Goal: Task Accomplishment & Management: Manage account settings

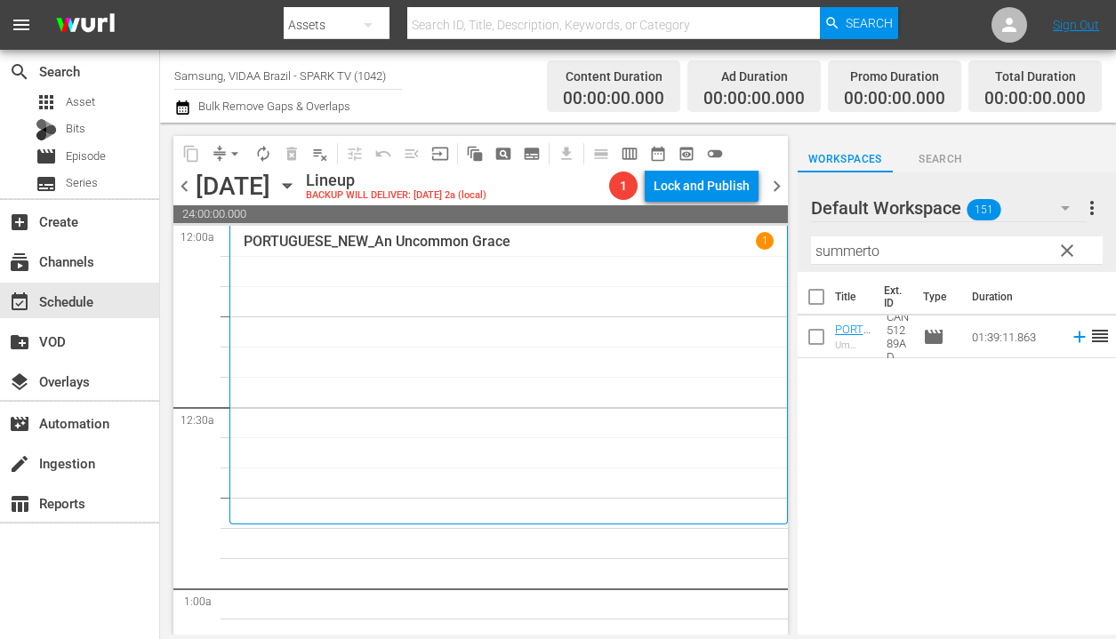
click at [182, 188] on span "chevron_left" at bounding box center [184, 186] width 22 height 22
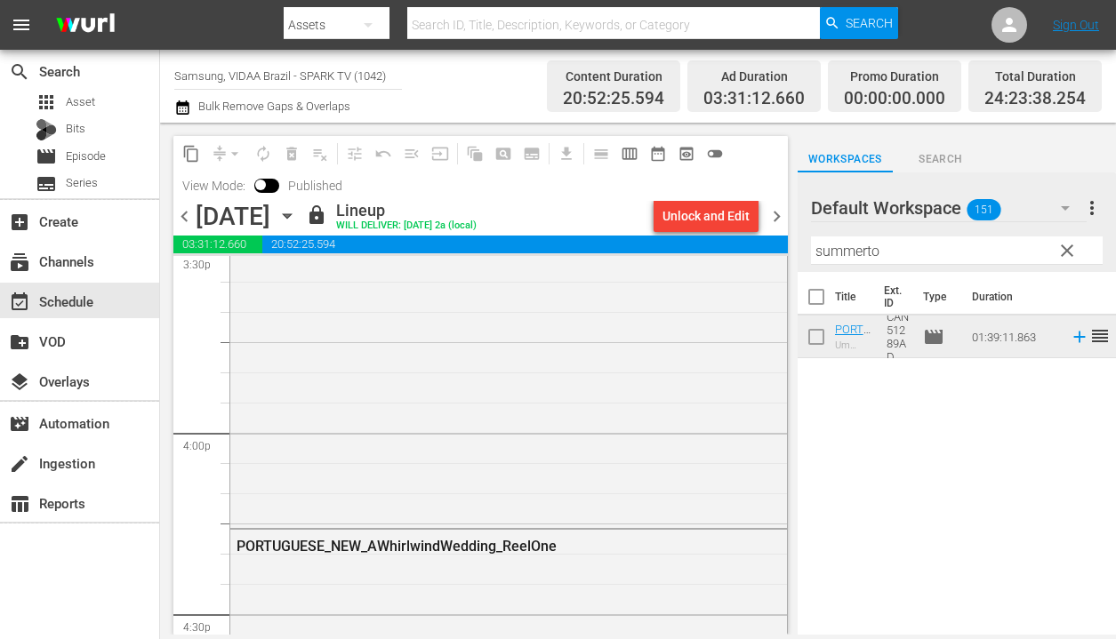
scroll to position [8624, 0]
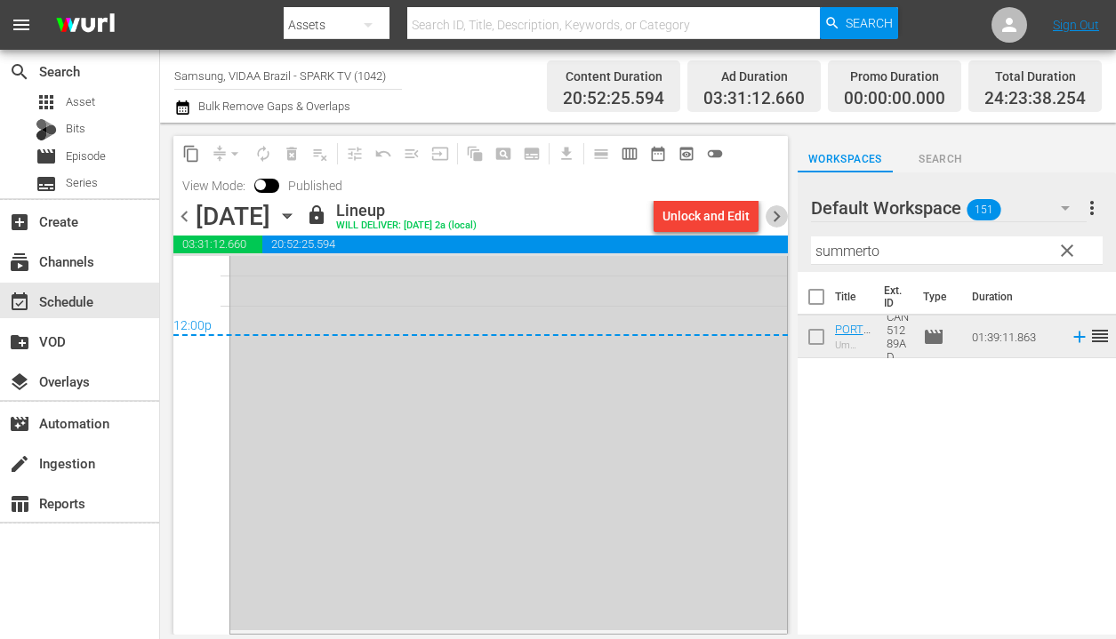
click at [777, 212] on span "chevron_right" at bounding box center [776, 216] width 22 height 22
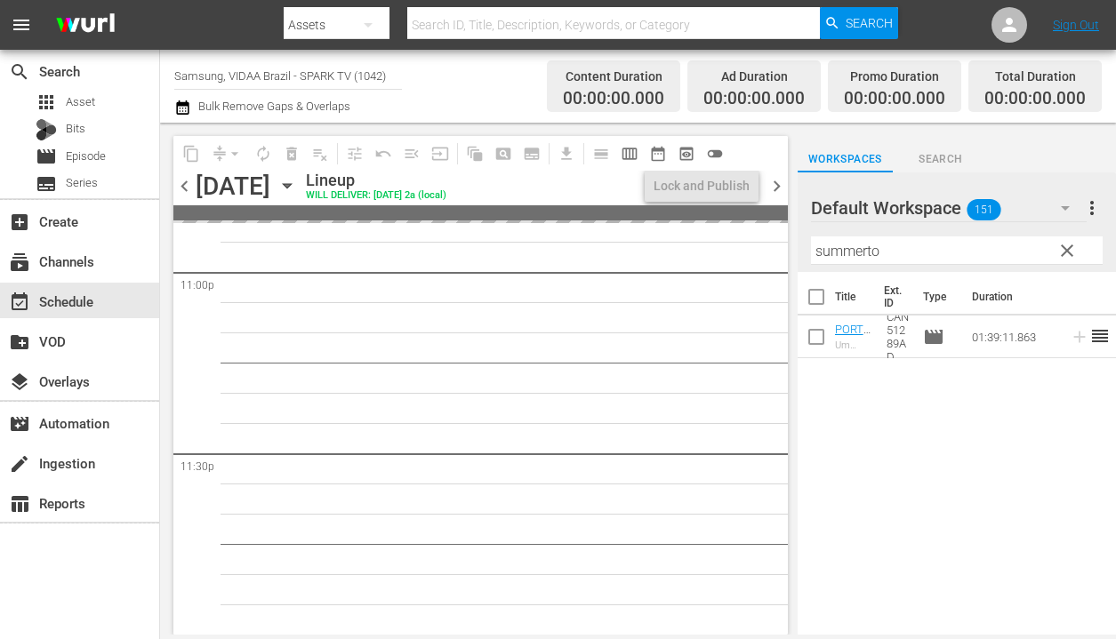
scroll to position [8296, 0]
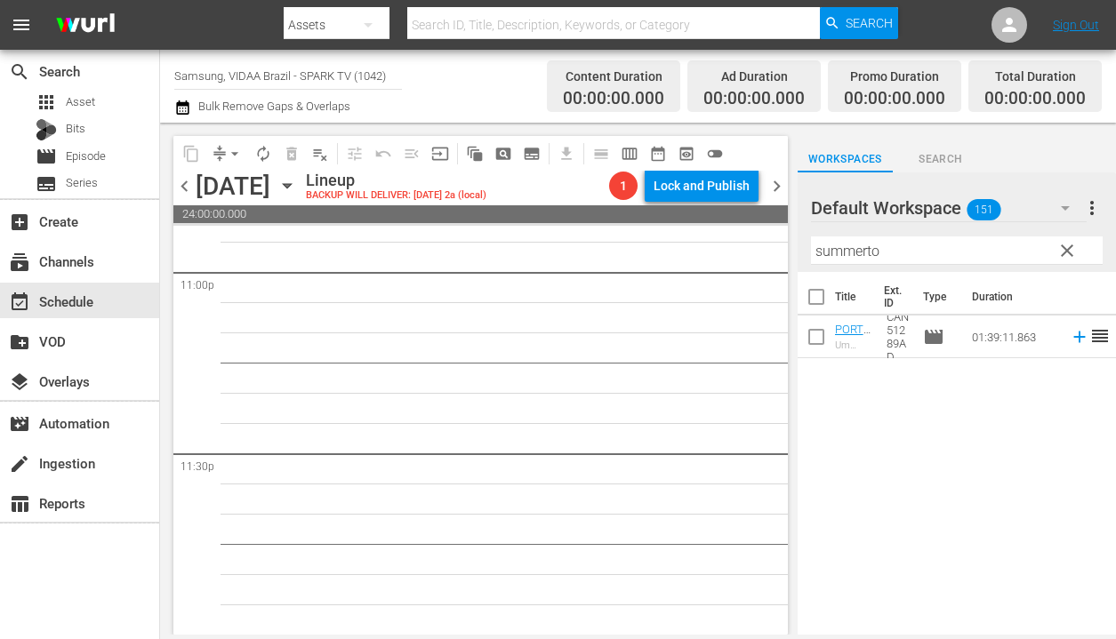
click at [1062, 244] on span "clear" at bounding box center [1066, 250] width 21 height 21
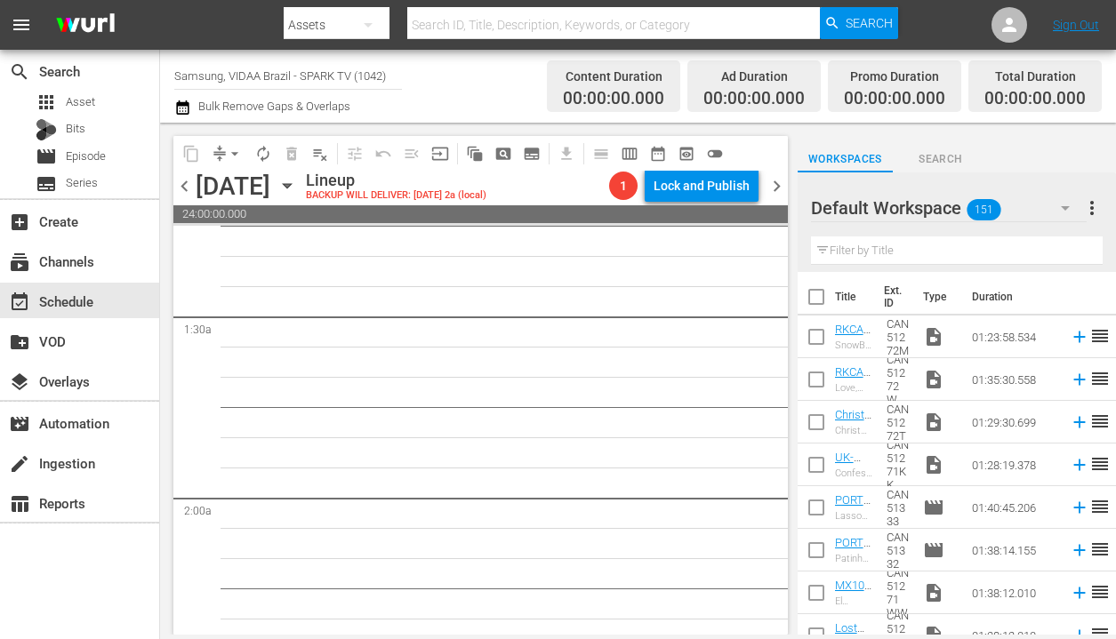
scroll to position [0, 0]
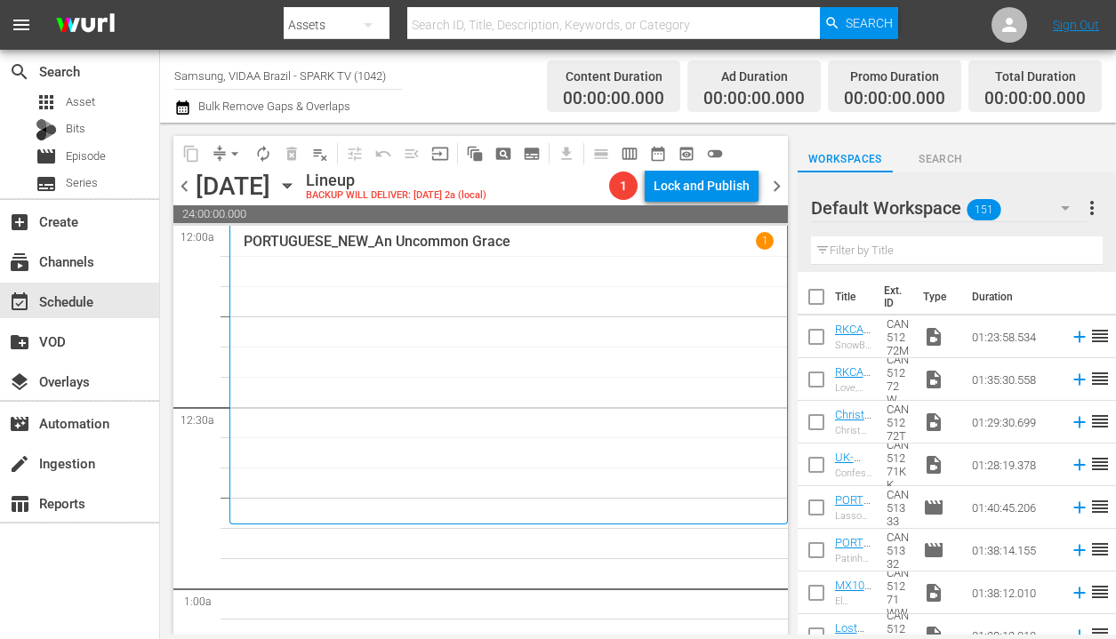
click at [913, 252] on input "text" at bounding box center [957, 250] width 292 height 28
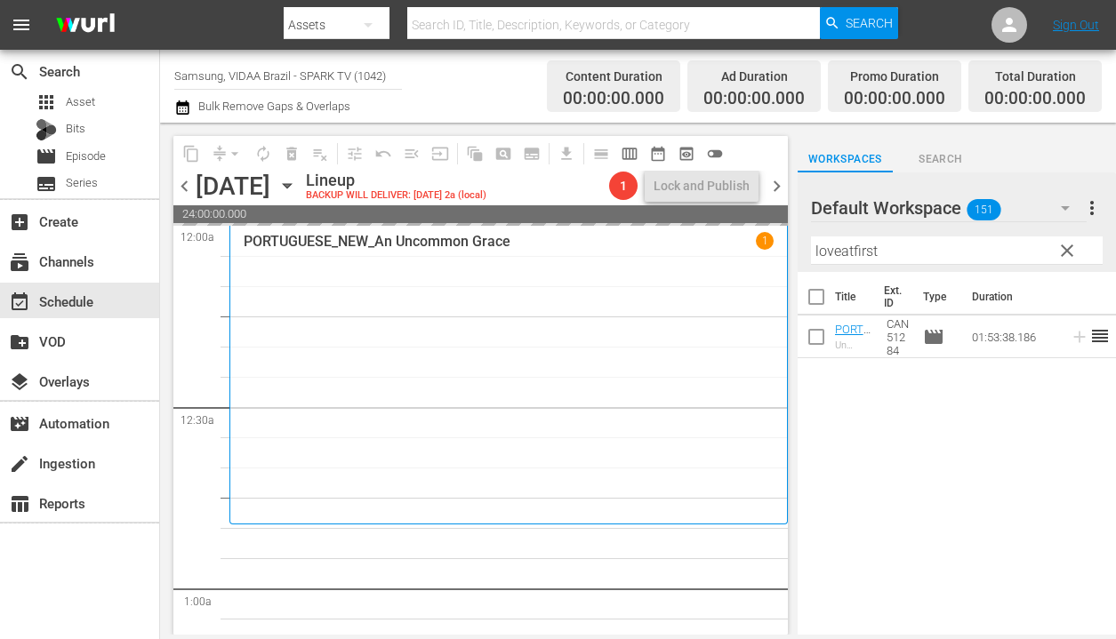
drag, startPoint x: 985, startPoint y: 340, endPoint x: 374, endPoint y: 70, distance: 667.5
click at [896, 253] on input "loveatfirst" at bounding box center [957, 250] width 292 height 28
click at [186, 186] on span "chevron_left" at bounding box center [184, 186] width 22 height 22
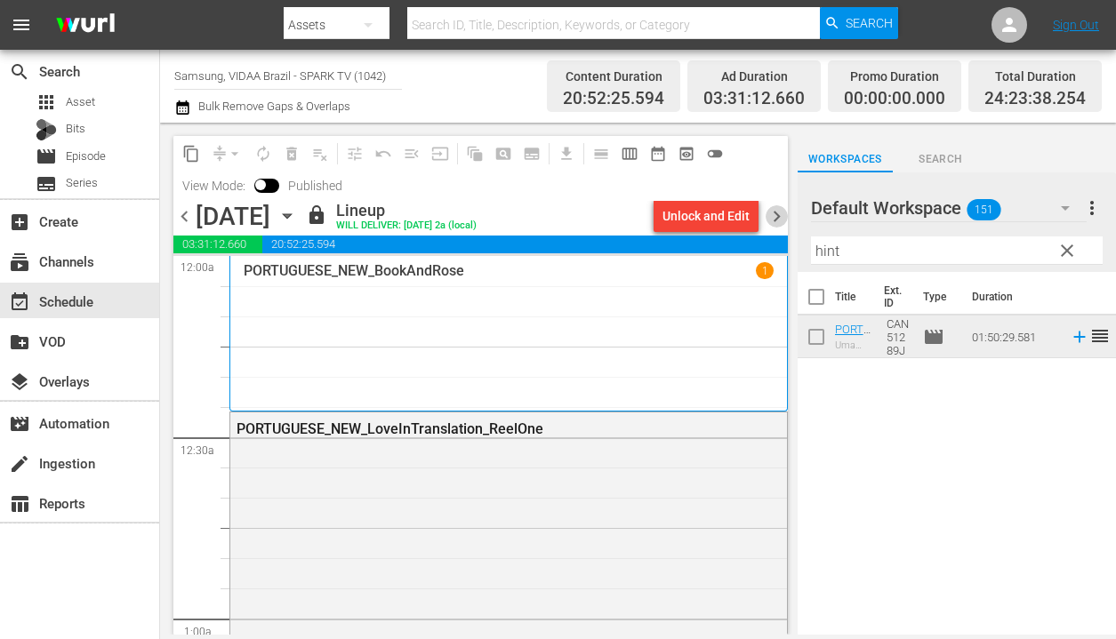
click at [778, 213] on span "chevron_right" at bounding box center [776, 216] width 22 height 22
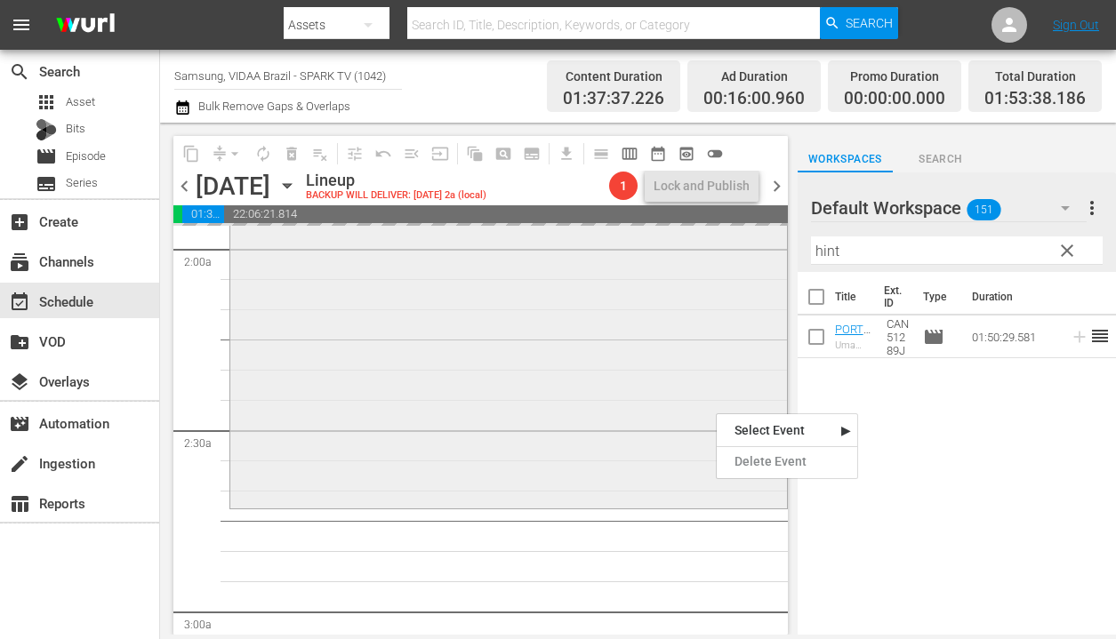
scroll to position [753, 0]
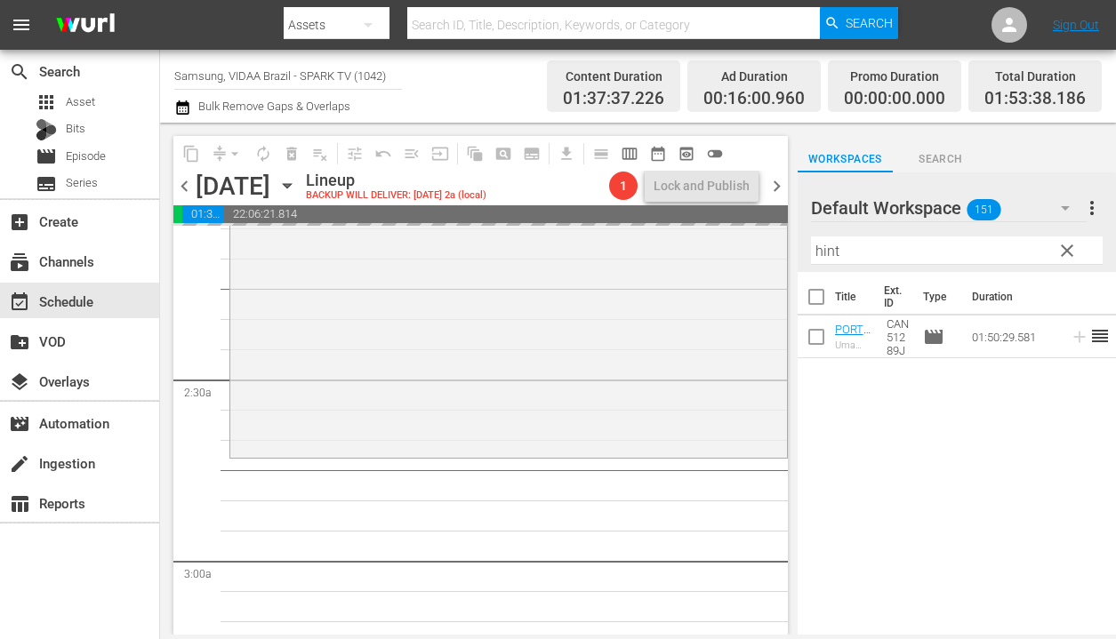
click at [188, 182] on span "chevron_left" at bounding box center [184, 186] width 22 height 22
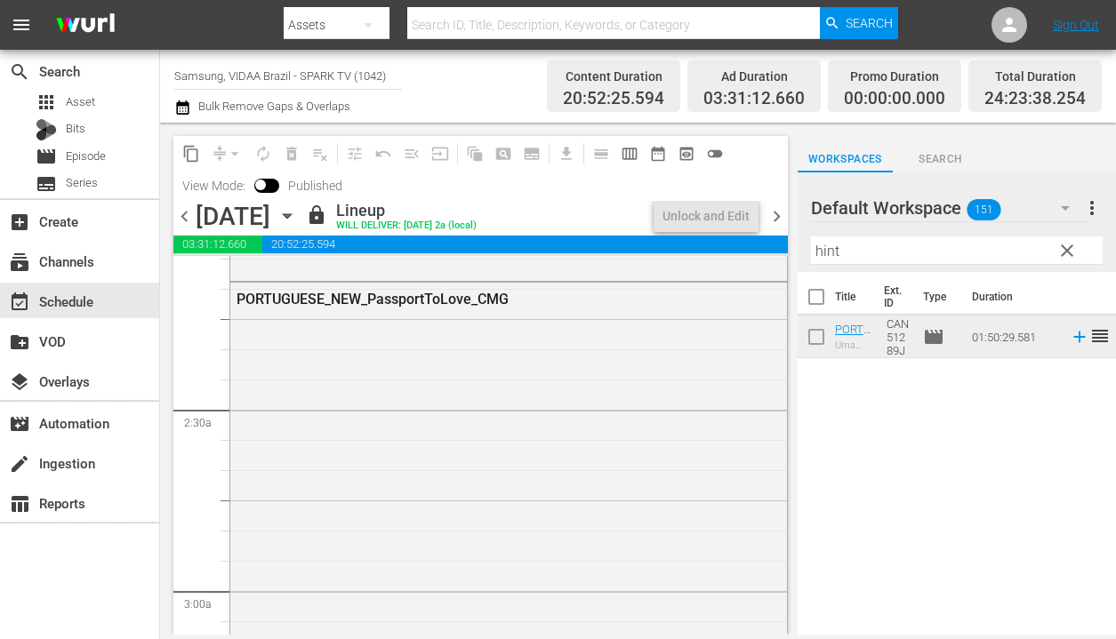
click at [778, 213] on span "chevron_right" at bounding box center [776, 216] width 22 height 22
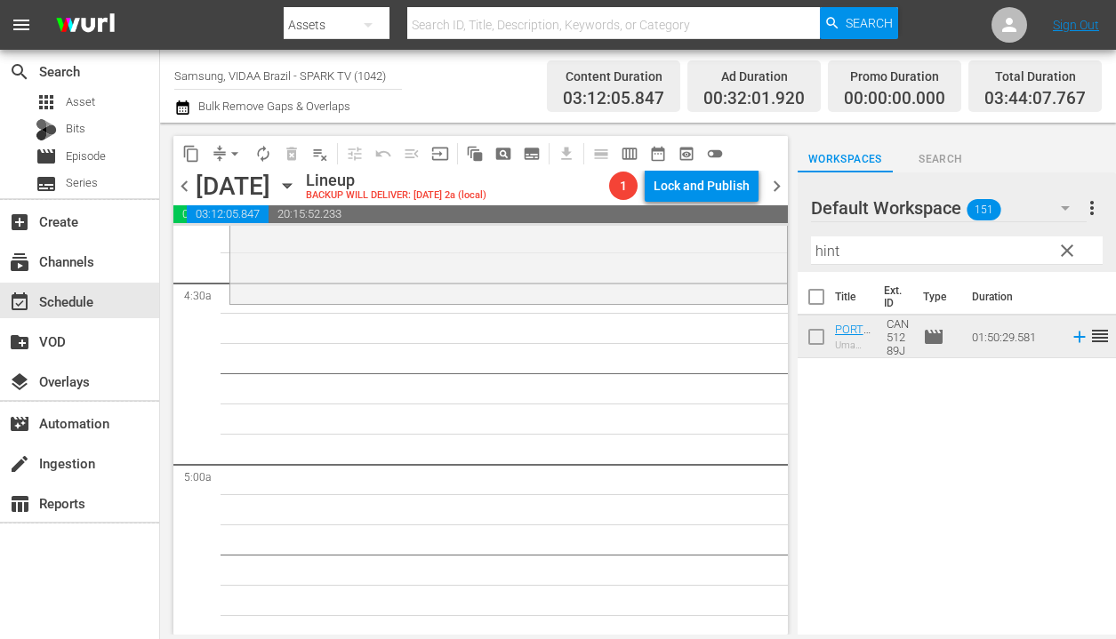
scroll to position [1610, 0]
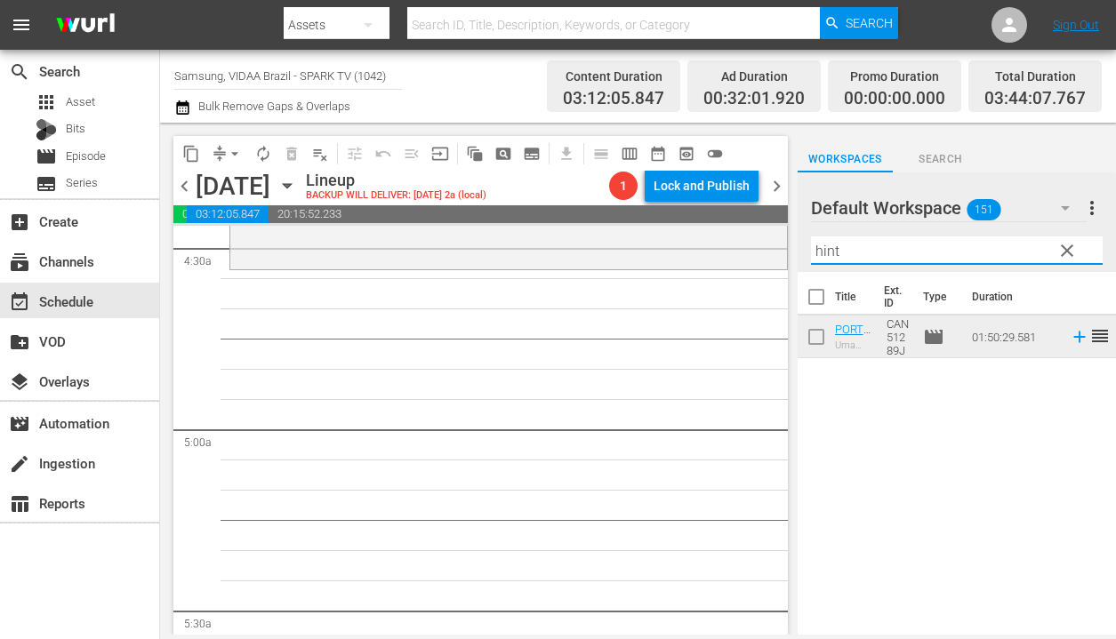
click at [856, 243] on input "hint" at bounding box center [957, 250] width 292 height 28
click at [857, 243] on input "hint" at bounding box center [957, 250] width 292 height 28
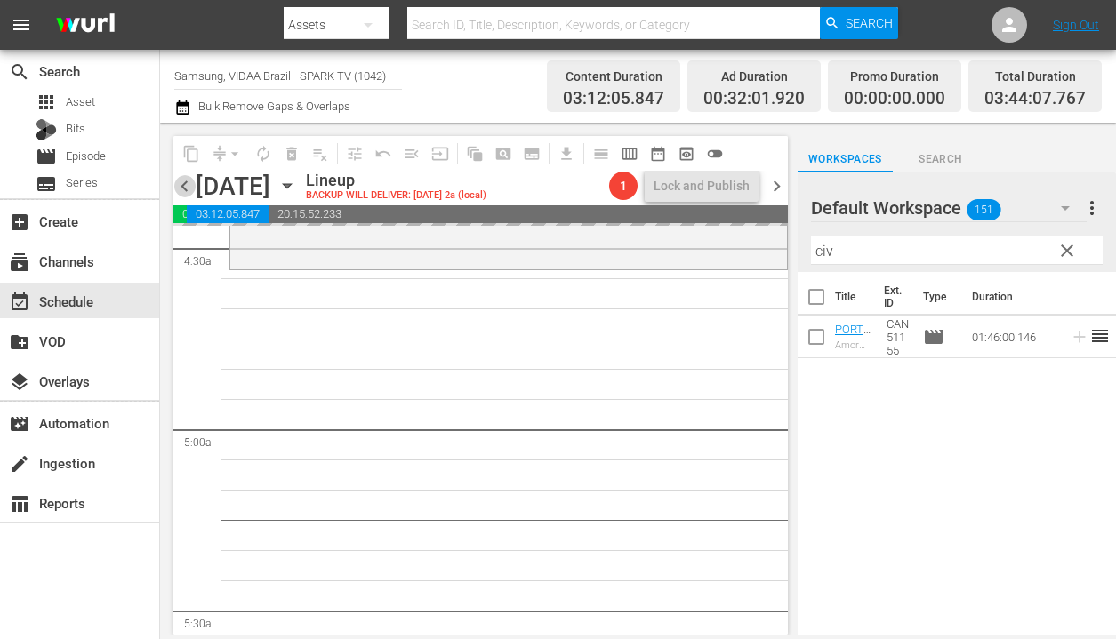
click at [188, 192] on span "chevron_left" at bounding box center [184, 186] width 22 height 22
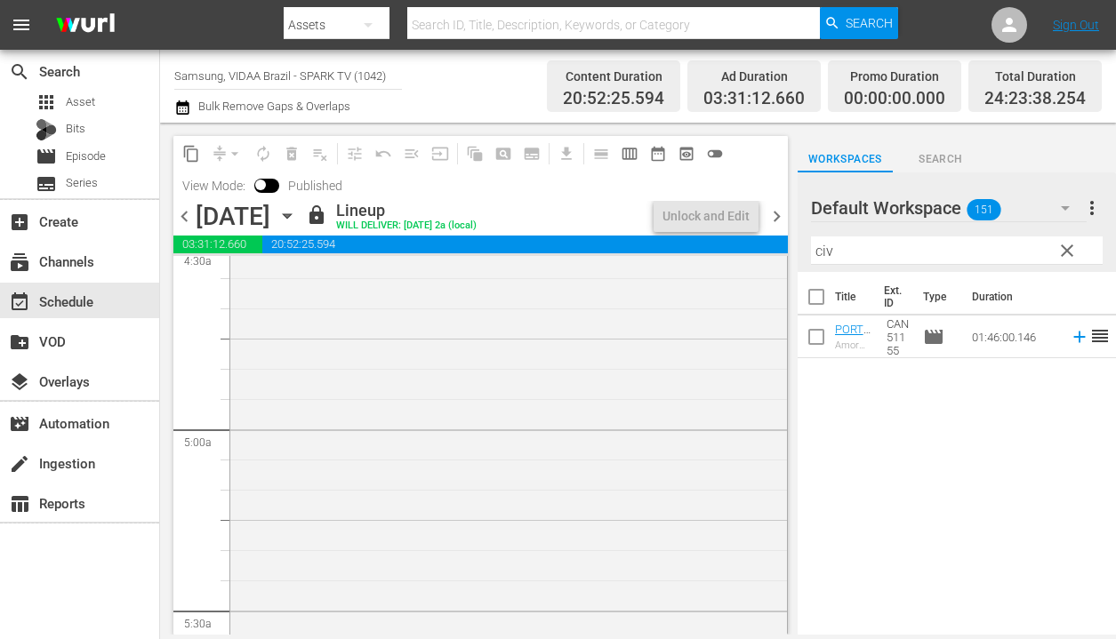
scroll to position [1580, 0]
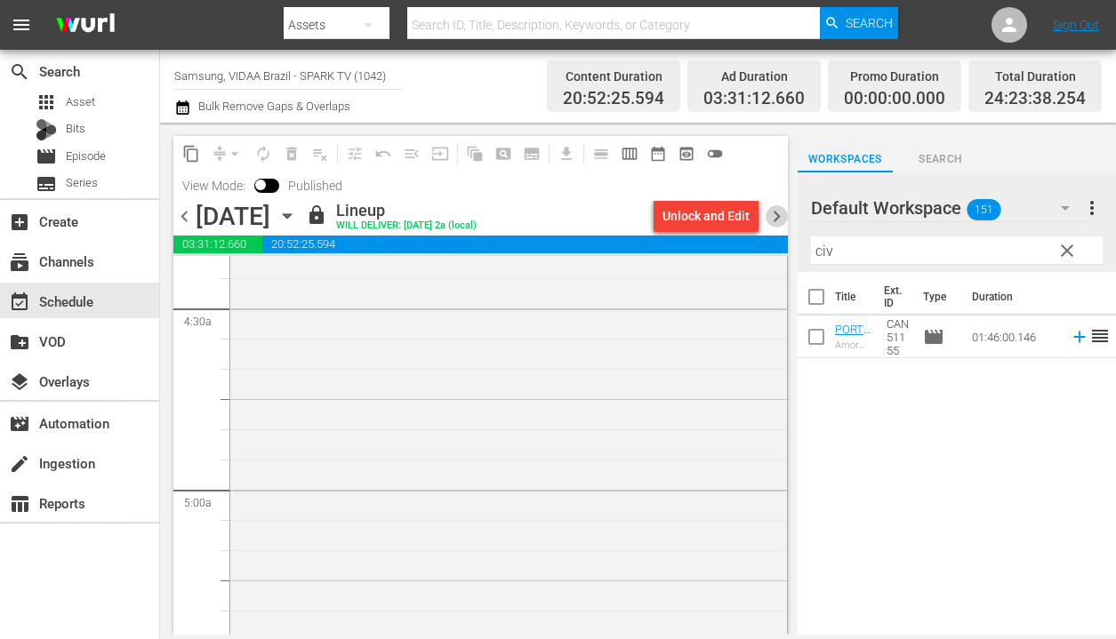
click at [774, 212] on span "chevron_right" at bounding box center [776, 216] width 22 height 22
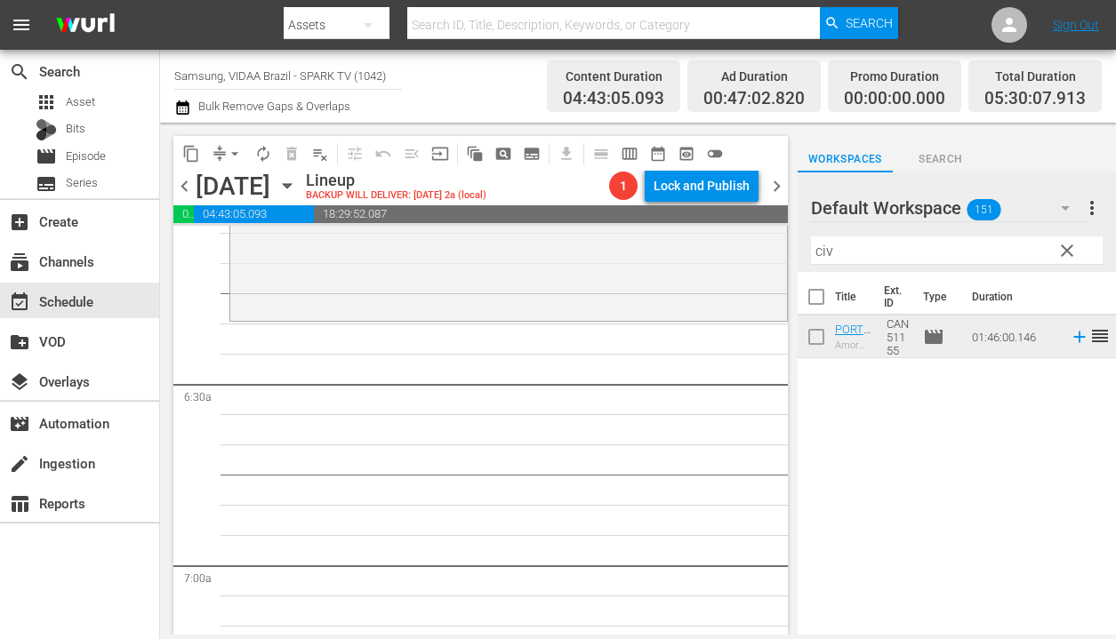
scroll to position [2219, 0]
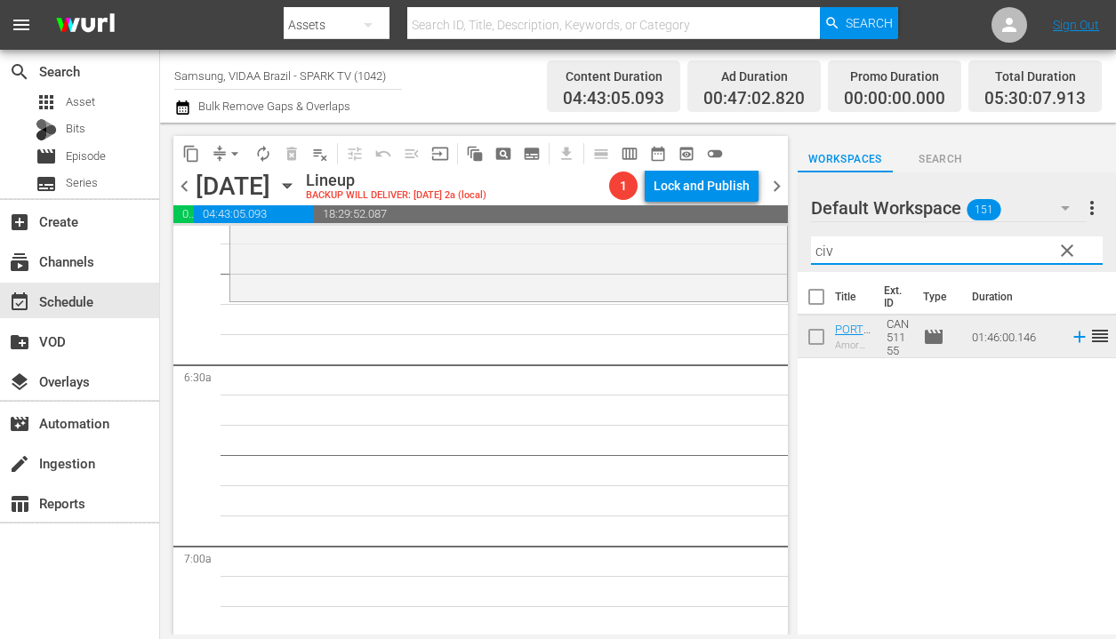
click at [912, 250] on input "civ" at bounding box center [957, 250] width 292 height 28
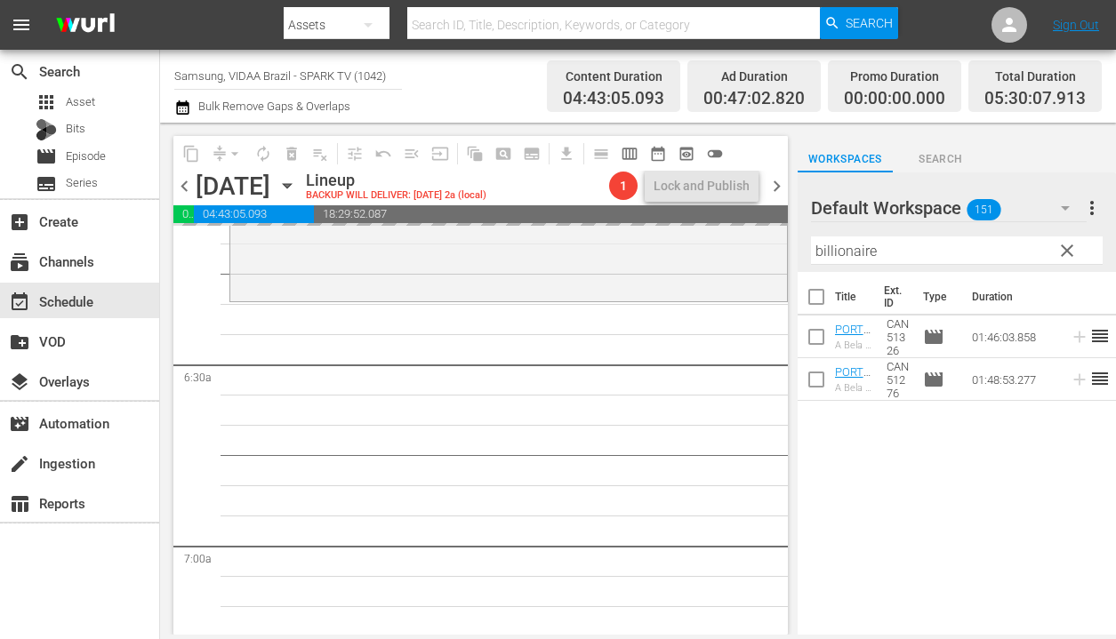
click at [185, 185] on span "chevron_left" at bounding box center [184, 186] width 22 height 22
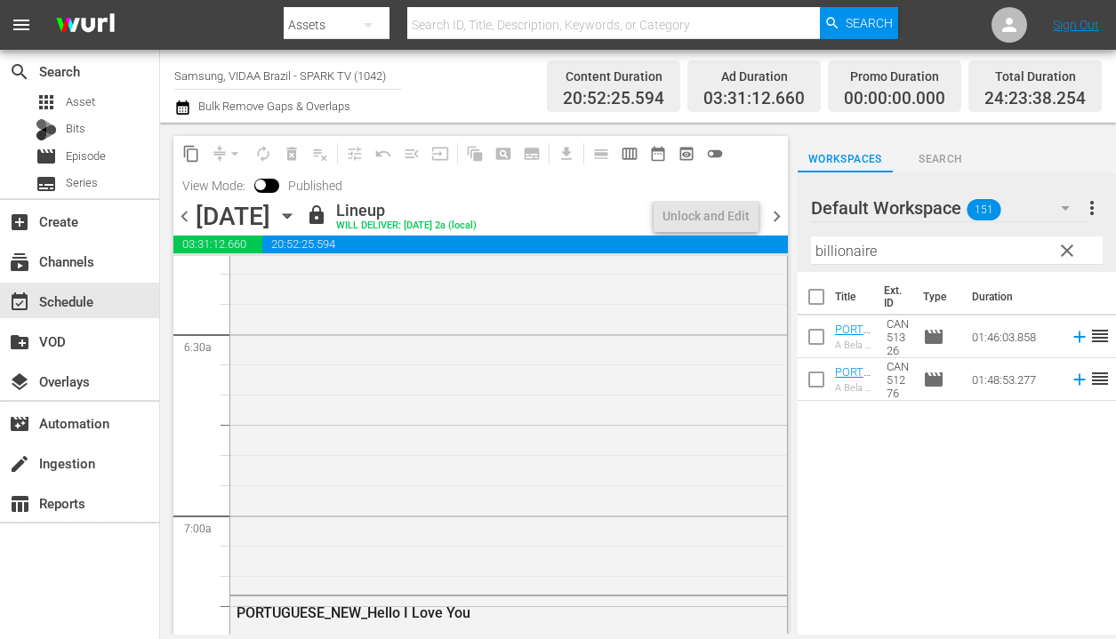
scroll to position [2219, 0]
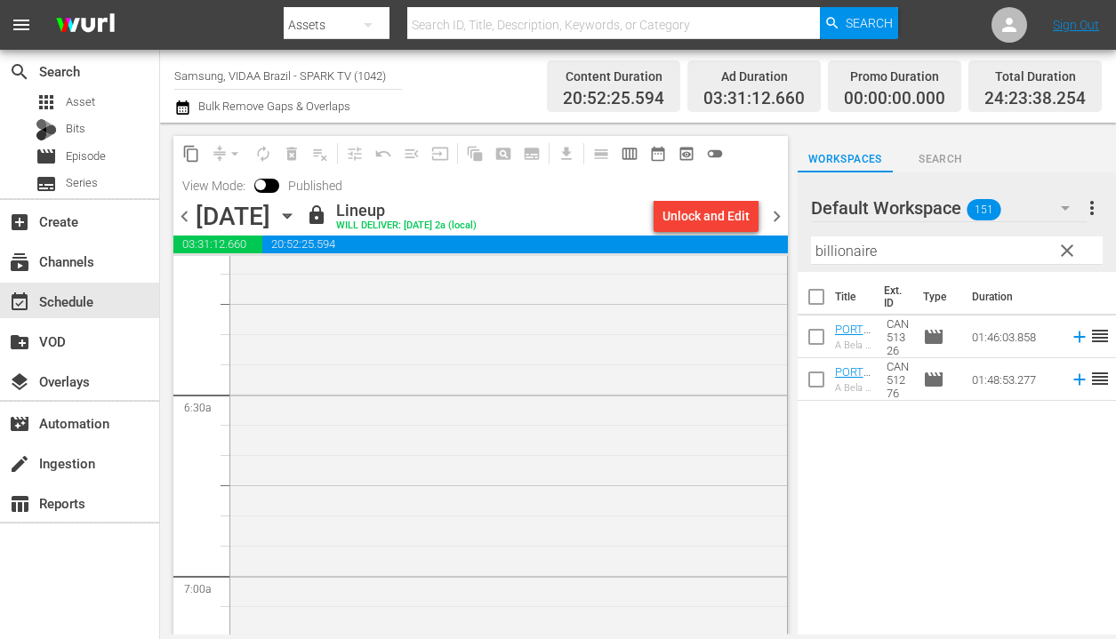
click at [781, 218] on span "chevron_right" at bounding box center [776, 216] width 22 height 22
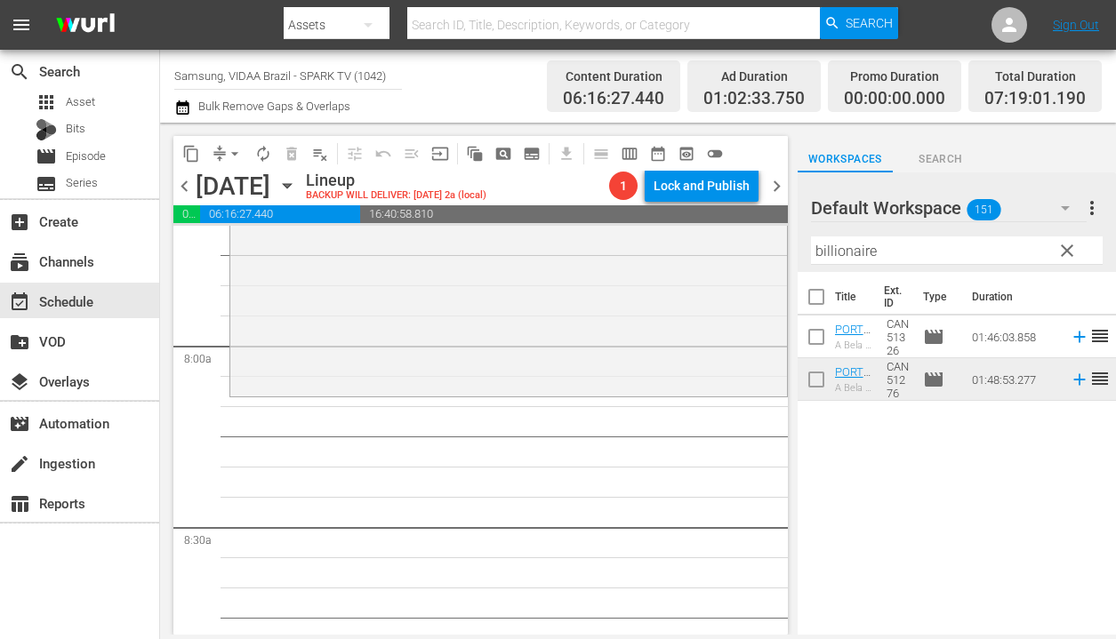
scroll to position [2819, 0]
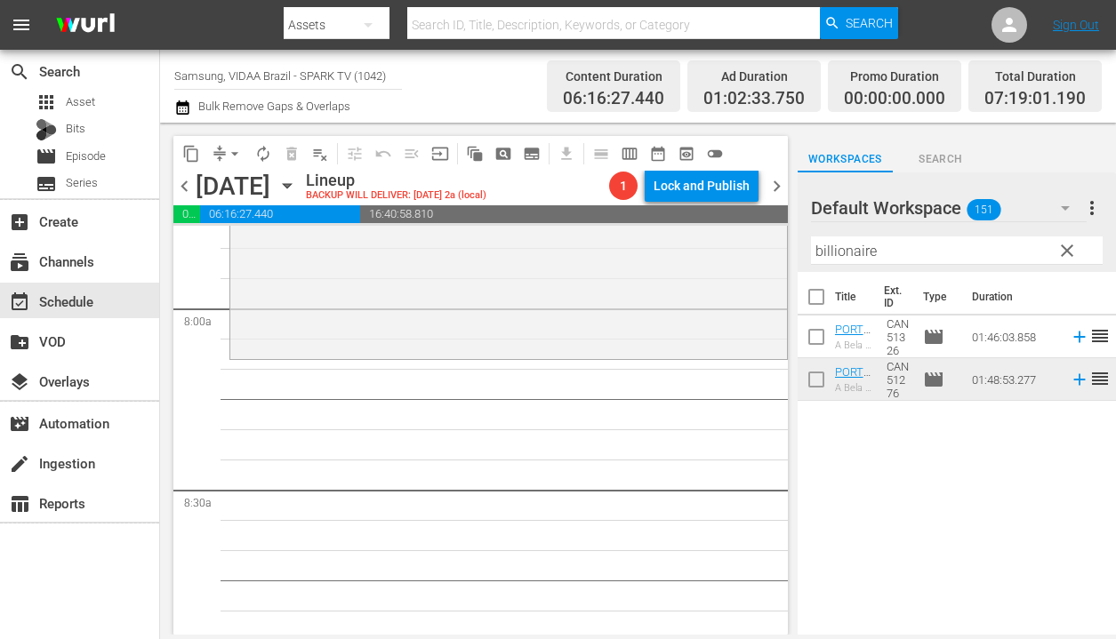
click at [987, 261] on input "billionaire" at bounding box center [957, 250] width 292 height 28
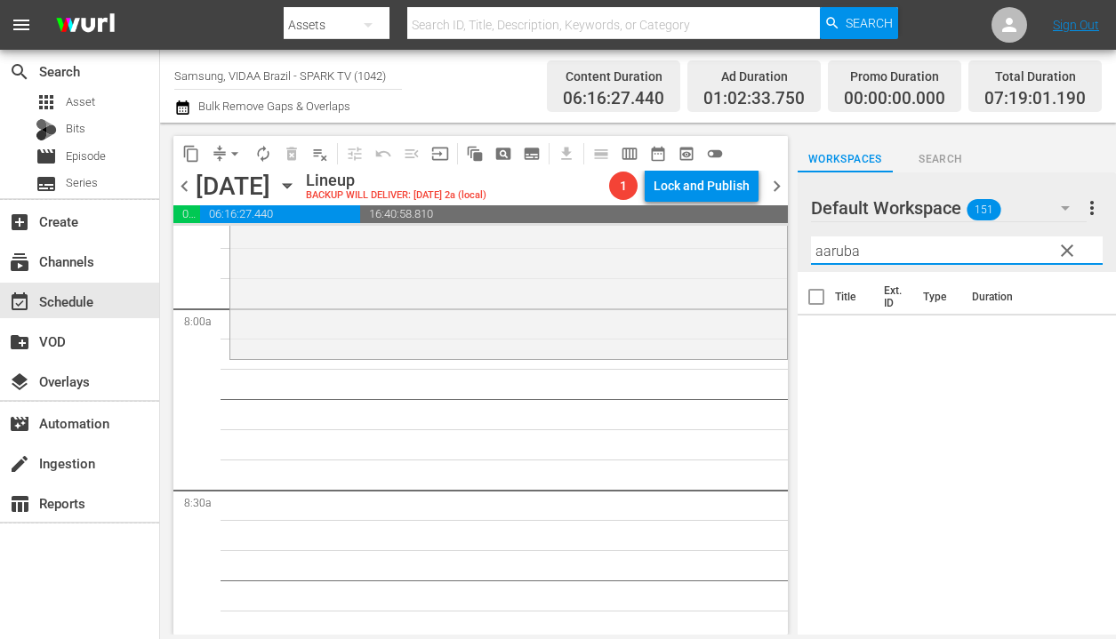
click at [821, 254] on input "aaruba" at bounding box center [957, 250] width 292 height 28
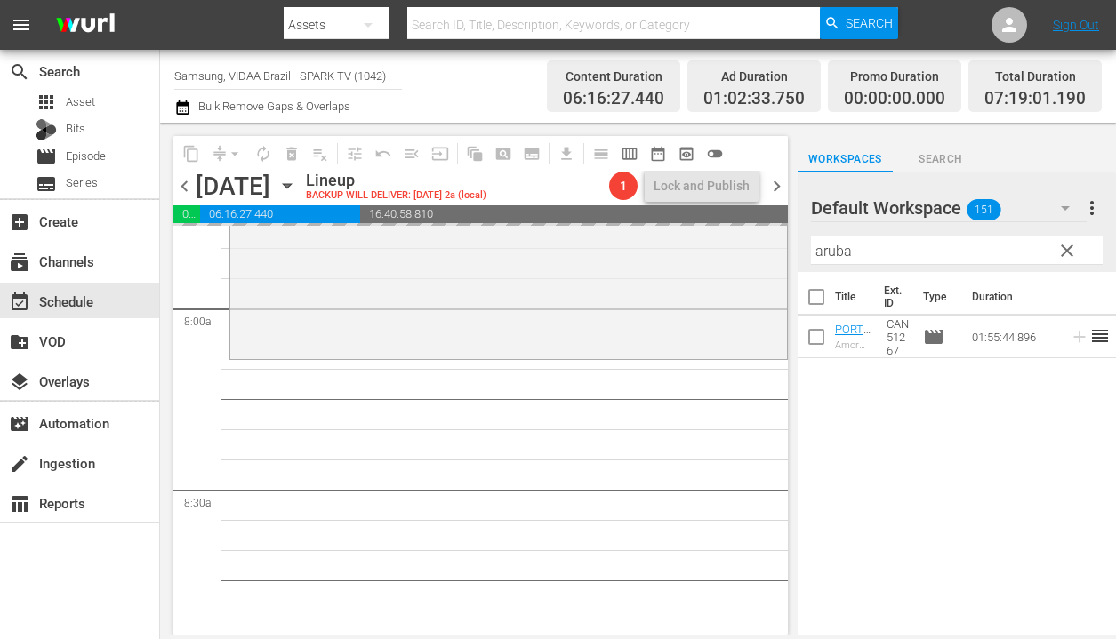
click at [186, 194] on span "chevron_left" at bounding box center [184, 186] width 22 height 22
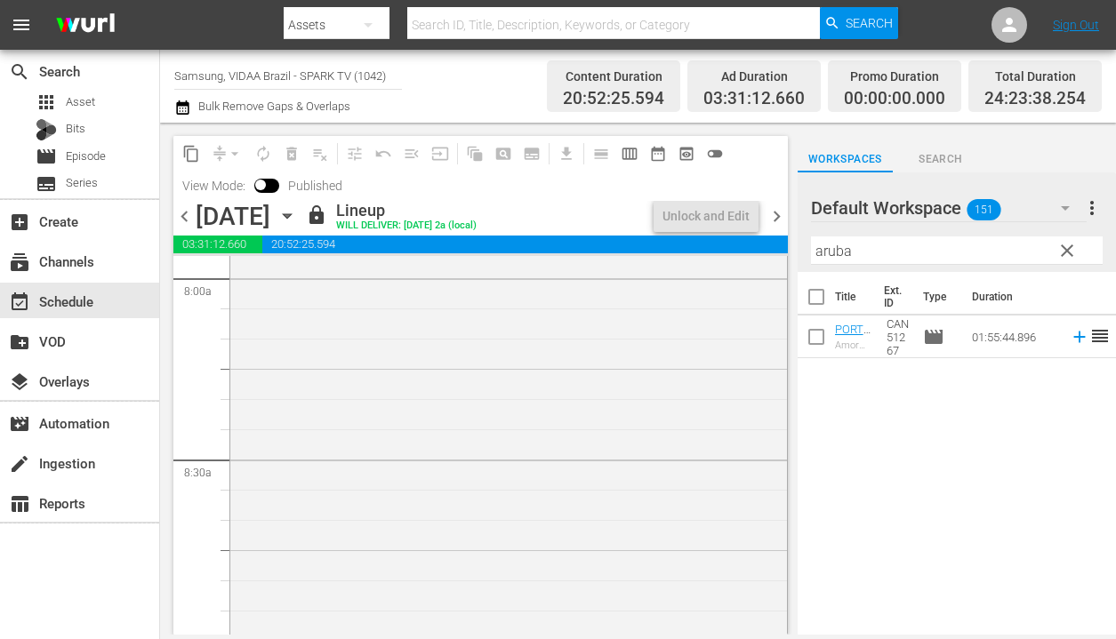
scroll to position [2789, 0]
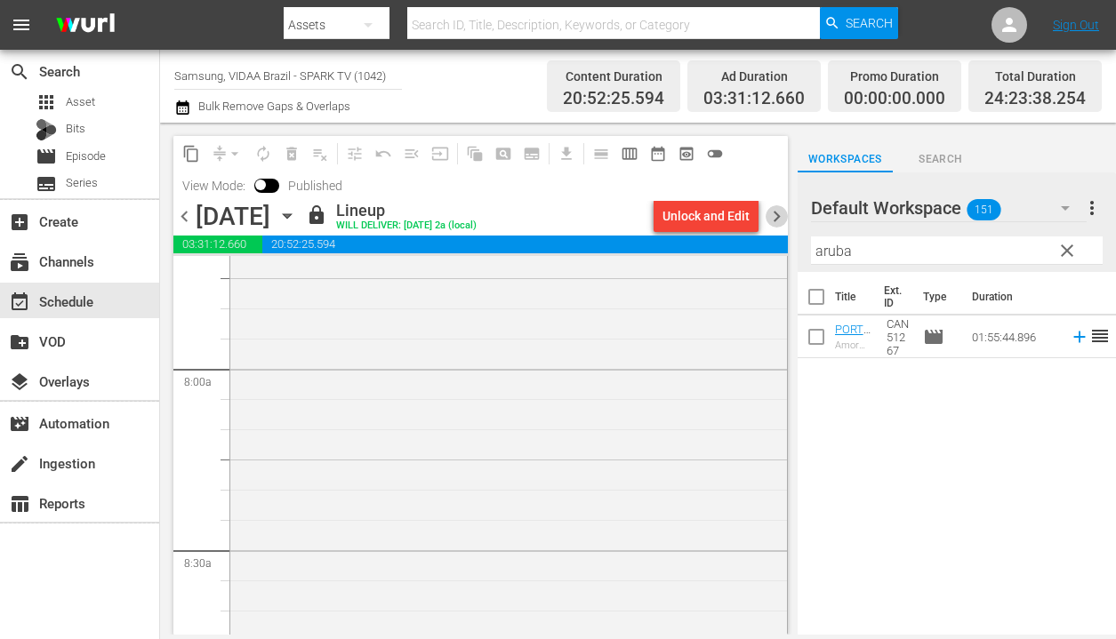
click at [775, 218] on span "chevron_right" at bounding box center [776, 216] width 22 height 22
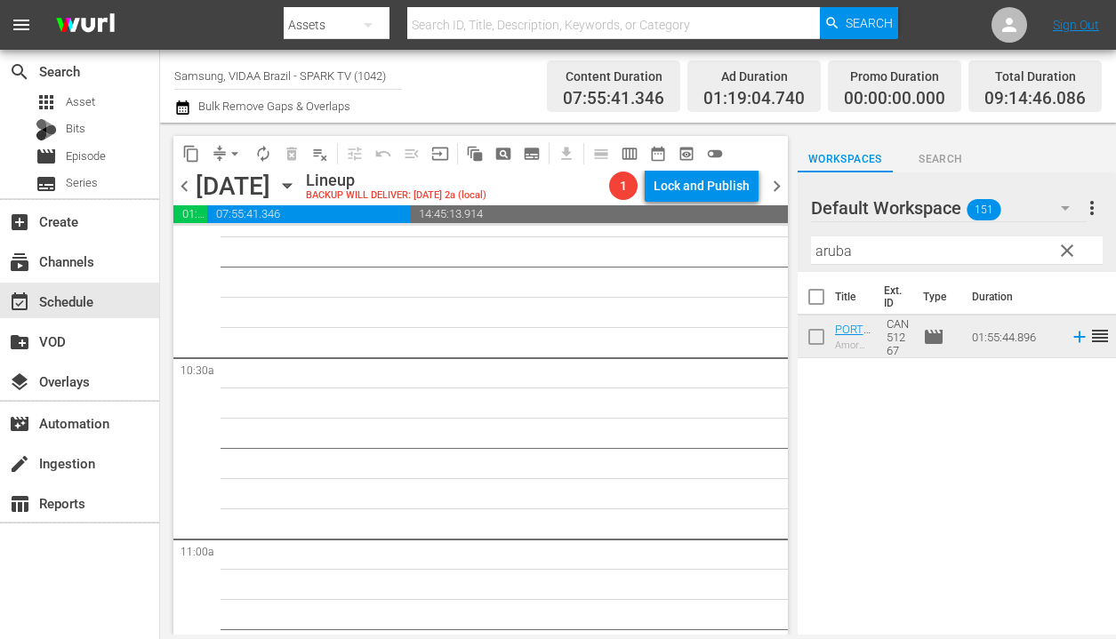
scroll to position [3656, 0]
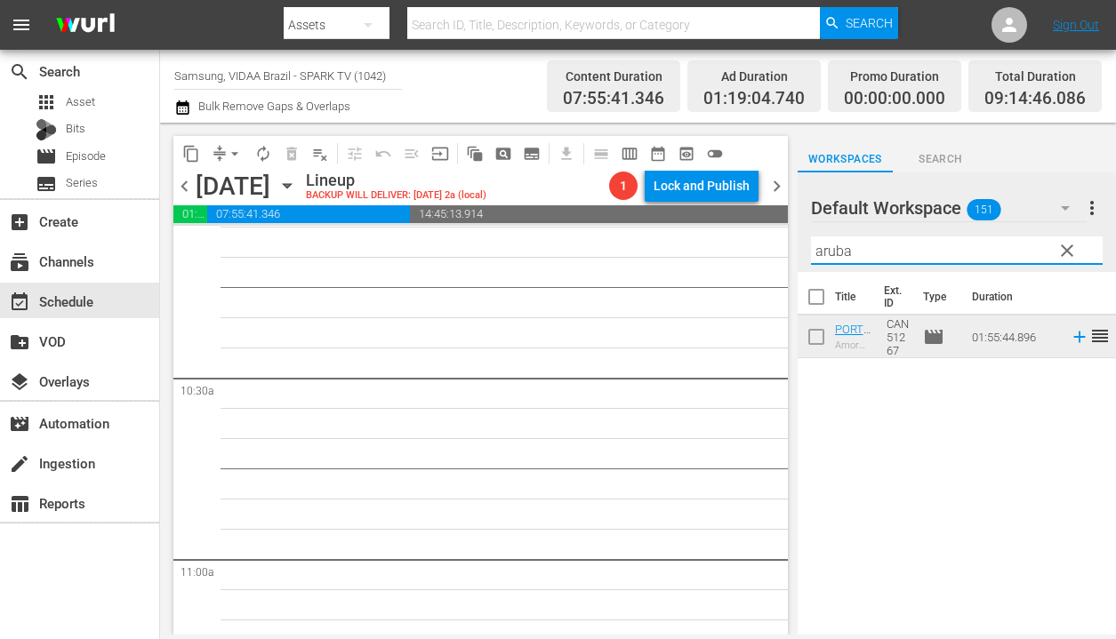
click at [887, 246] on input "aruba" at bounding box center [957, 250] width 292 height 28
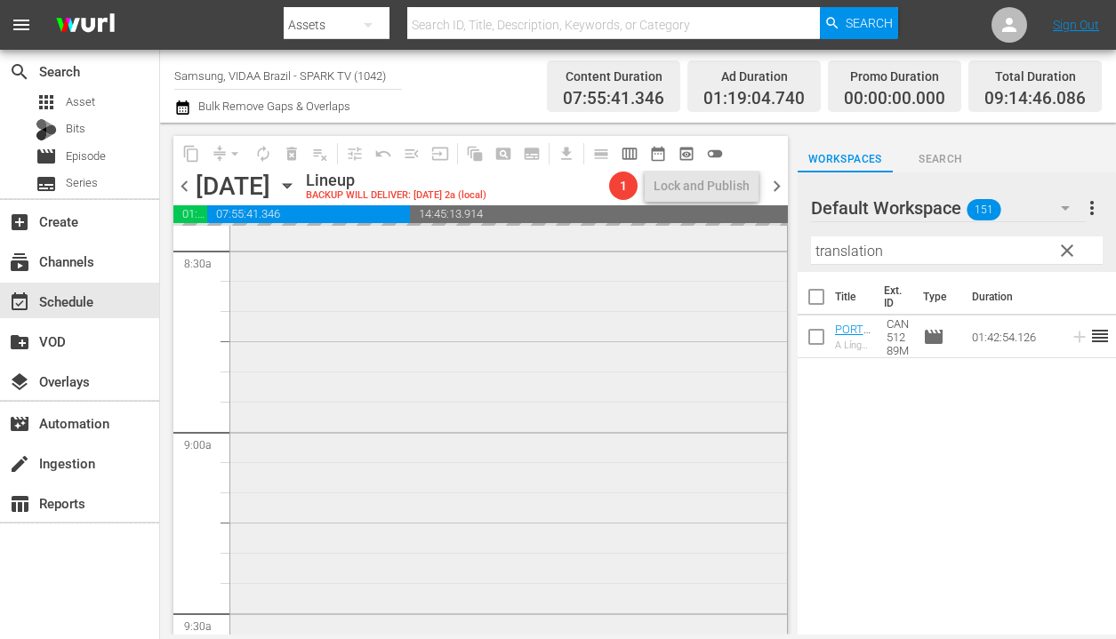
scroll to position [3282, 0]
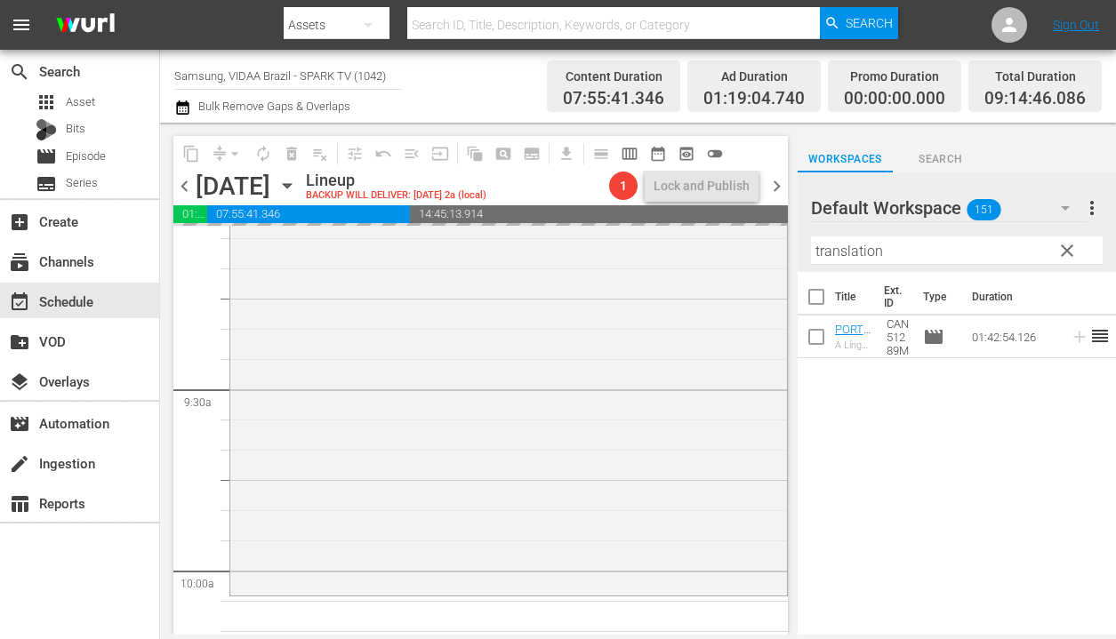
drag, startPoint x: 1003, startPoint y: 340, endPoint x: 432, endPoint y: 0, distance: 664.1
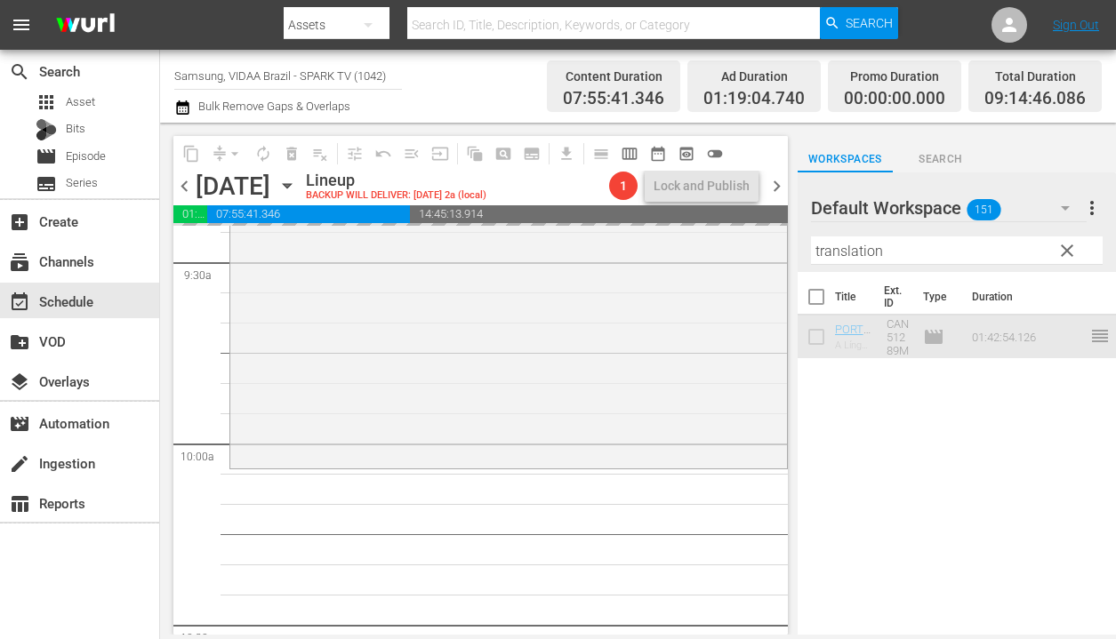
scroll to position [3454, 0]
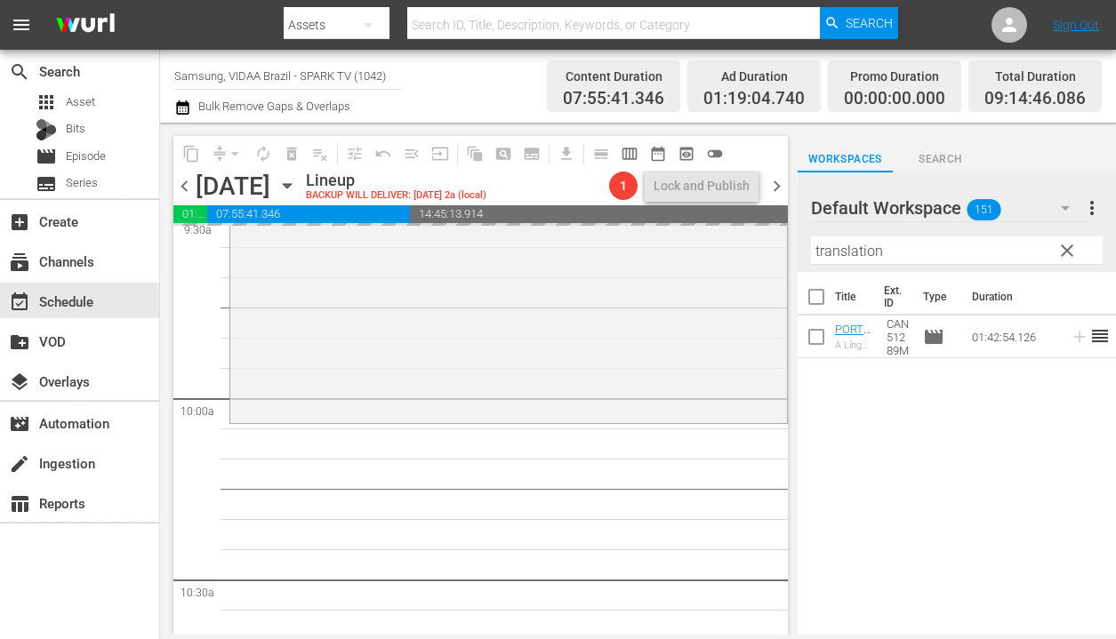
click at [183, 188] on span "chevron_left" at bounding box center [184, 186] width 22 height 22
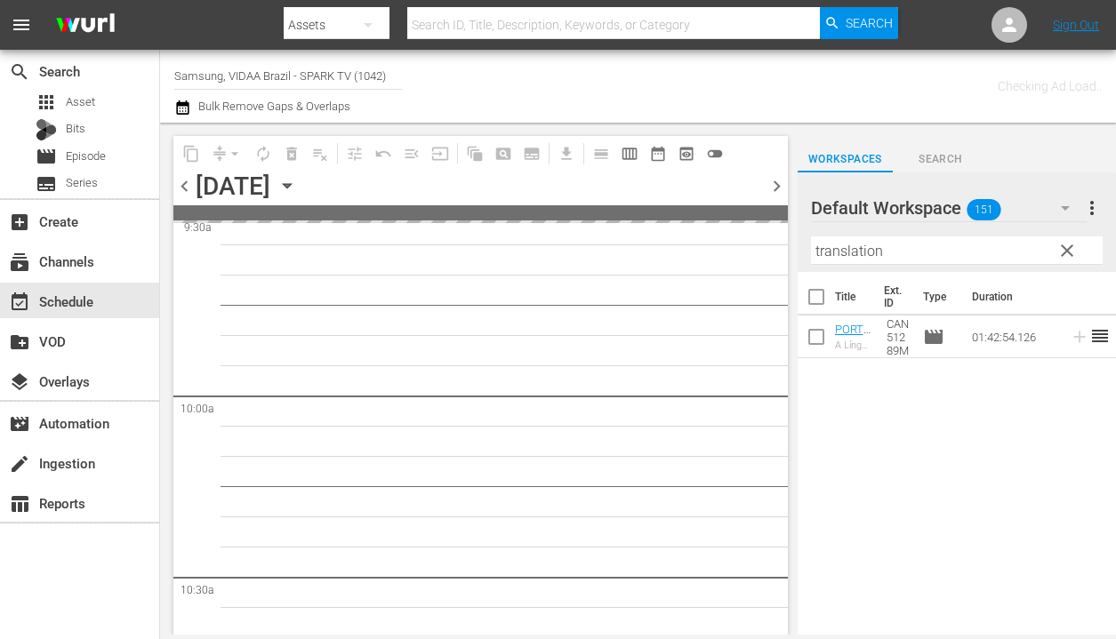
scroll to position [3545, 0]
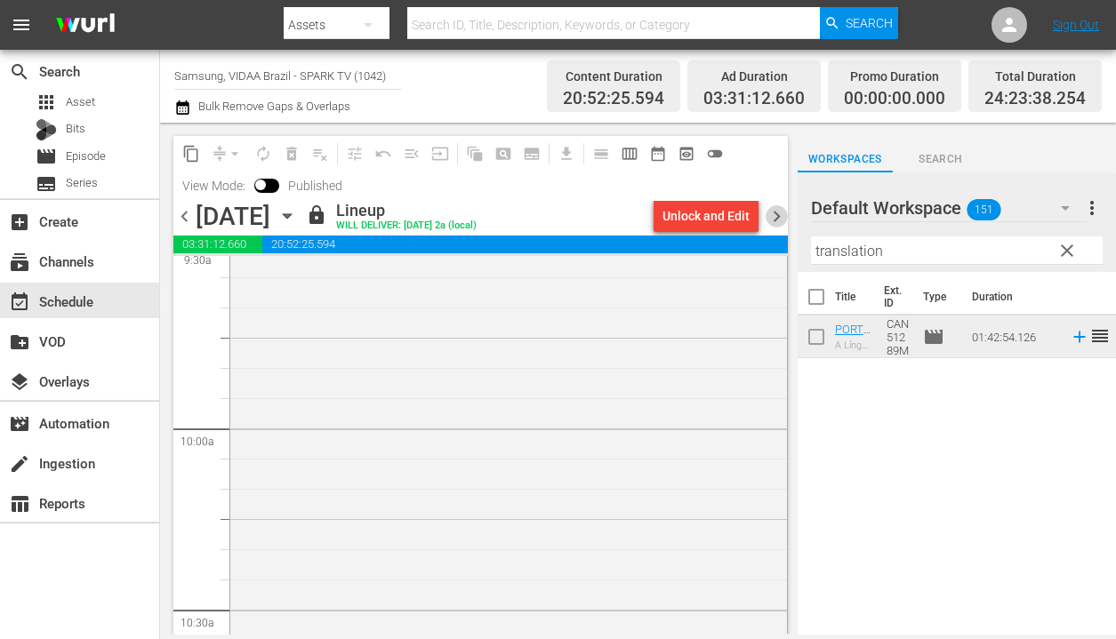
click at [773, 217] on span "chevron_right" at bounding box center [776, 216] width 22 height 22
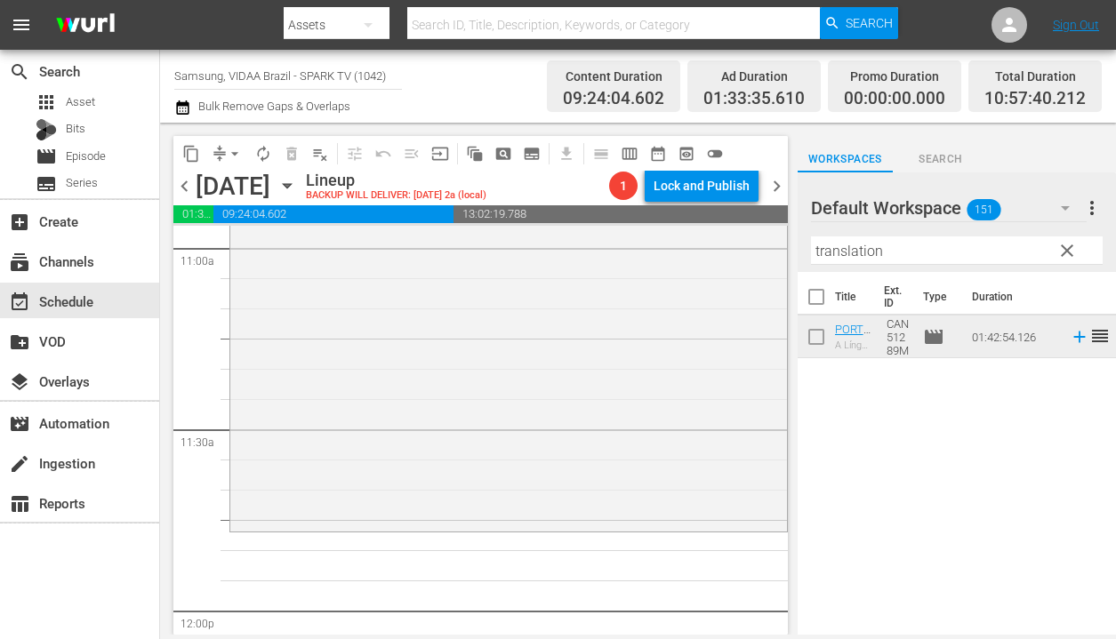
scroll to position [4050, 0]
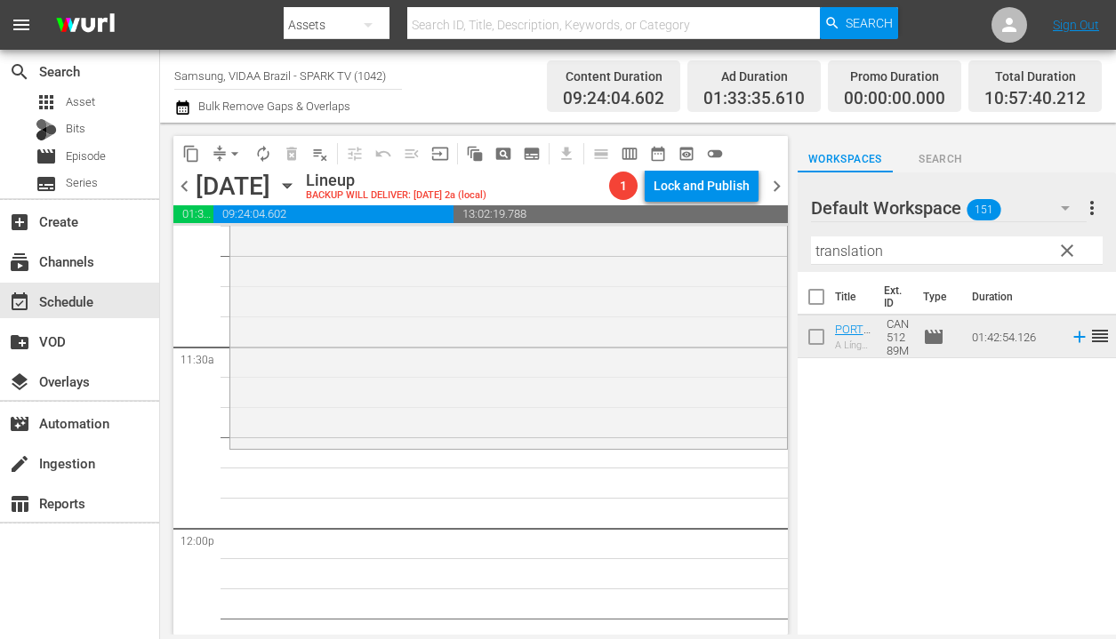
click at [933, 249] on input "translation" at bounding box center [957, 250] width 292 height 28
click at [932, 249] on input "translation" at bounding box center [957, 250] width 292 height 28
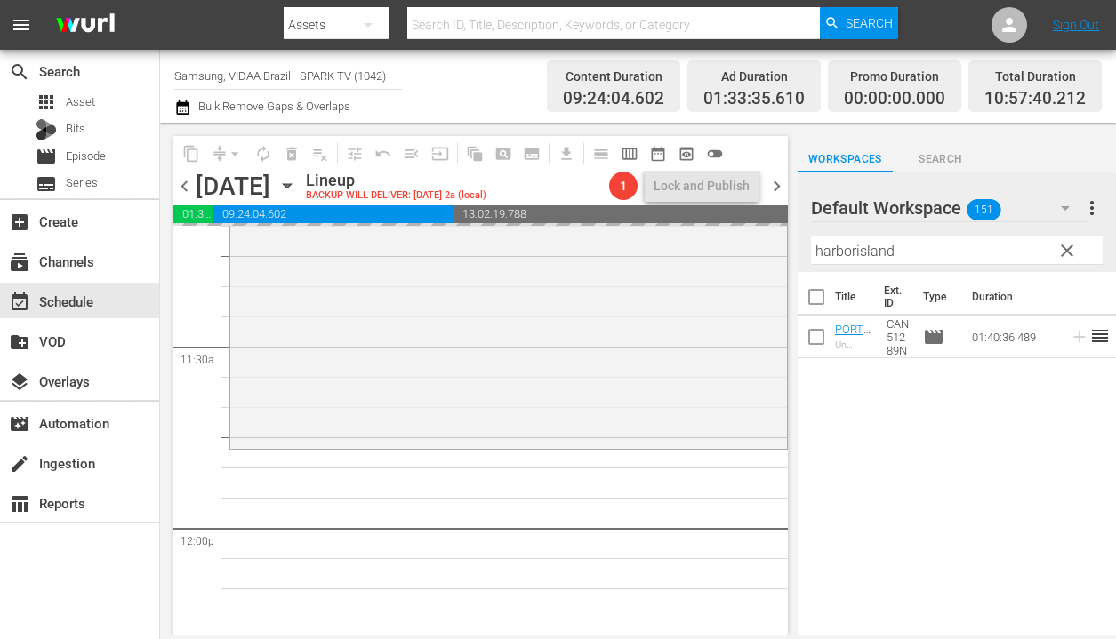
click at [186, 180] on span "chevron_left" at bounding box center [184, 186] width 22 height 22
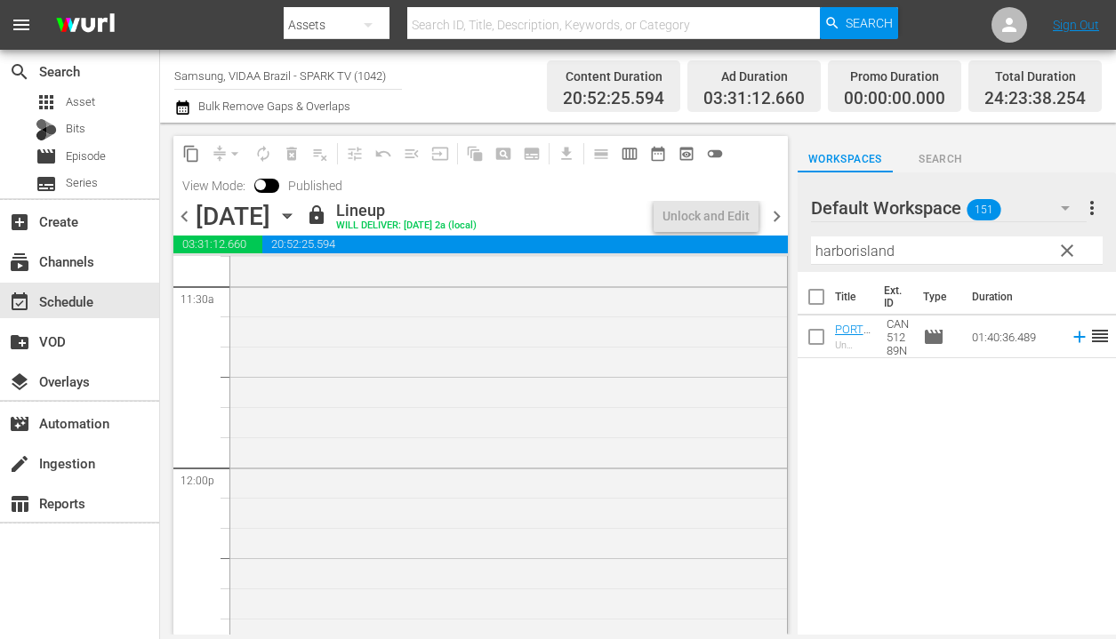
scroll to position [4050, 0]
click at [780, 212] on span "chevron_right" at bounding box center [776, 216] width 22 height 22
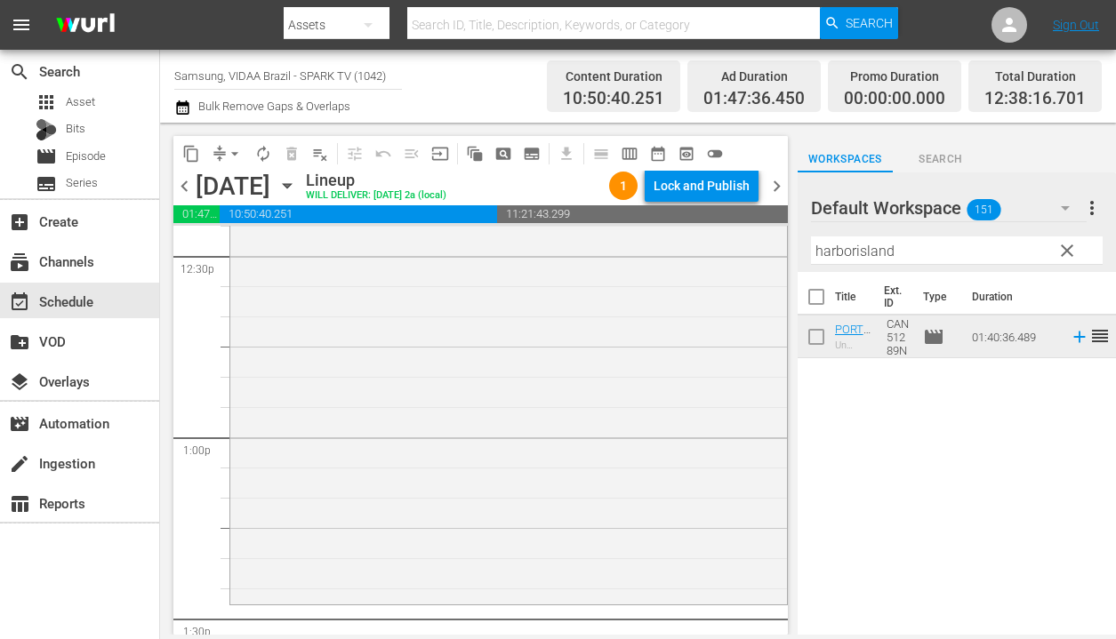
scroll to position [4597, 0]
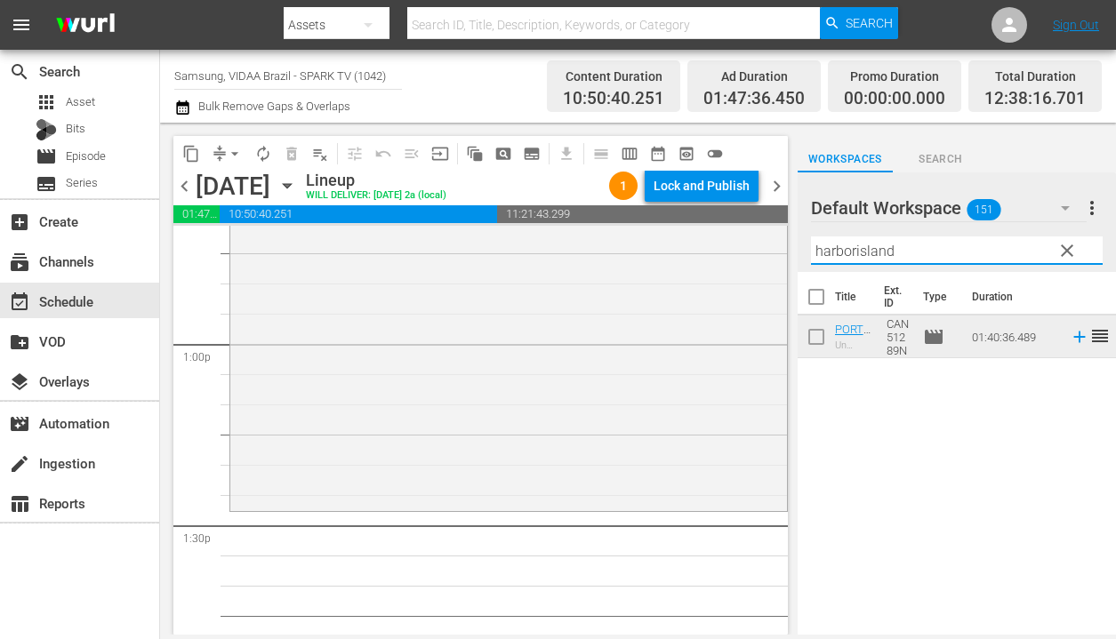
click at [937, 252] on input "harborisland" at bounding box center [957, 250] width 292 height 28
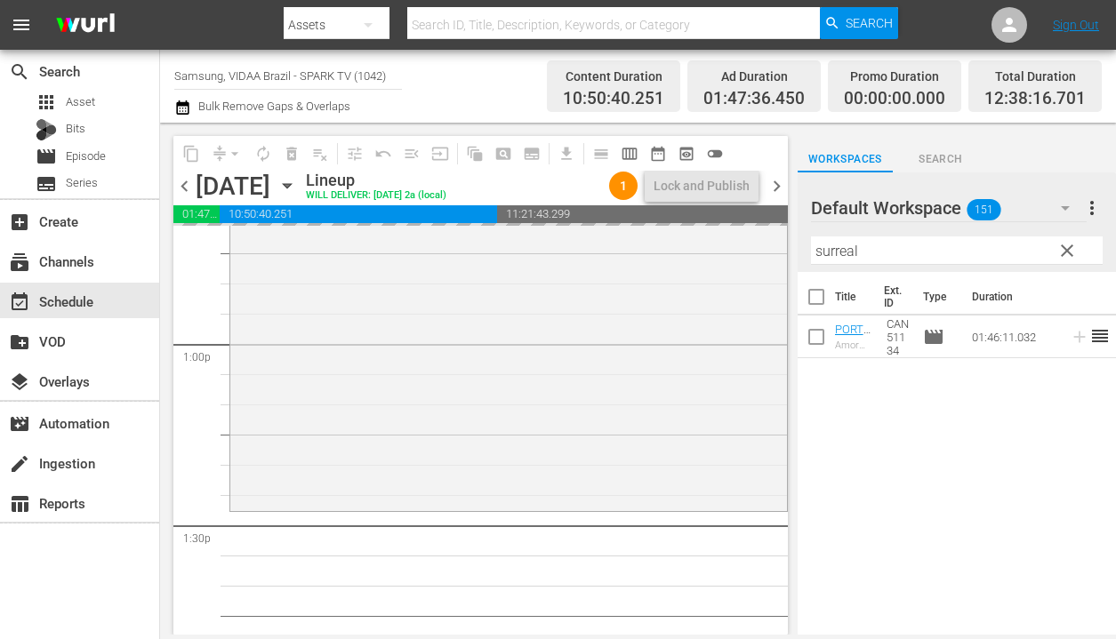
scroll to position [4615, 0]
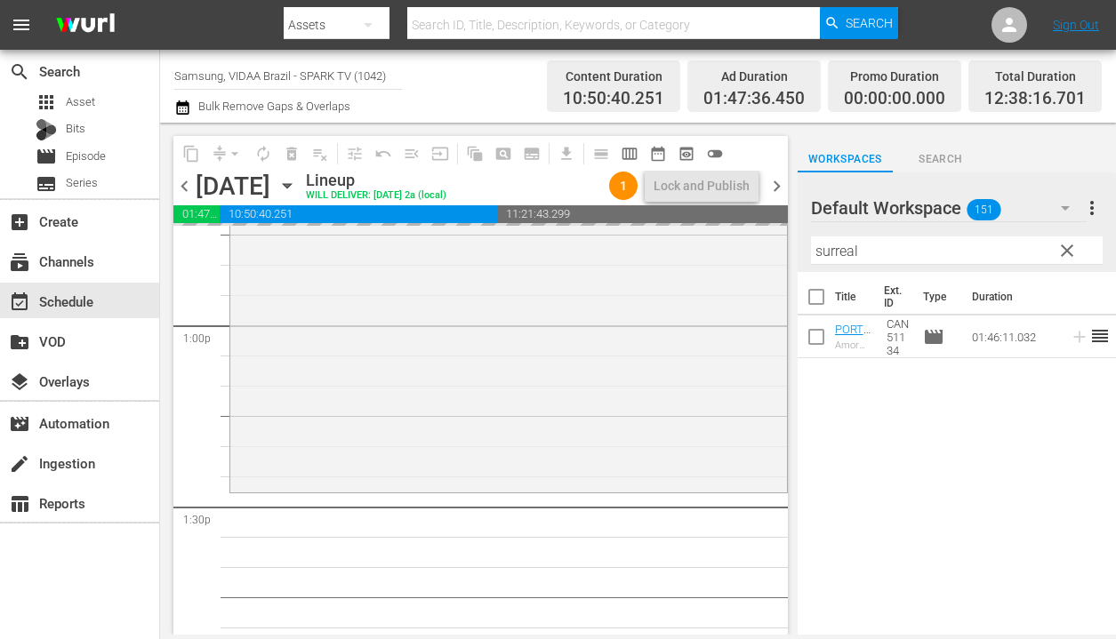
click at [181, 185] on span "chevron_left" at bounding box center [184, 186] width 22 height 22
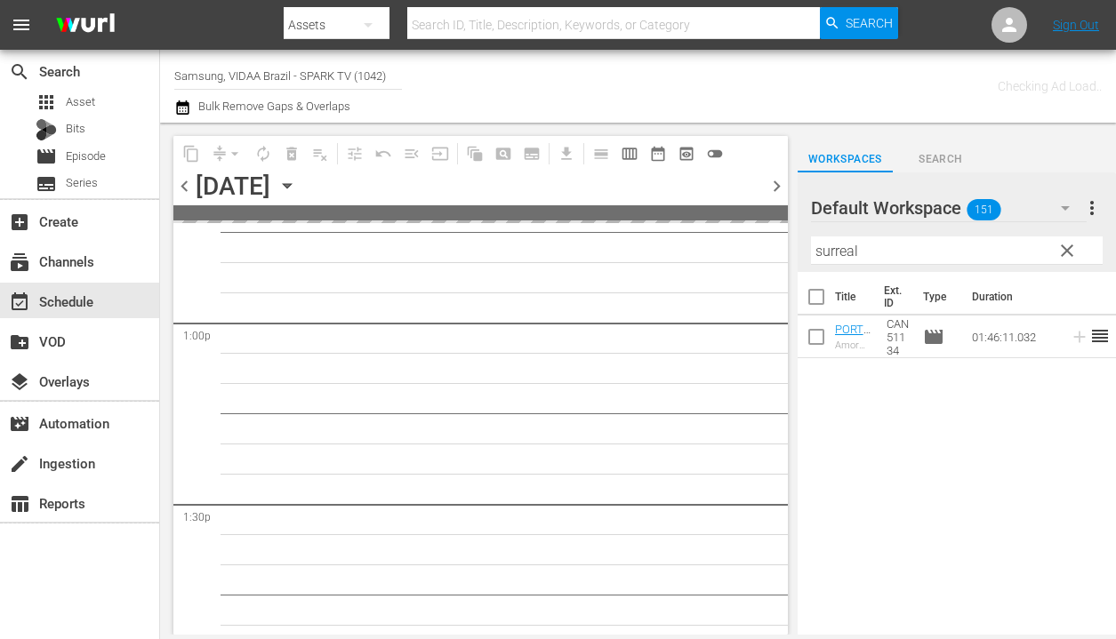
scroll to position [4736, 0]
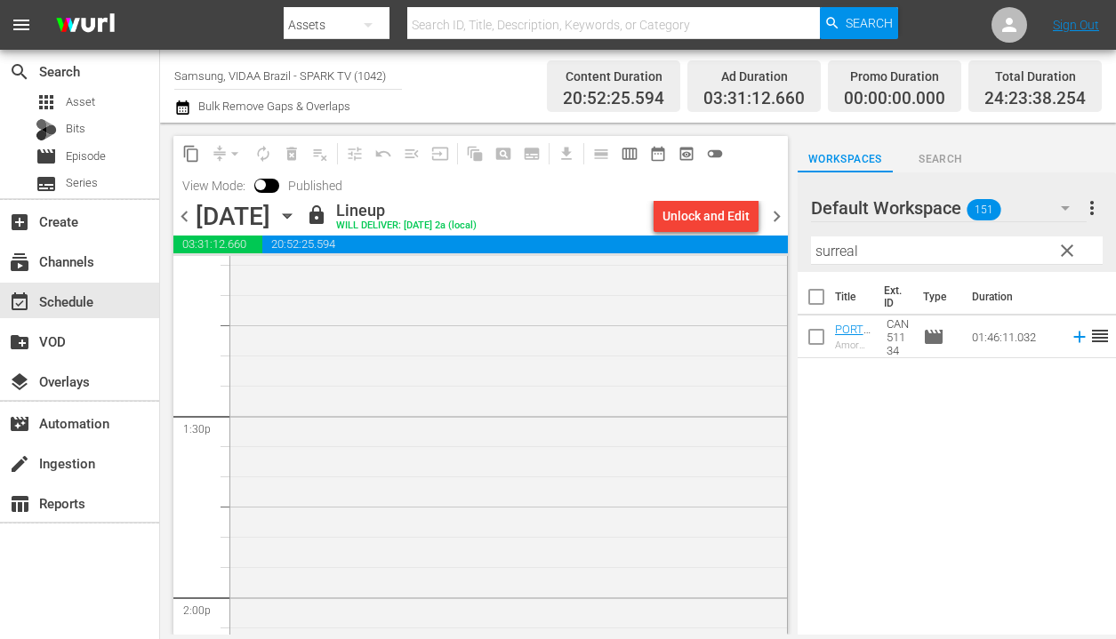
click at [774, 212] on span "chevron_right" at bounding box center [776, 216] width 22 height 22
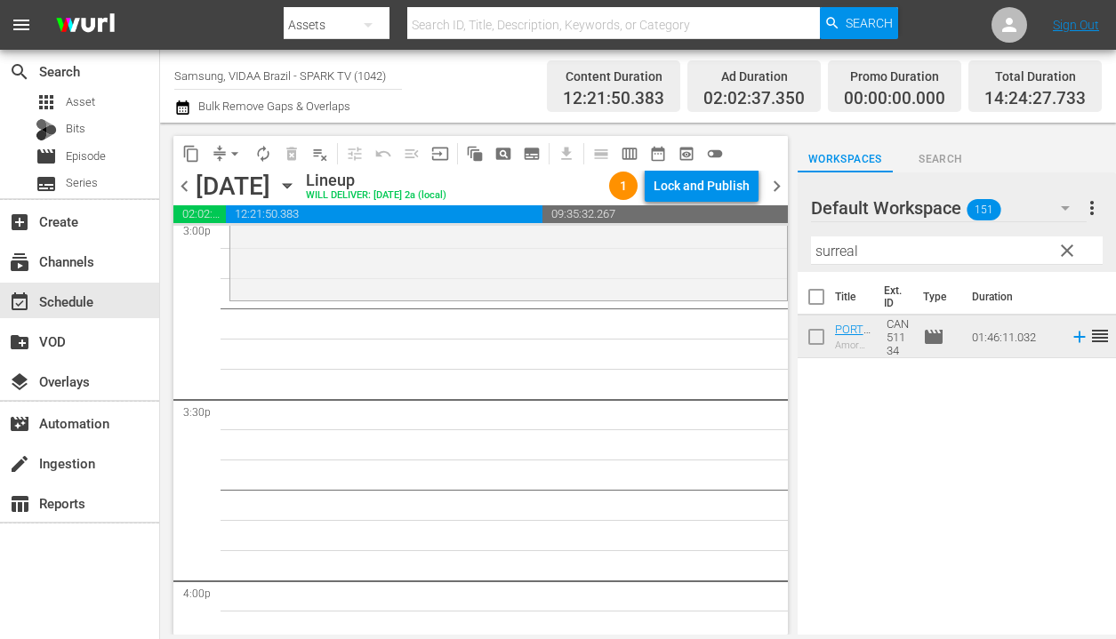
scroll to position [5363, 0]
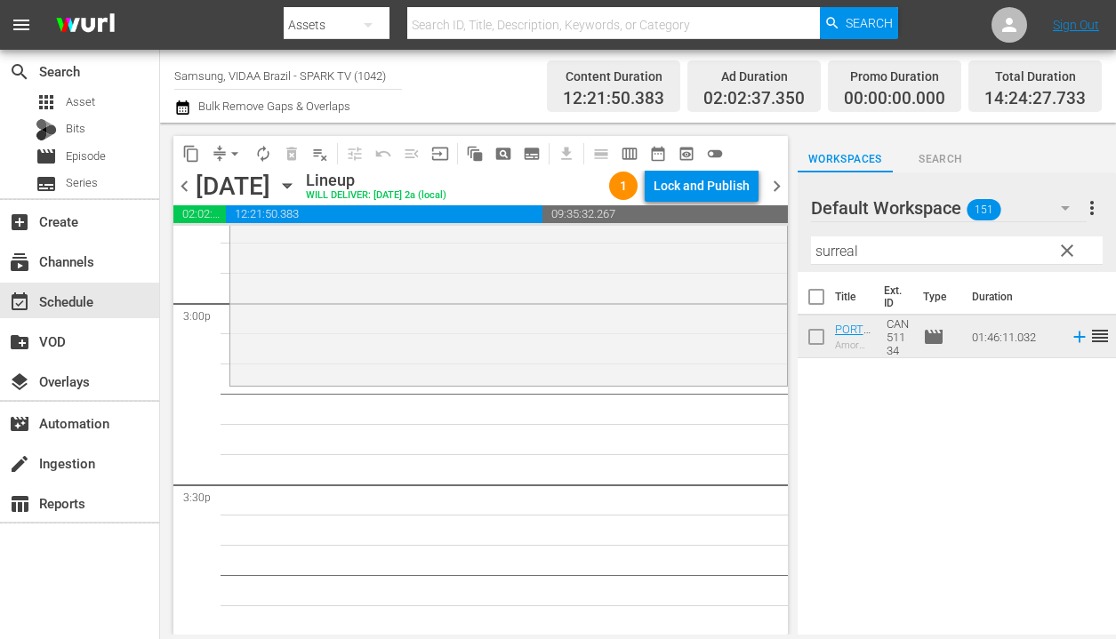
click at [989, 236] on input "surreal" at bounding box center [957, 250] width 292 height 28
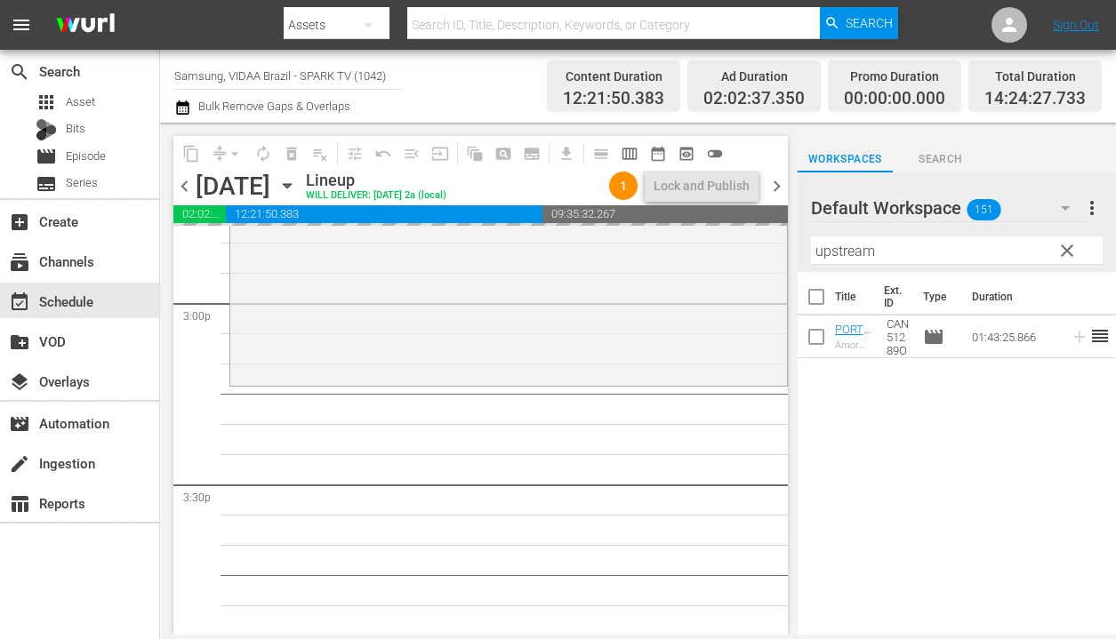
click at [184, 187] on span "chevron_left" at bounding box center [184, 186] width 22 height 22
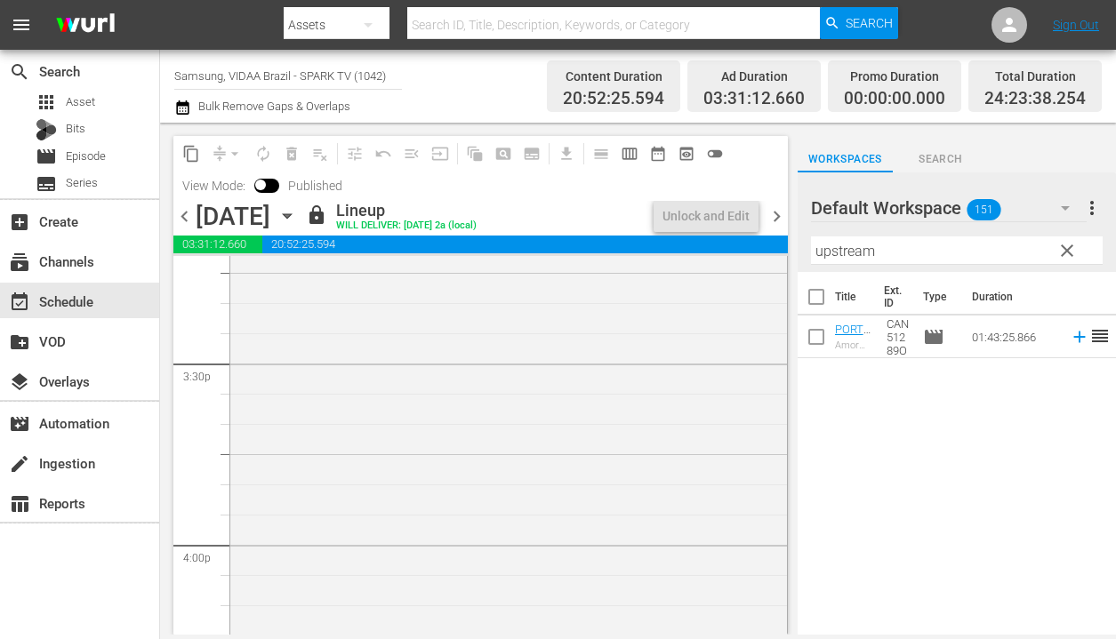
scroll to position [5363, 0]
click at [777, 214] on span "chevron_right" at bounding box center [776, 216] width 22 height 22
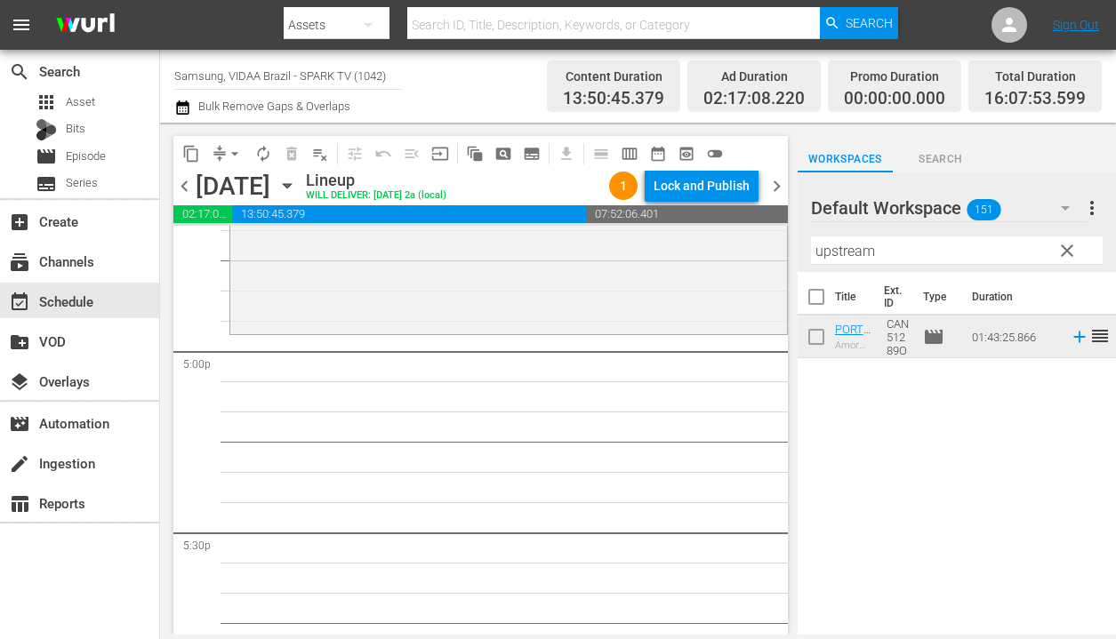
scroll to position [6039, 0]
click at [898, 251] on input "upstream" at bounding box center [957, 250] width 292 height 28
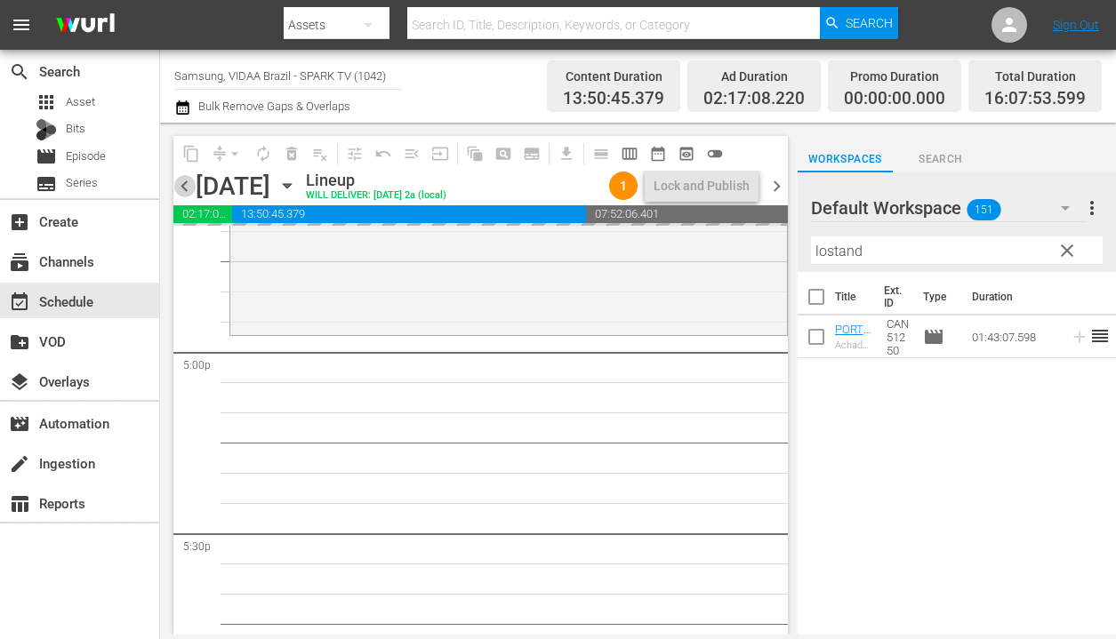
click at [180, 186] on span "chevron_left" at bounding box center [184, 186] width 22 height 22
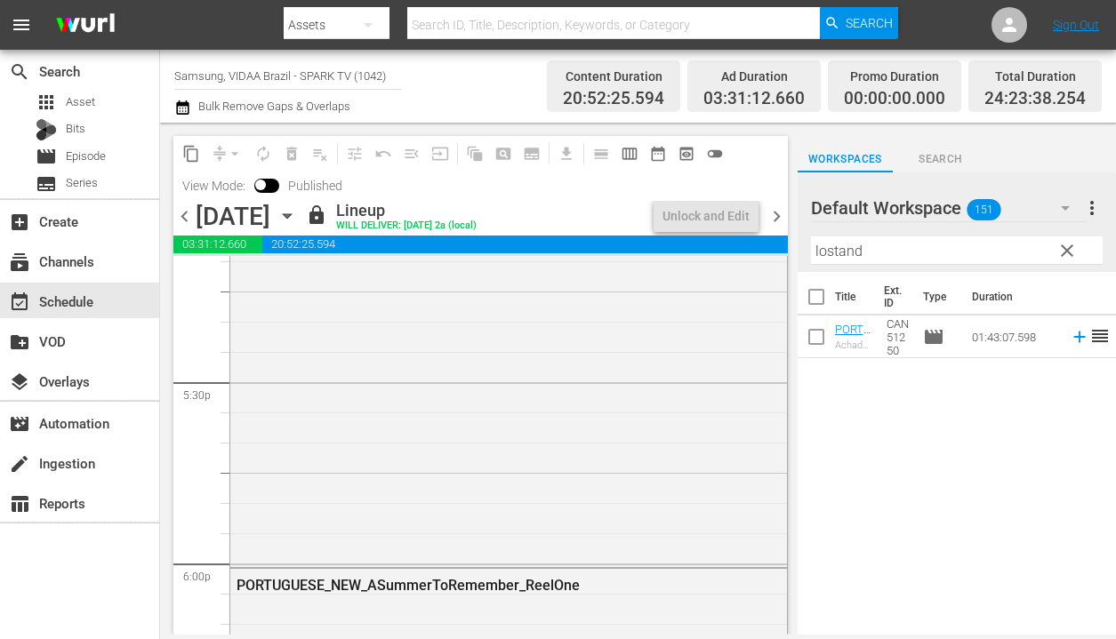
scroll to position [6070, 0]
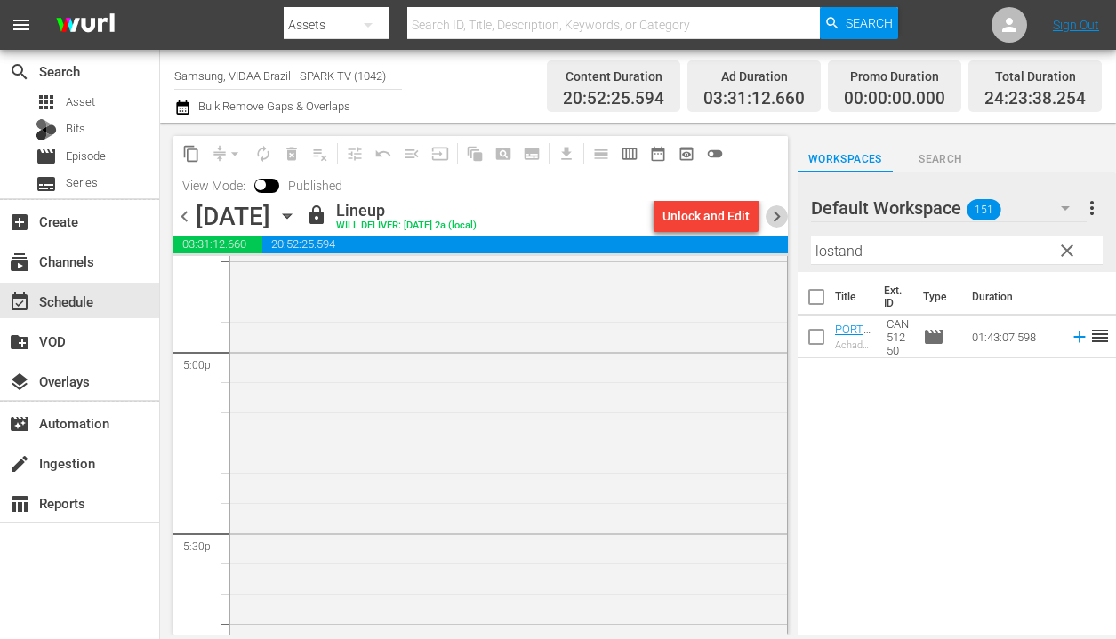
click at [770, 216] on span "chevron_right" at bounding box center [776, 216] width 22 height 22
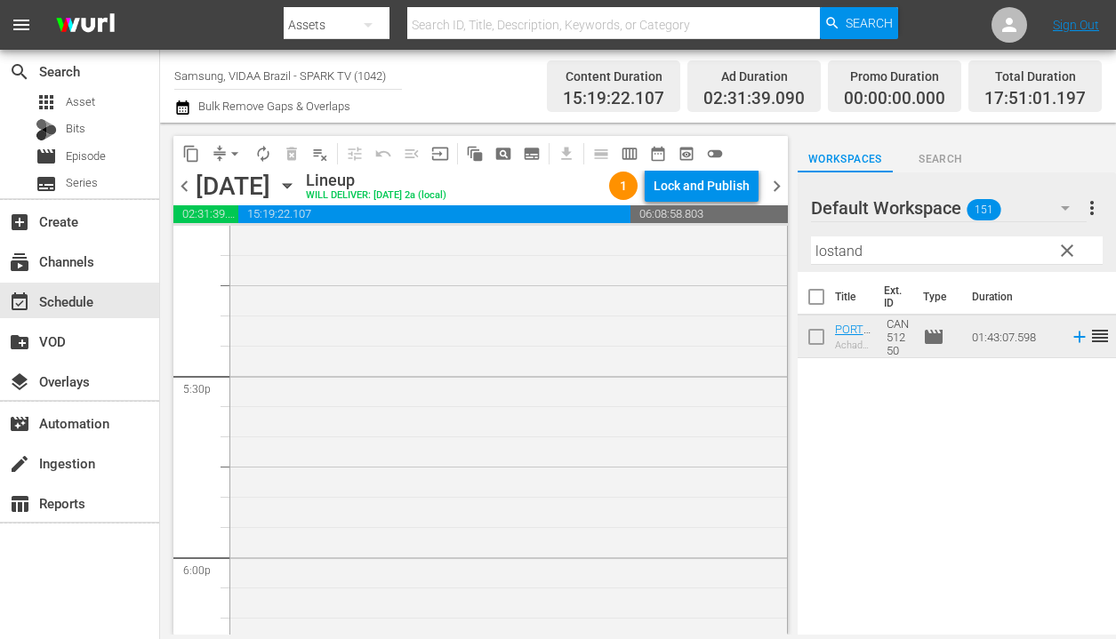
scroll to position [6423, 0]
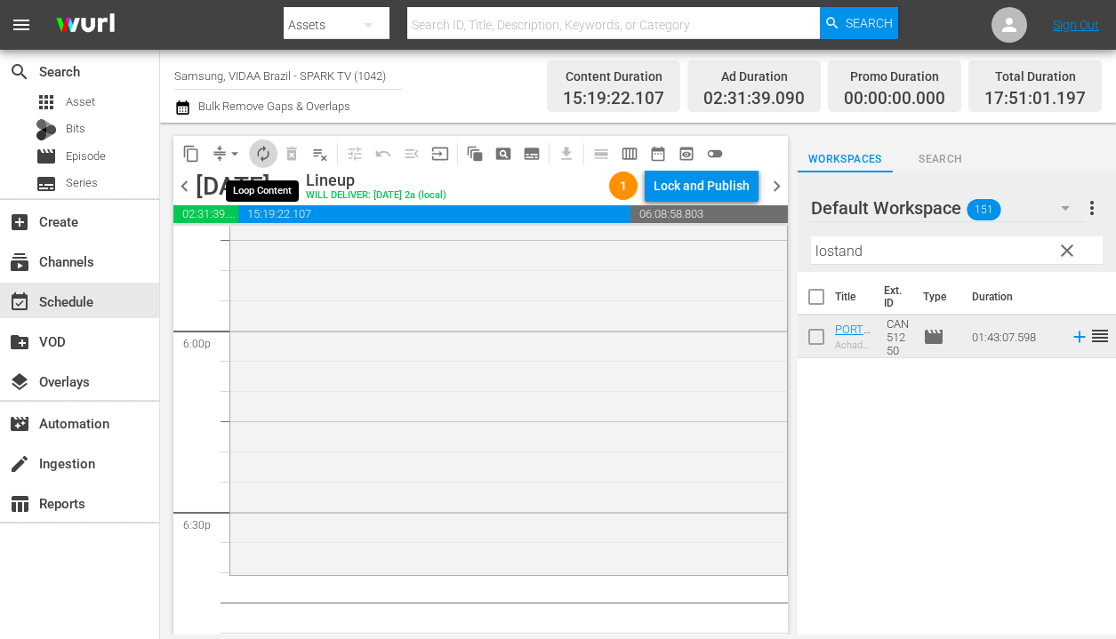
click at [266, 163] on button "autorenew_outlined" at bounding box center [263, 154] width 28 height 28
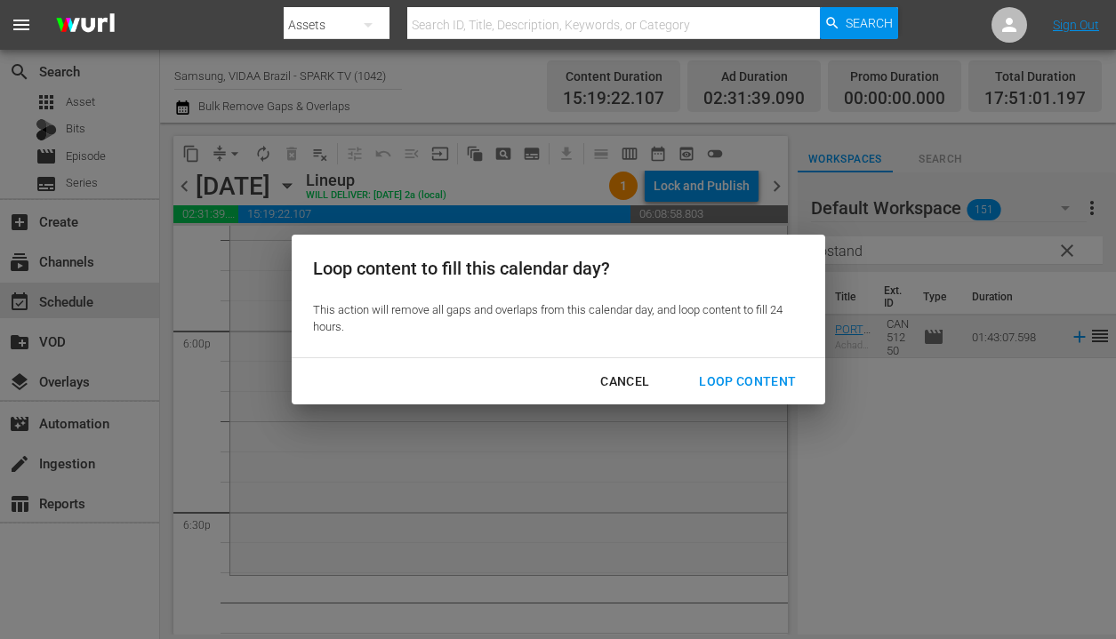
click at [725, 388] on div "Loop Content" at bounding box center [746, 382] width 125 height 22
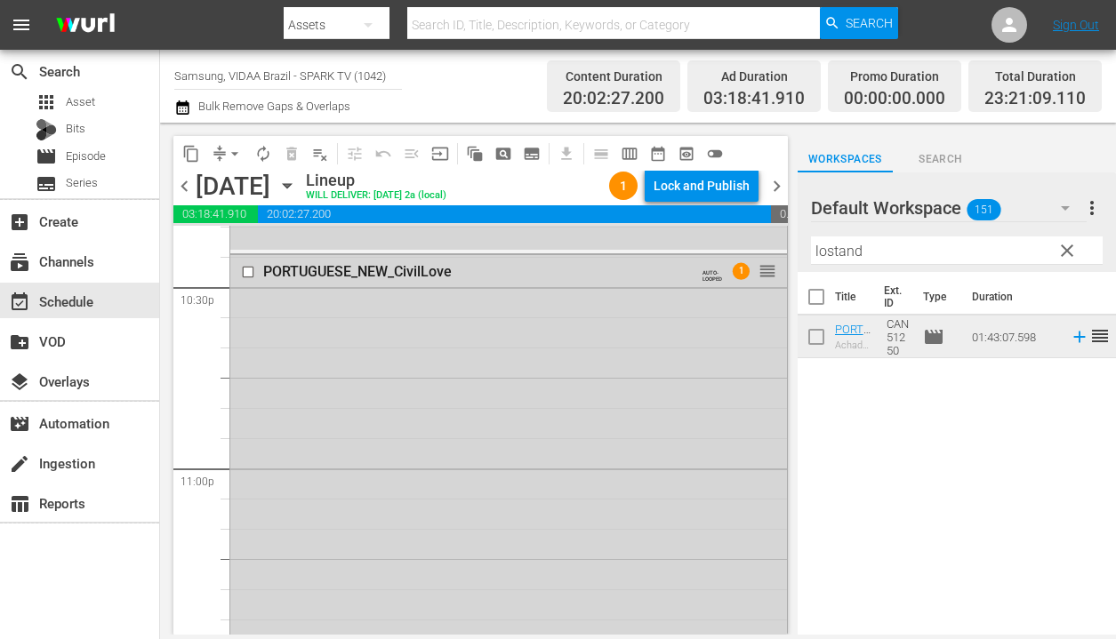
scroll to position [8359, 0]
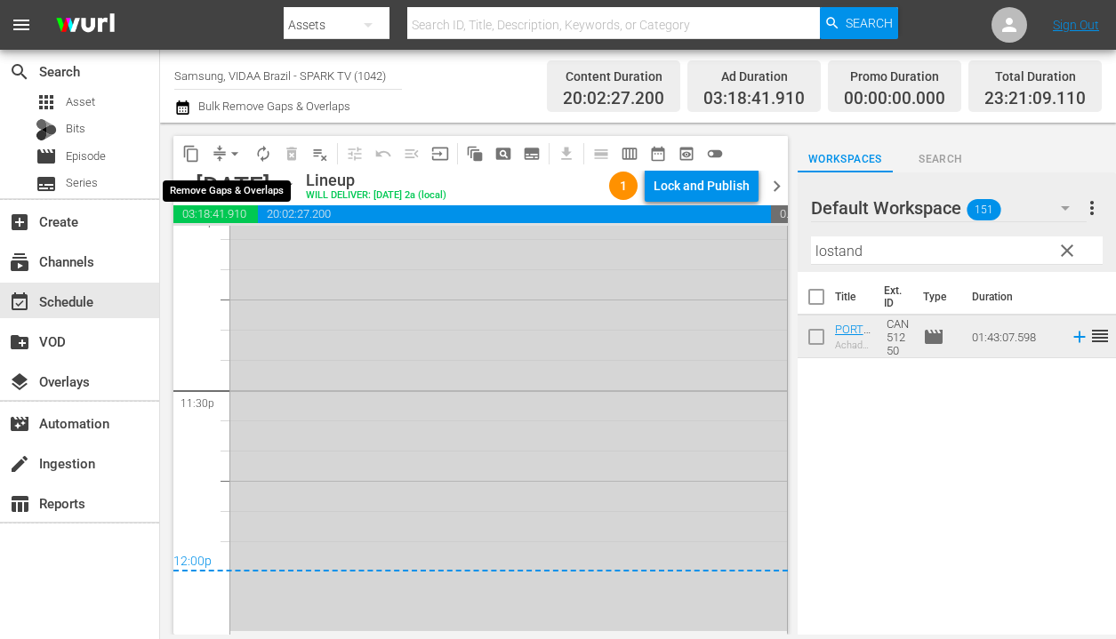
click at [236, 150] on span "arrow_drop_down" at bounding box center [235, 154] width 18 height 18
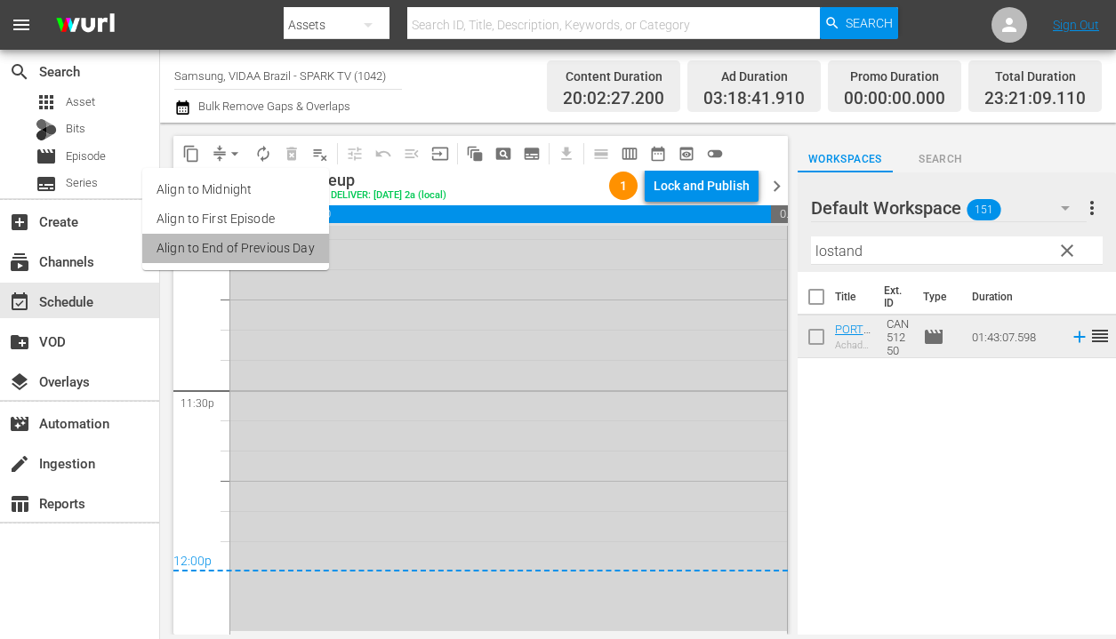
click at [257, 244] on li "Align to End of Previous Day" at bounding box center [235, 248] width 187 height 29
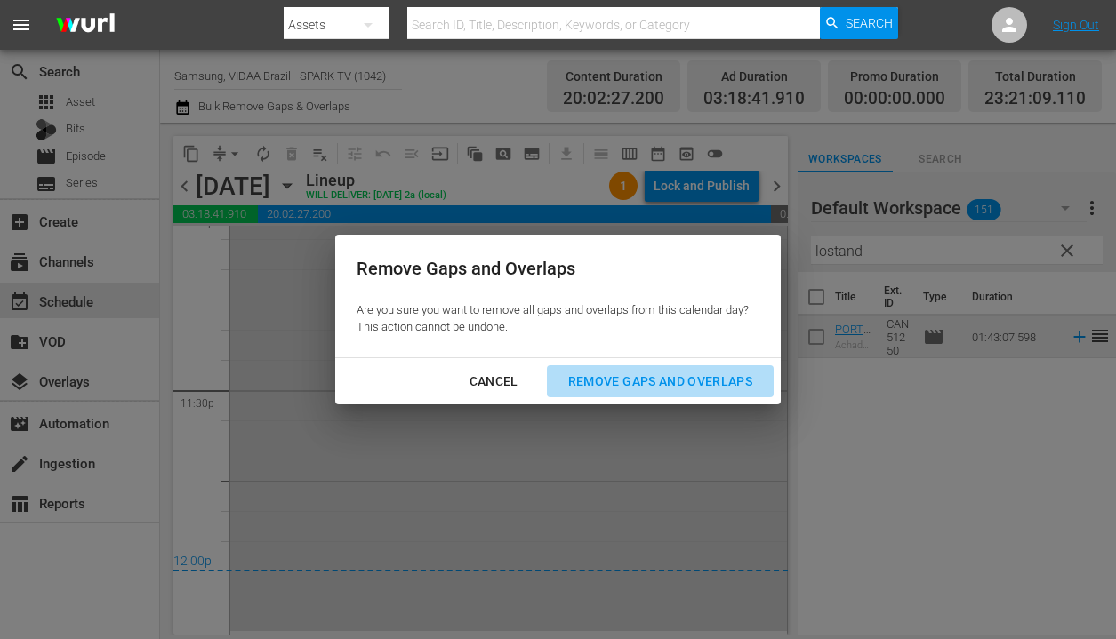
click at [623, 385] on div "Remove Gaps and Overlaps" at bounding box center [660, 382] width 212 height 22
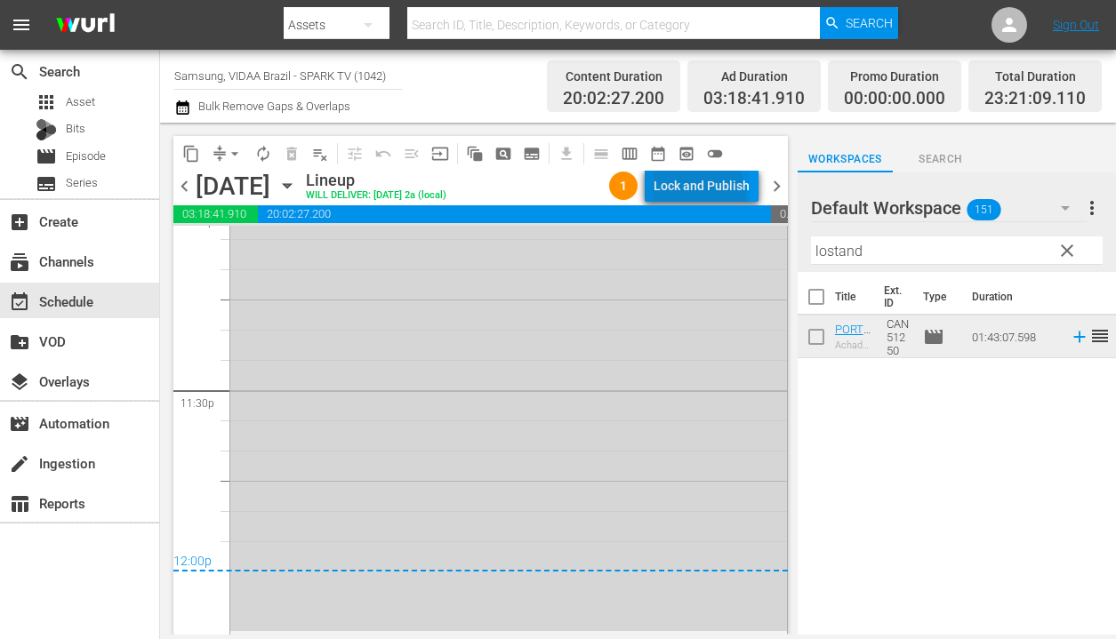
click at [685, 199] on div "Lock and Publish" at bounding box center [701, 186] width 96 height 32
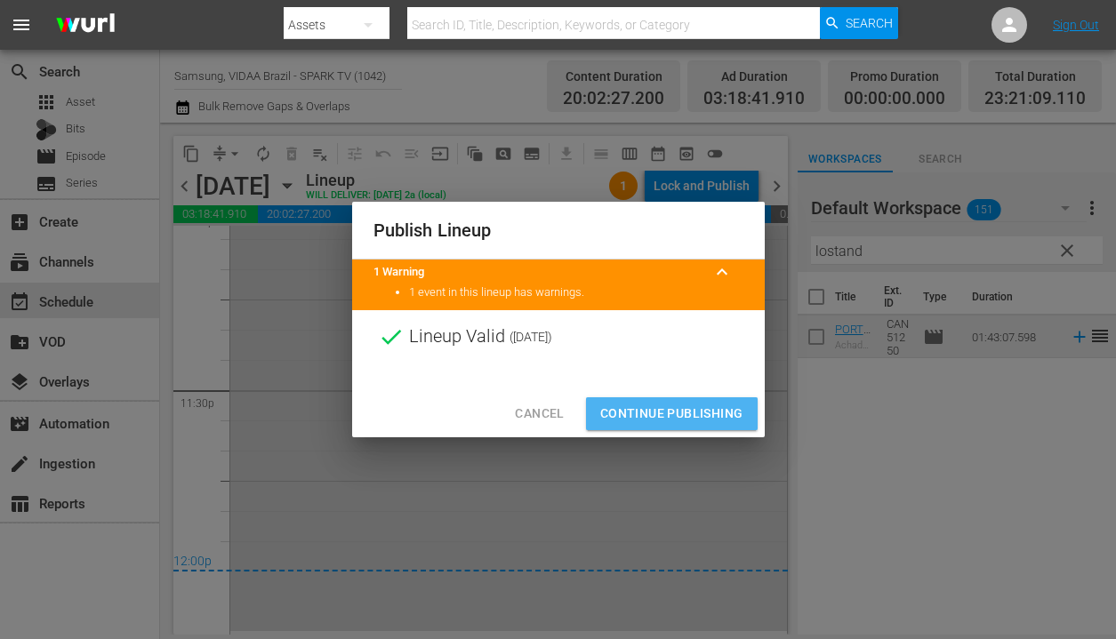
click at [679, 418] on span "Continue Publishing" at bounding box center [671, 414] width 143 height 22
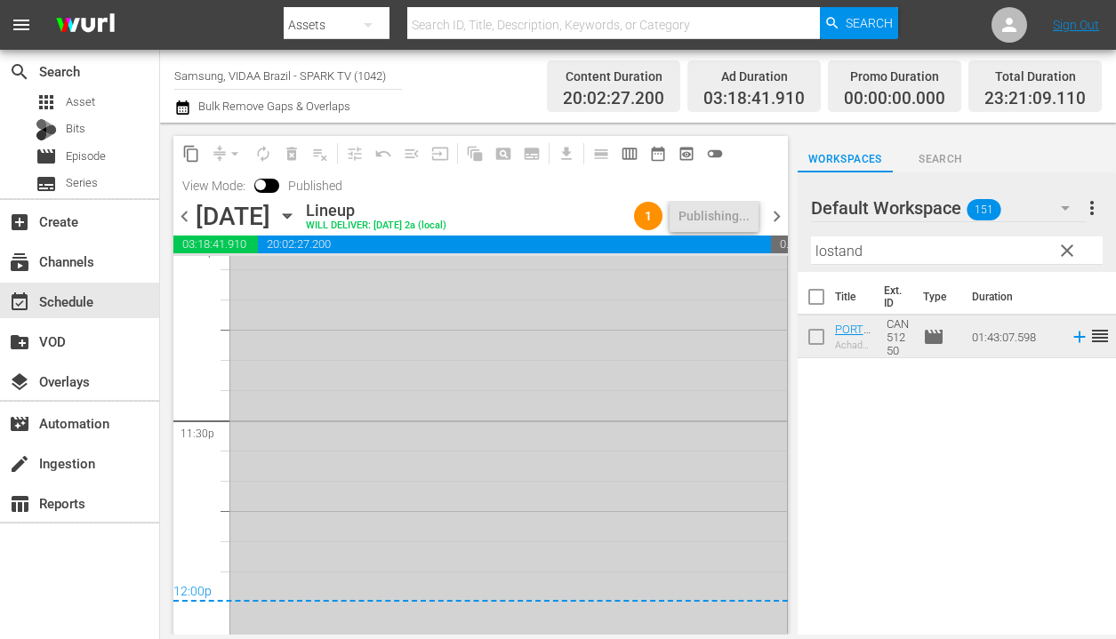
click at [678, 417] on div "PORTUGUESE_NEW_CivilLove AUTO-LOOPED 1" at bounding box center [508, 344] width 556 height 636
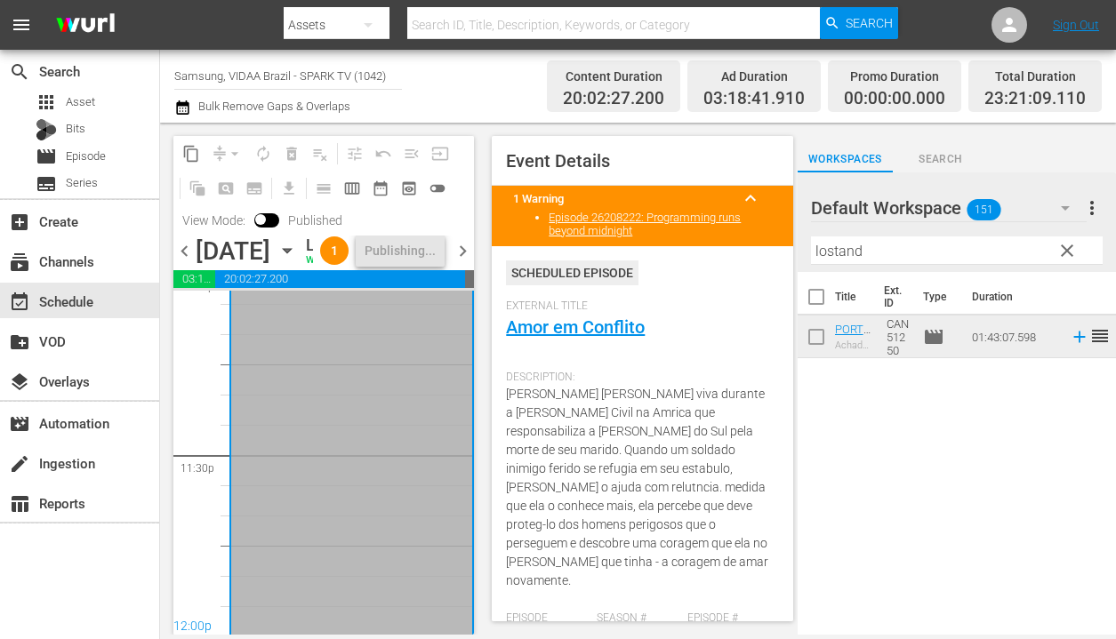
click at [903, 519] on div "Title Ext. ID Type Duration PORTUGUESE_NEW_LoveLostAndFound Achados e Perdidos …" at bounding box center [956, 454] width 318 height 365
click at [185, 262] on span "chevron_left" at bounding box center [184, 251] width 22 height 22
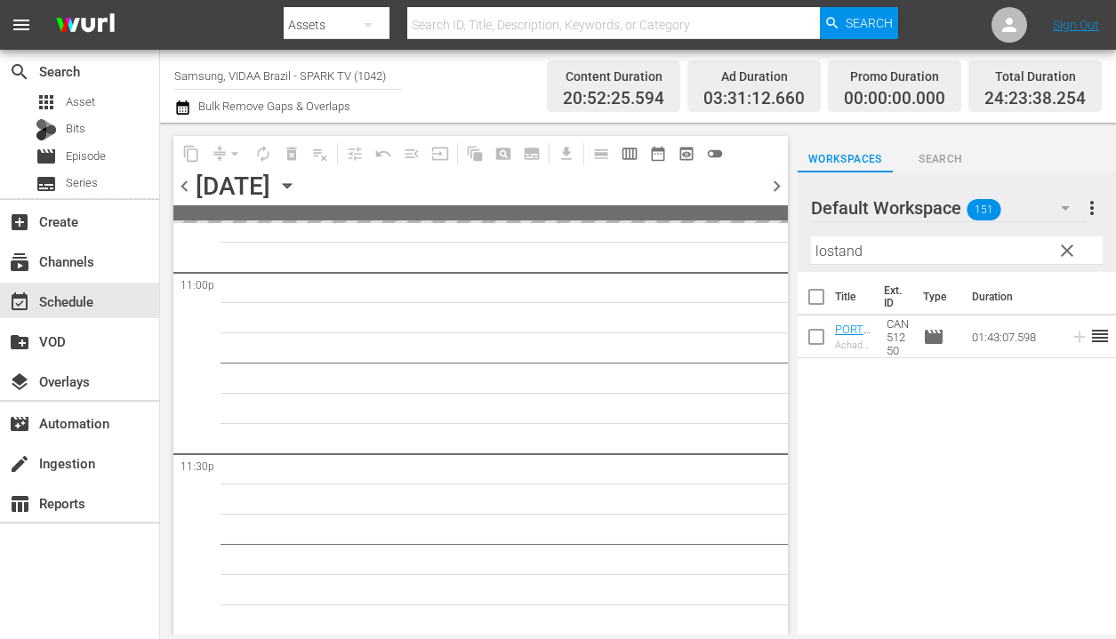
scroll to position [8322, 0]
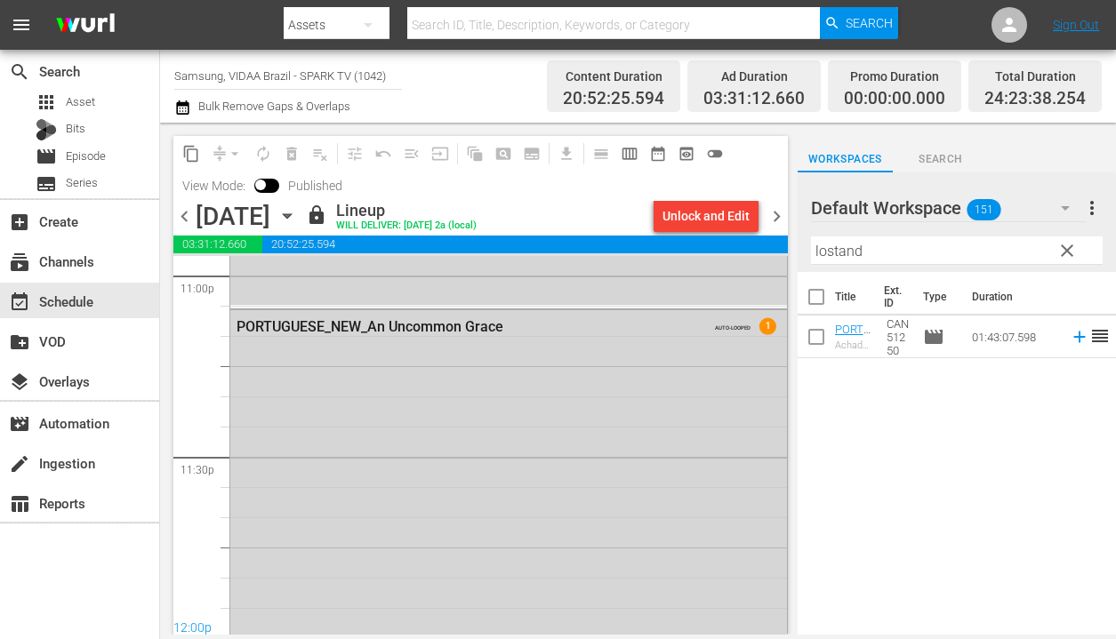
click at [778, 217] on span "chevron_right" at bounding box center [776, 216] width 22 height 22
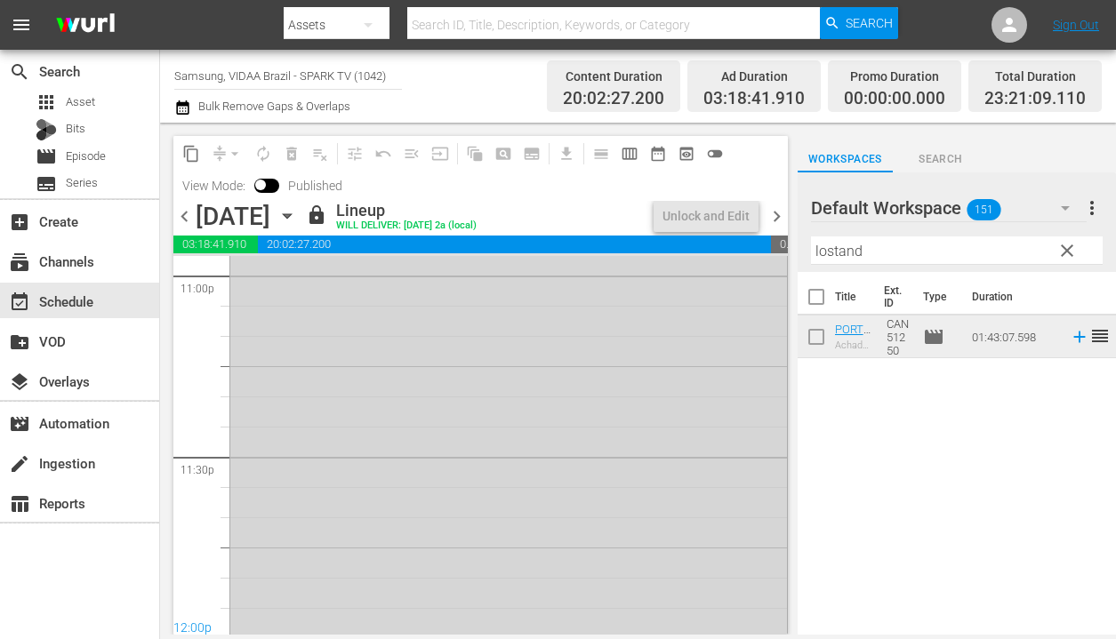
scroll to position [8292, 0]
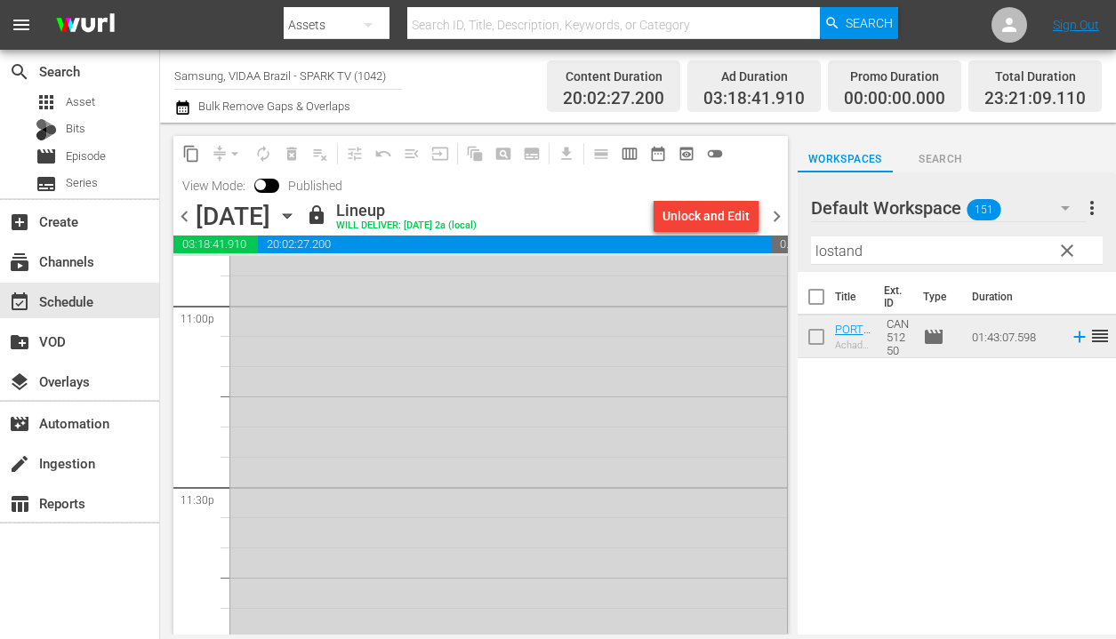
click at [776, 215] on span "chevron_right" at bounding box center [776, 216] width 22 height 22
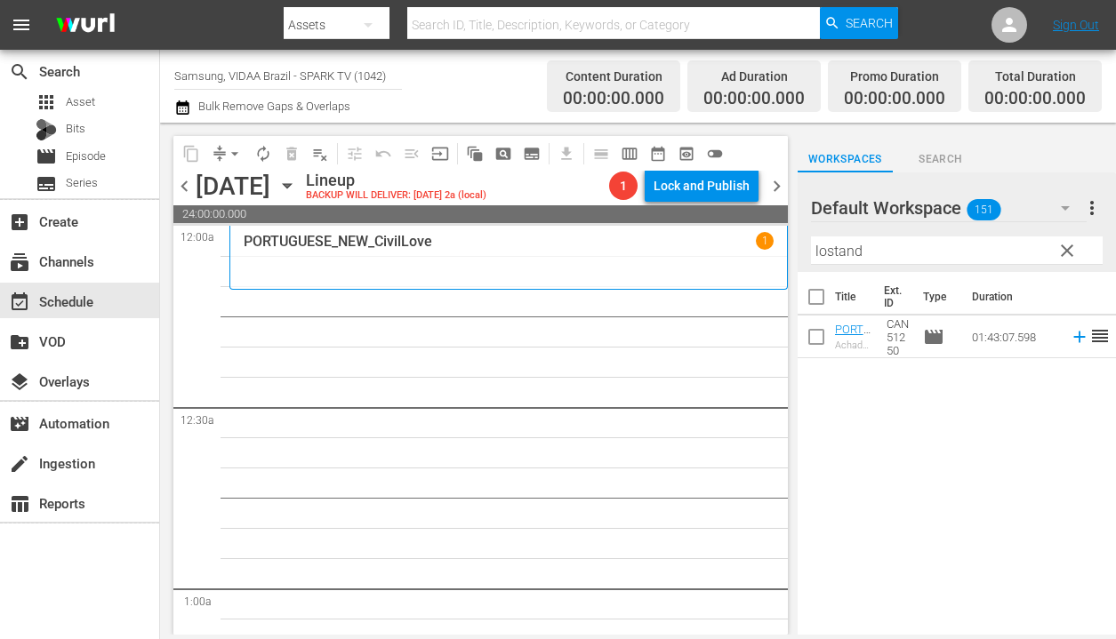
click at [888, 249] on input "lostand" at bounding box center [957, 250] width 292 height 28
click at [173, 183] on span "chevron_left" at bounding box center [184, 186] width 22 height 22
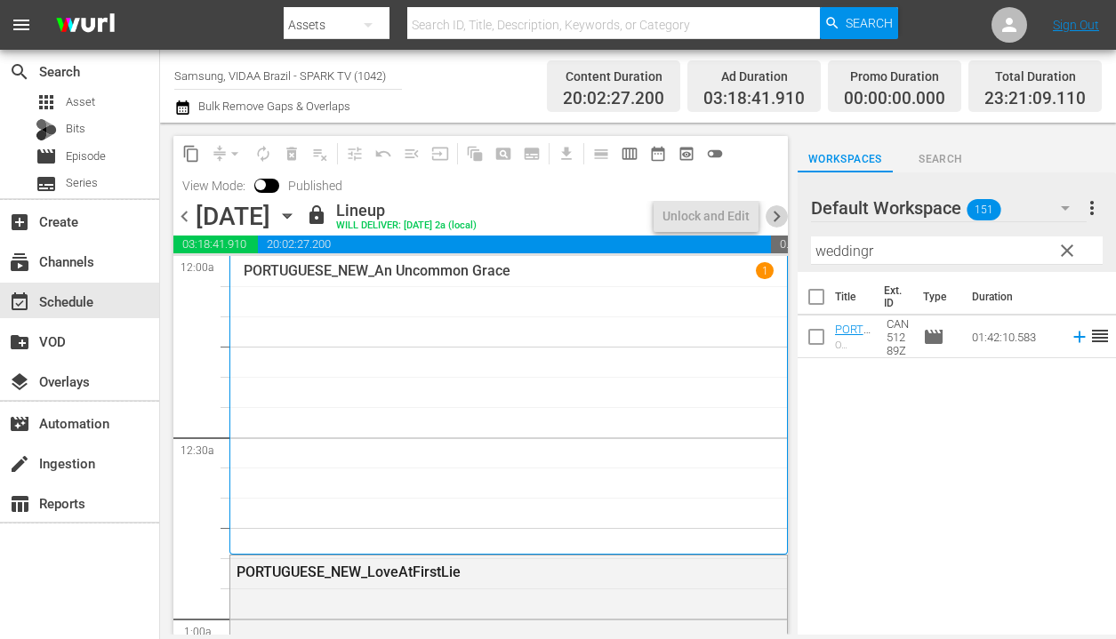
click at [779, 220] on span "chevron_right" at bounding box center [776, 216] width 22 height 22
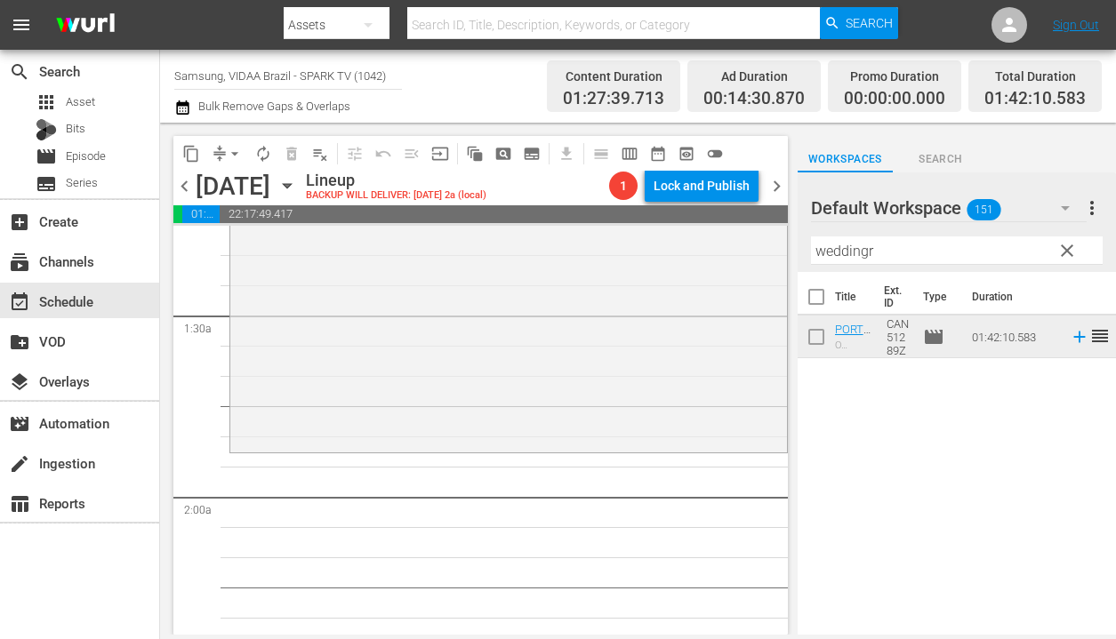
scroll to position [500, 0]
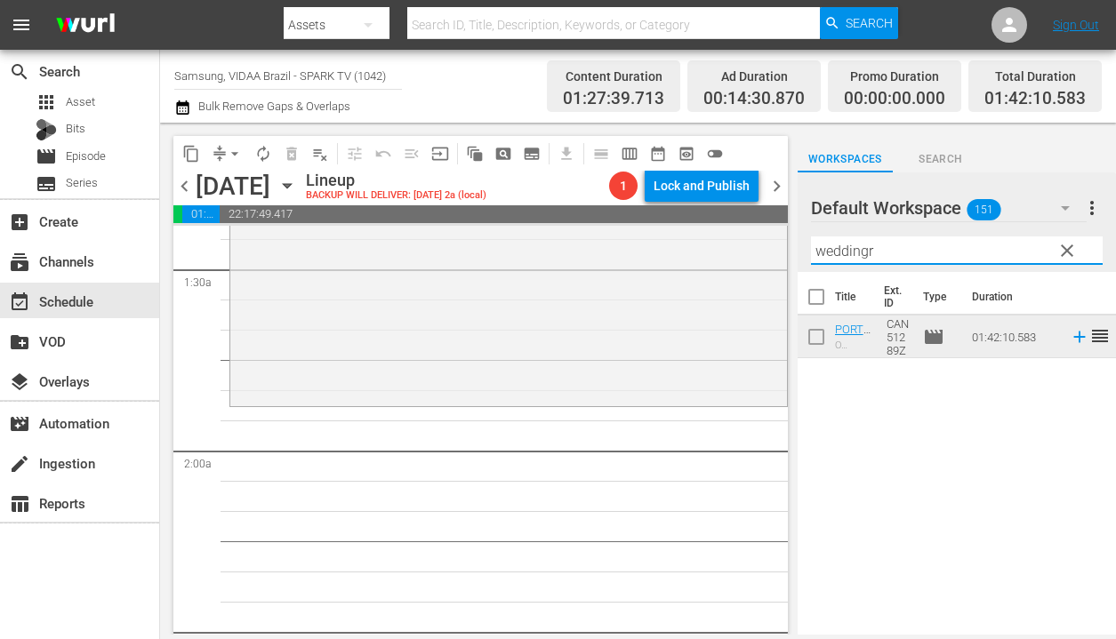
click at [895, 260] on input "weddingr" at bounding box center [957, 250] width 292 height 28
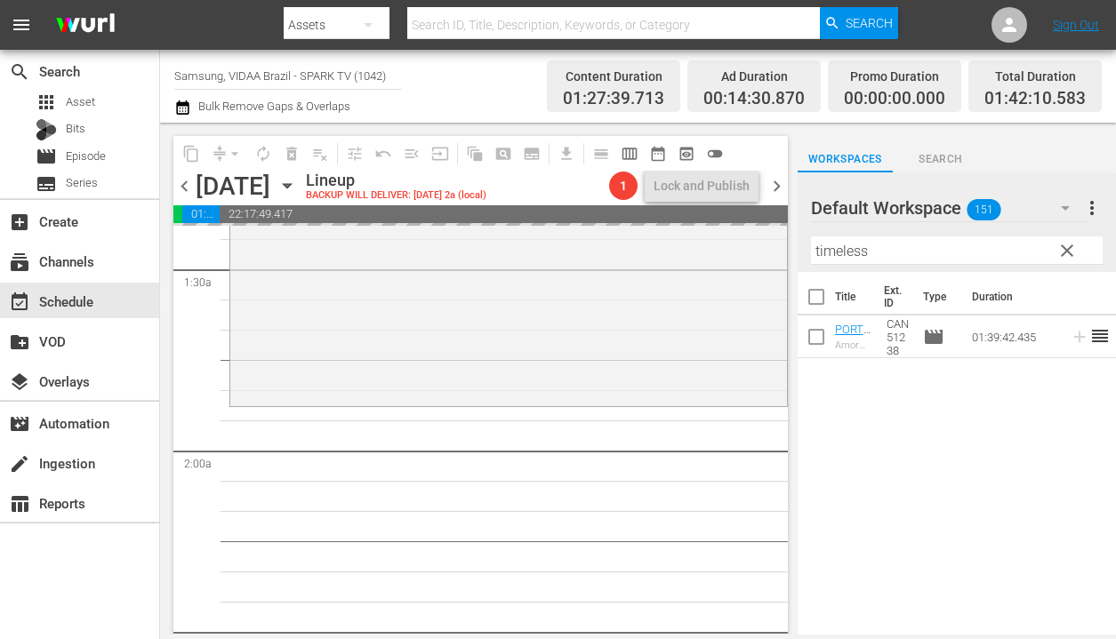
click at [184, 186] on span "chevron_left" at bounding box center [184, 186] width 22 height 22
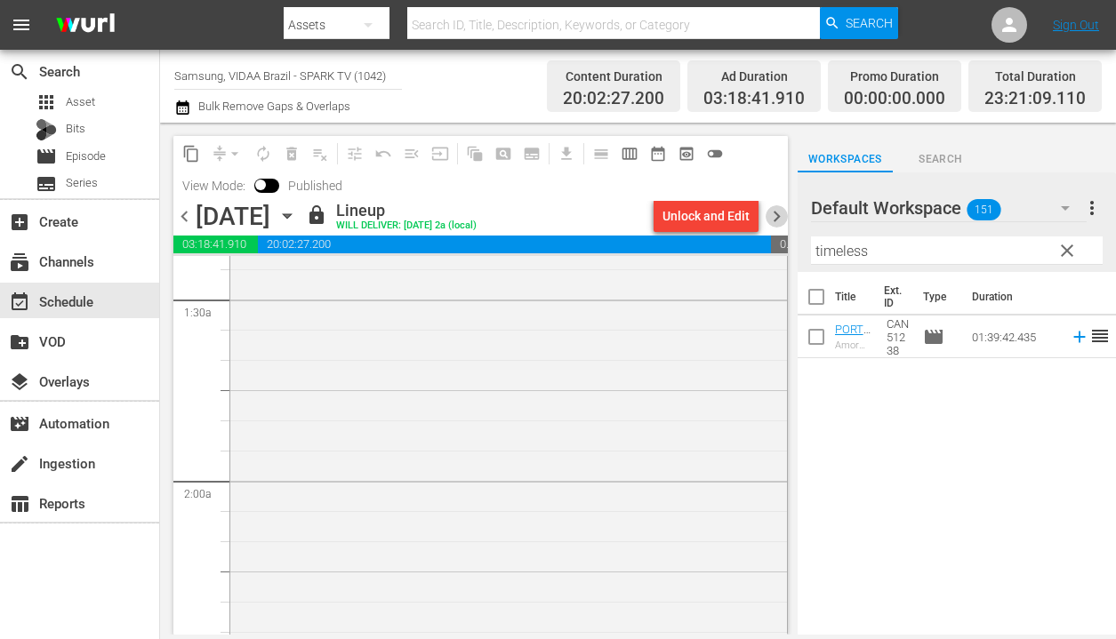
click at [767, 205] on span "chevron_right" at bounding box center [776, 216] width 22 height 22
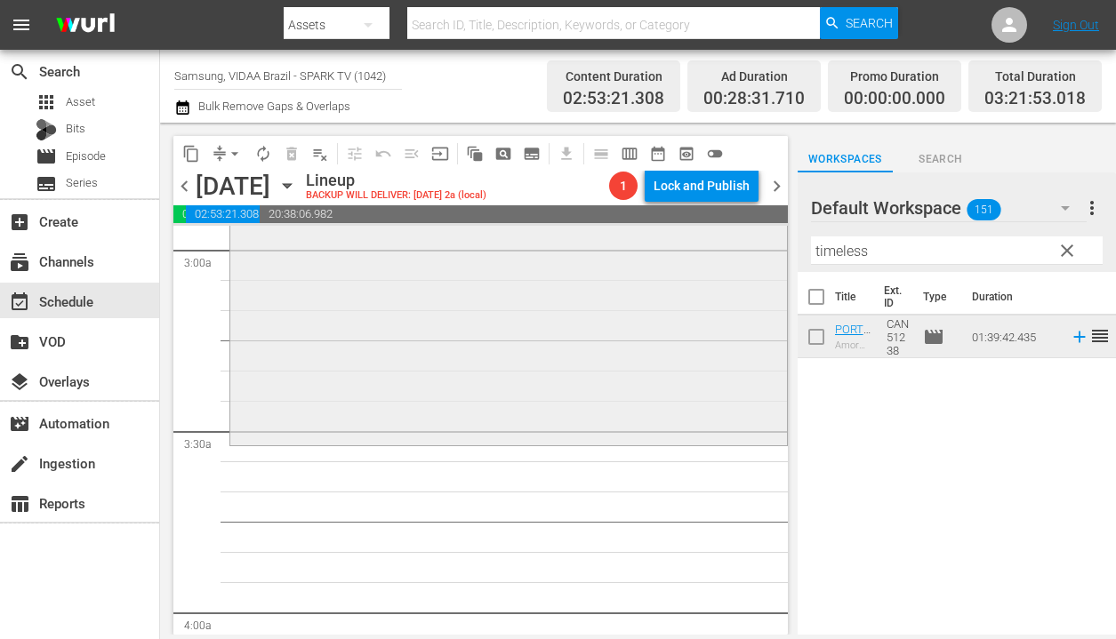
scroll to position [1085, 0]
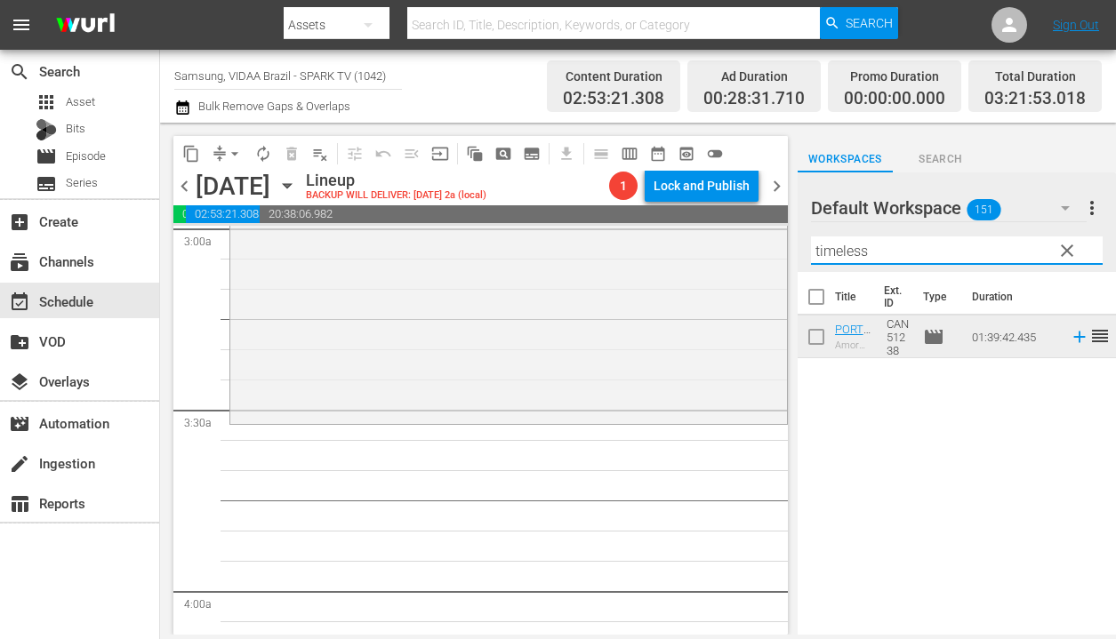
click at [886, 255] on input "timeless" at bounding box center [957, 250] width 292 height 28
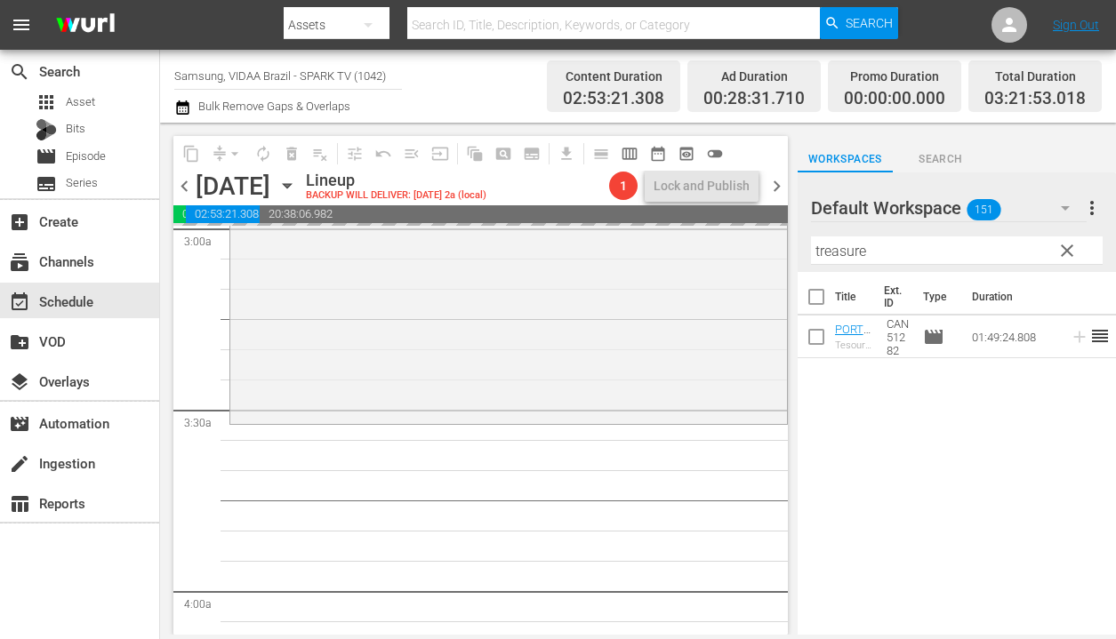
click at [186, 180] on span "chevron_left" at bounding box center [184, 186] width 22 height 22
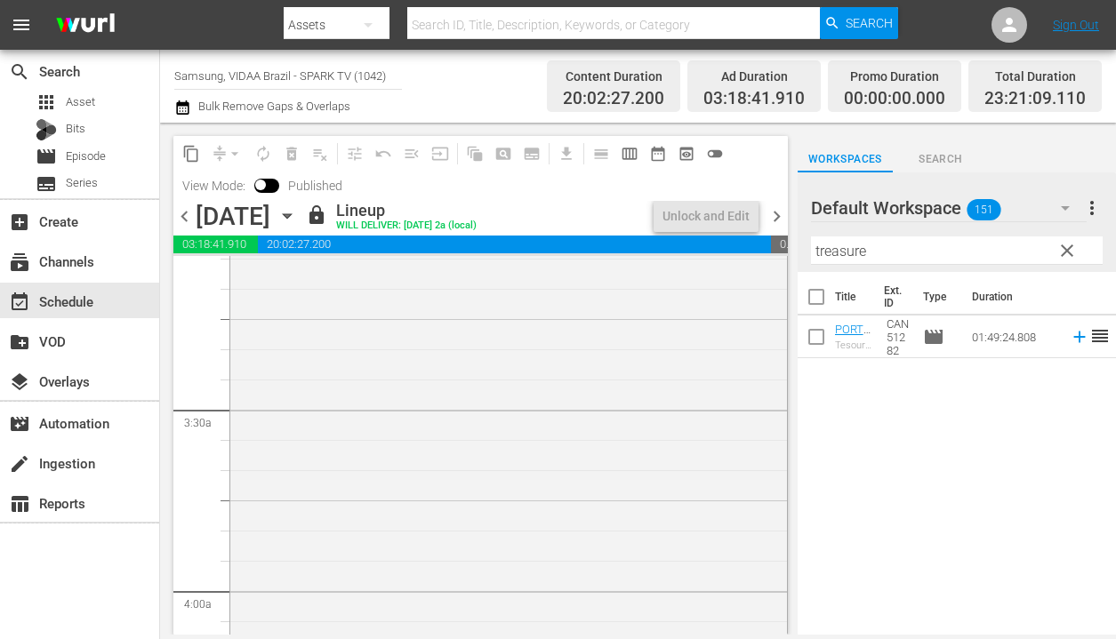
scroll to position [1085, 0]
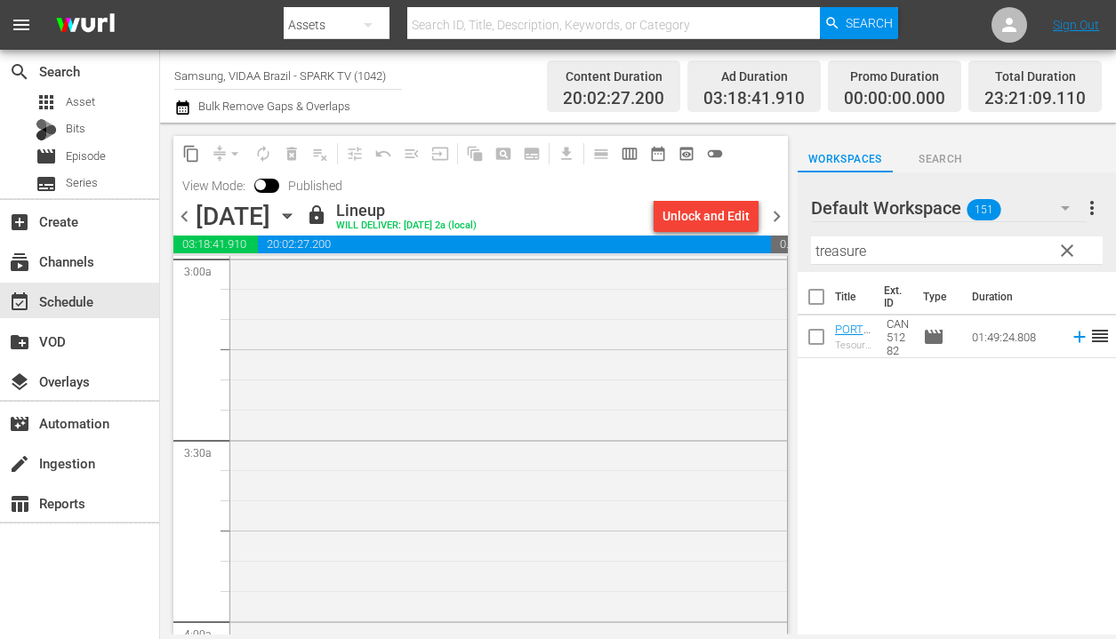
click at [779, 220] on span "chevron_right" at bounding box center [776, 216] width 22 height 22
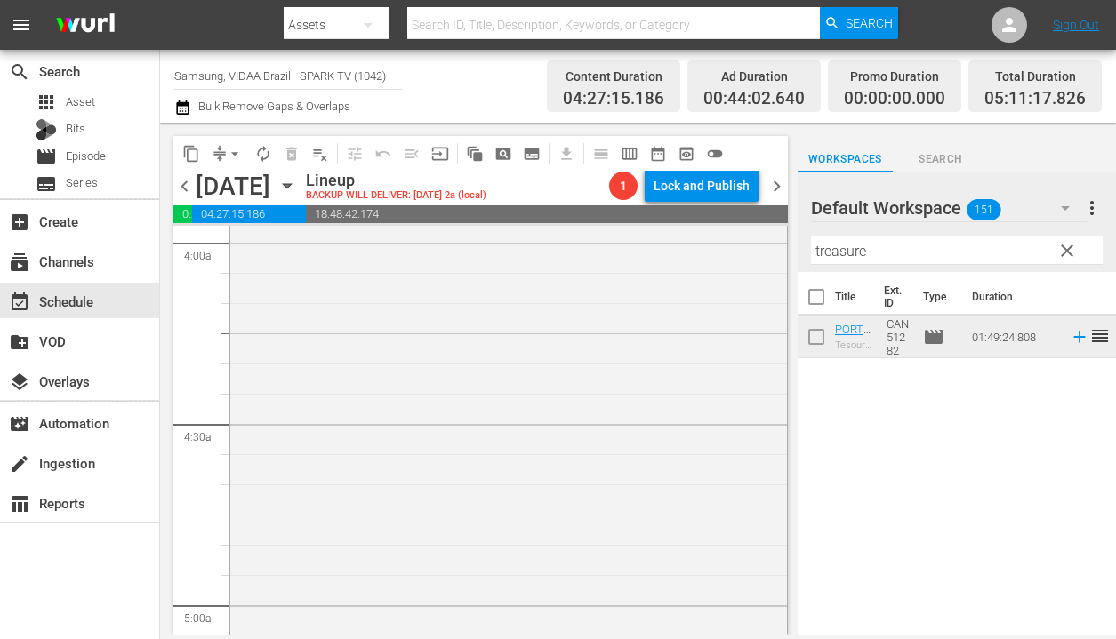
scroll to position [1496, 0]
click at [902, 255] on input "treasure" at bounding box center [957, 250] width 292 height 28
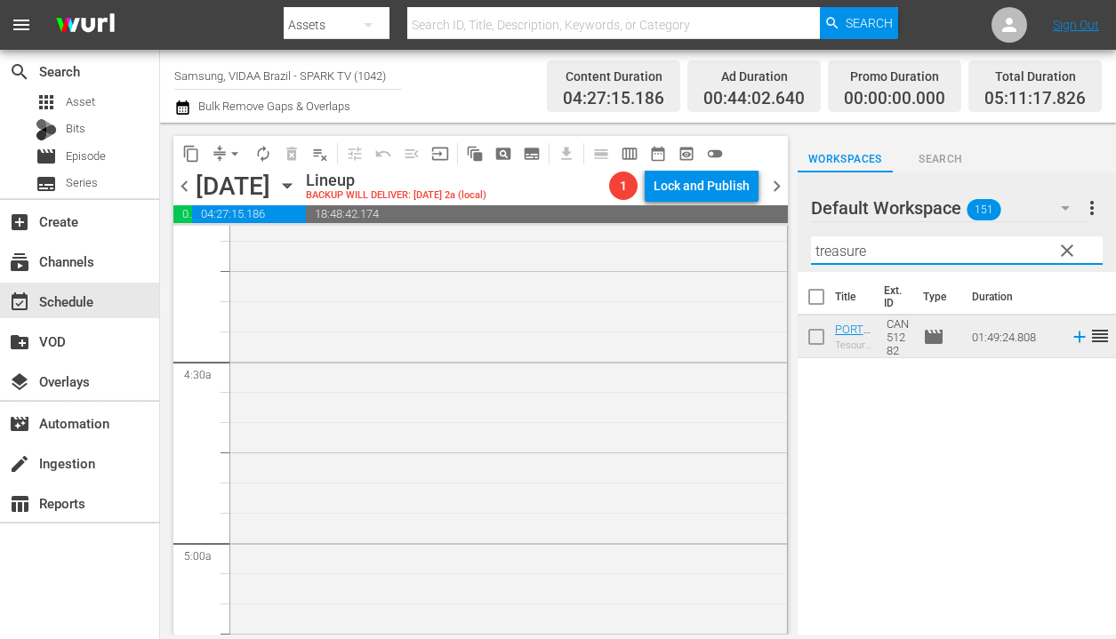
click at [902, 255] on input "treasure" at bounding box center [957, 250] width 292 height 28
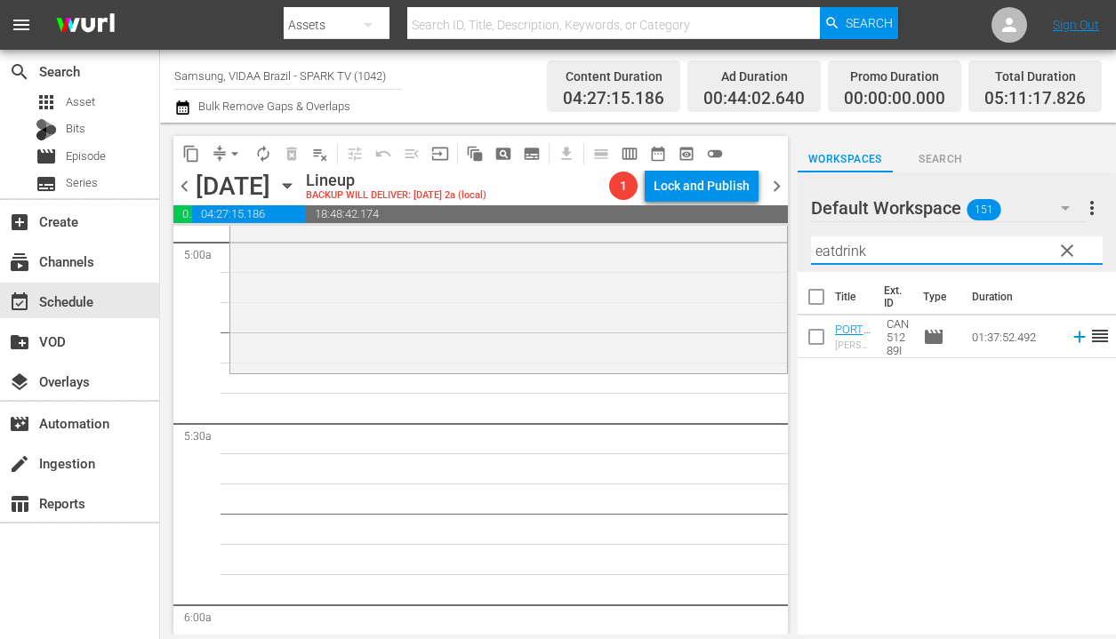
scroll to position [1693, 0]
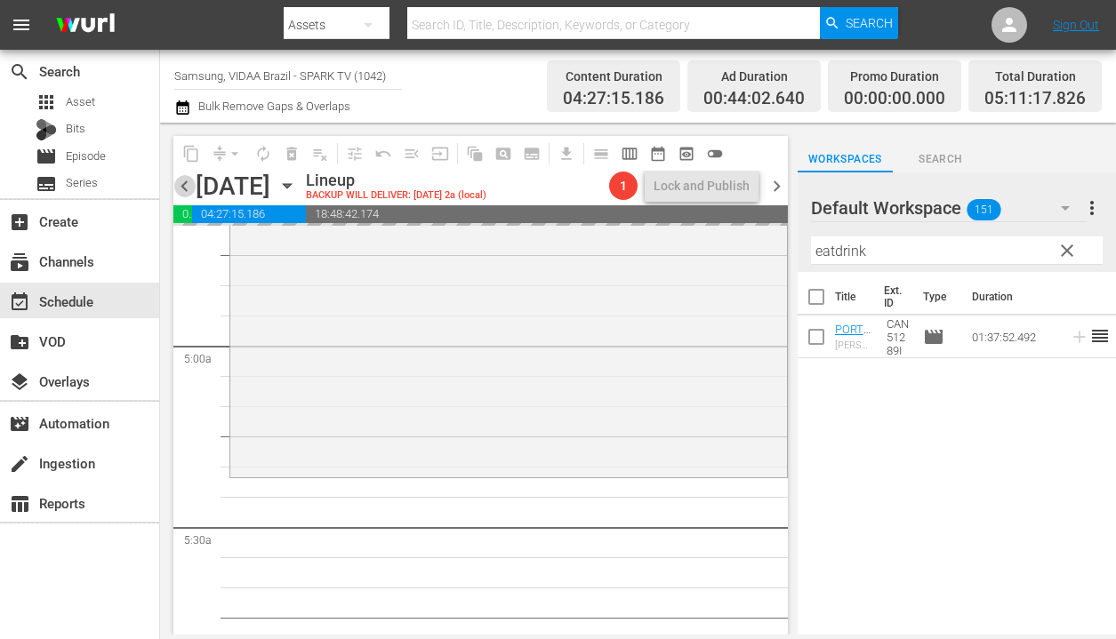
click at [186, 186] on span "chevron_left" at bounding box center [184, 186] width 22 height 22
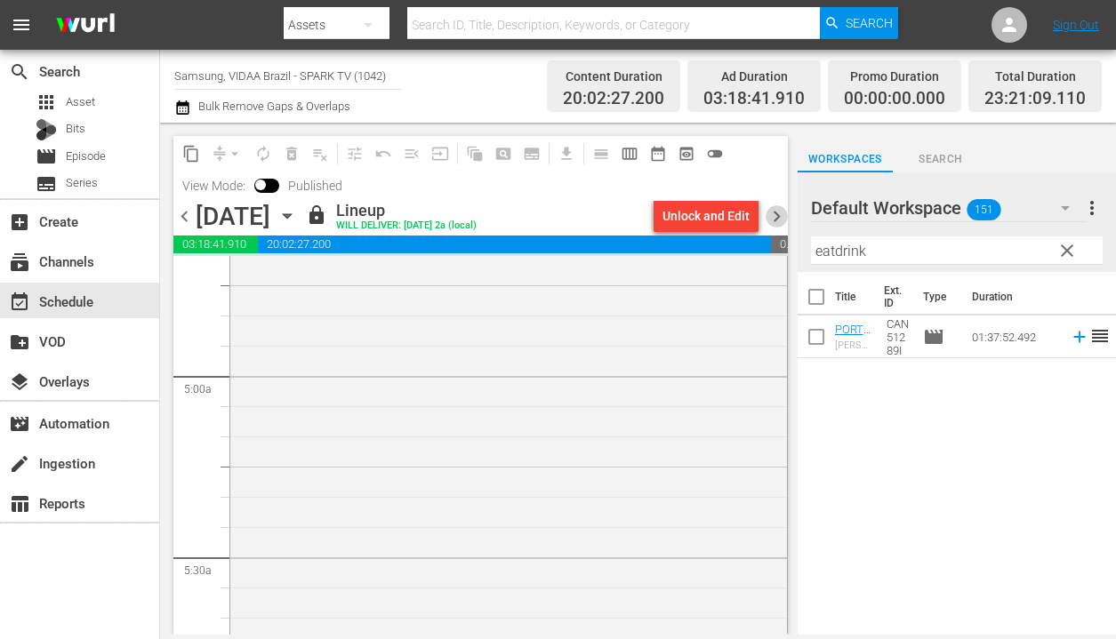
click at [779, 212] on span "chevron_right" at bounding box center [776, 216] width 22 height 22
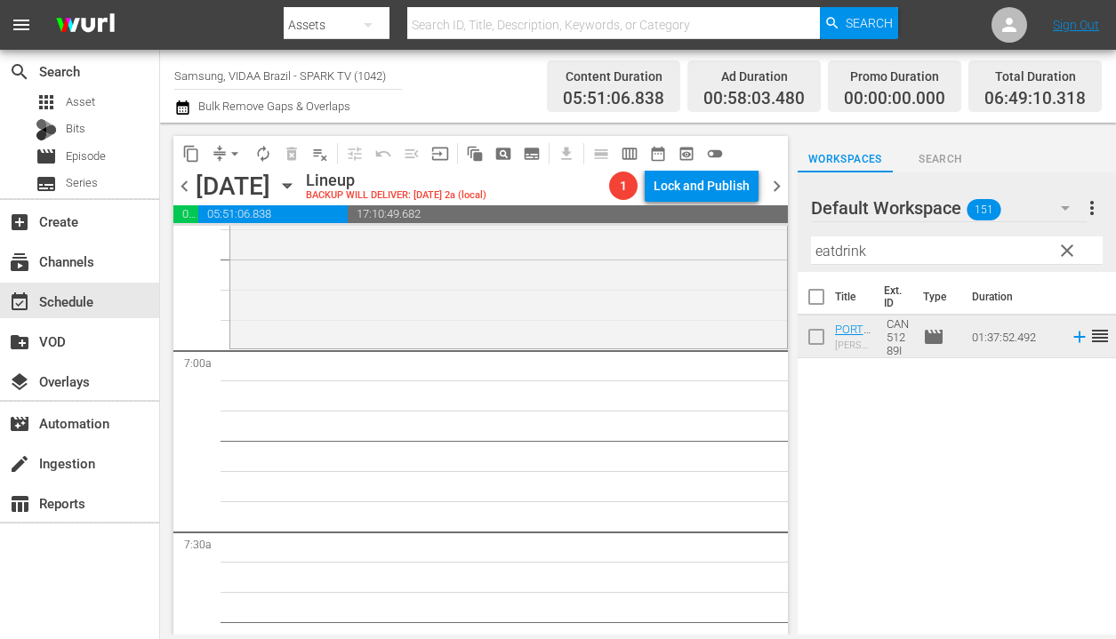
scroll to position [2433, 0]
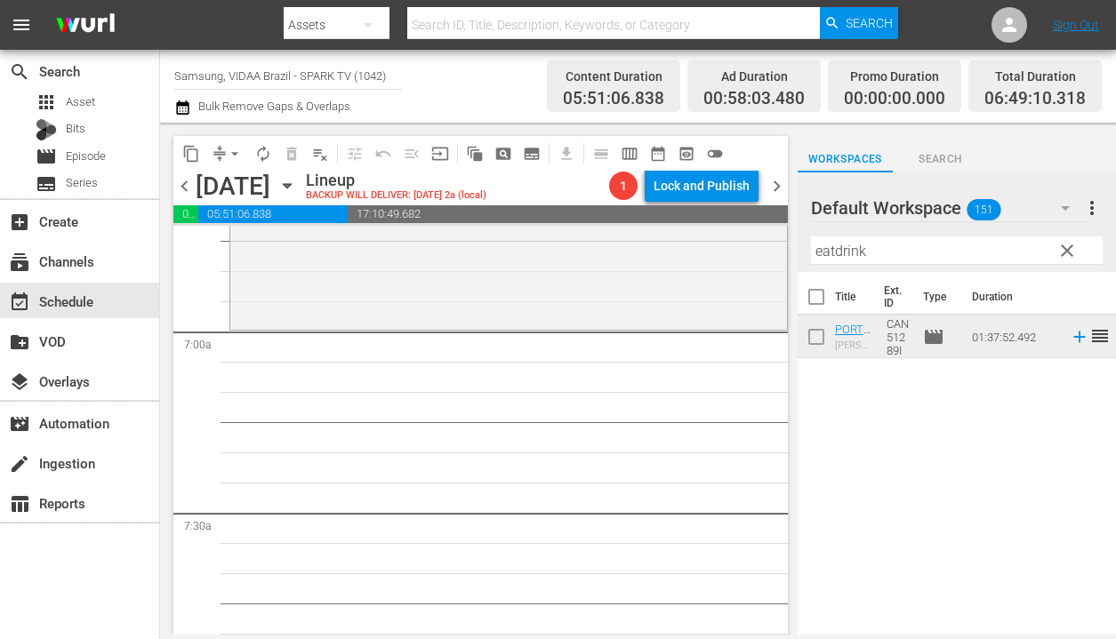
click at [950, 250] on input "eatdrink" at bounding box center [957, 250] width 292 height 28
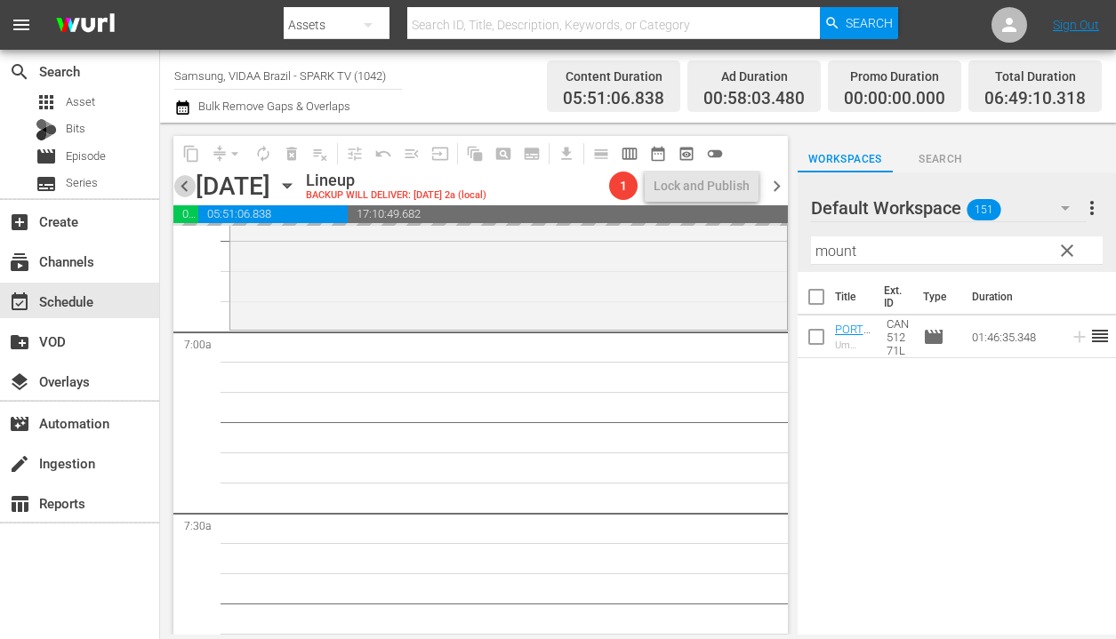
click at [183, 186] on span "chevron_left" at bounding box center [184, 186] width 22 height 22
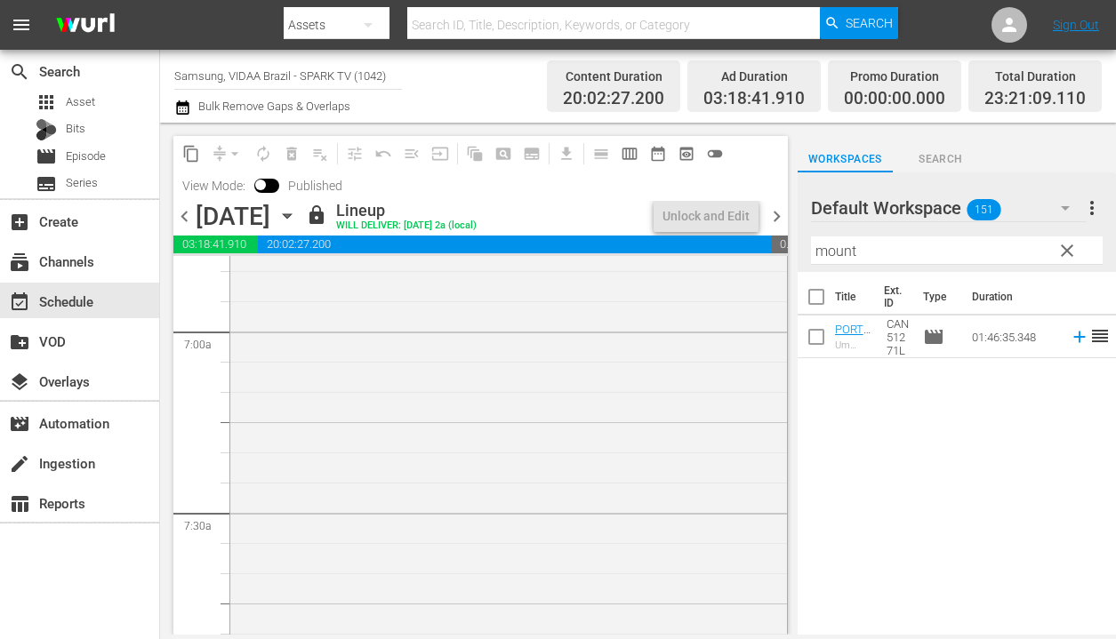
click at [780, 213] on span "chevron_right" at bounding box center [776, 216] width 22 height 22
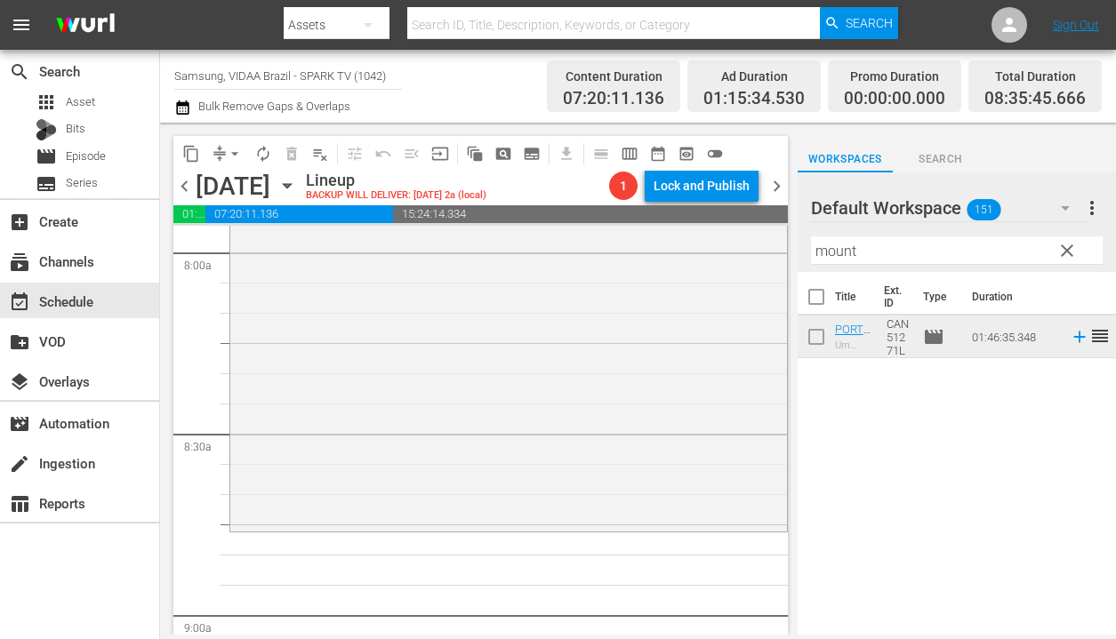
scroll to position [3054, 0]
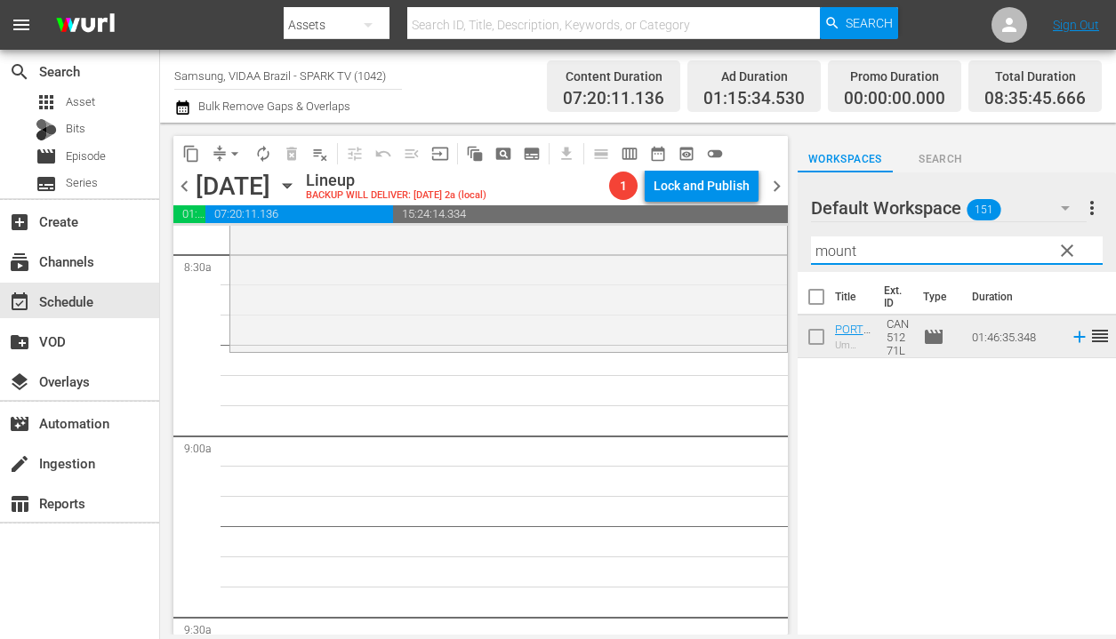
click at [891, 249] on input "mount" at bounding box center [957, 250] width 292 height 28
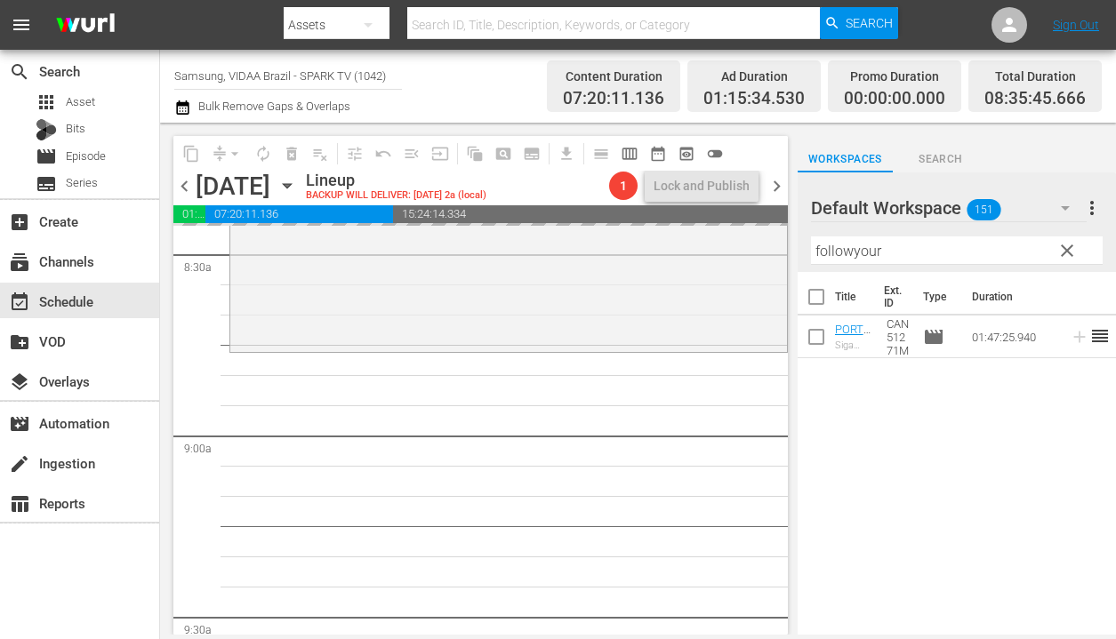
click at [183, 186] on span "chevron_left" at bounding box center [184, 186] width 22 height 22
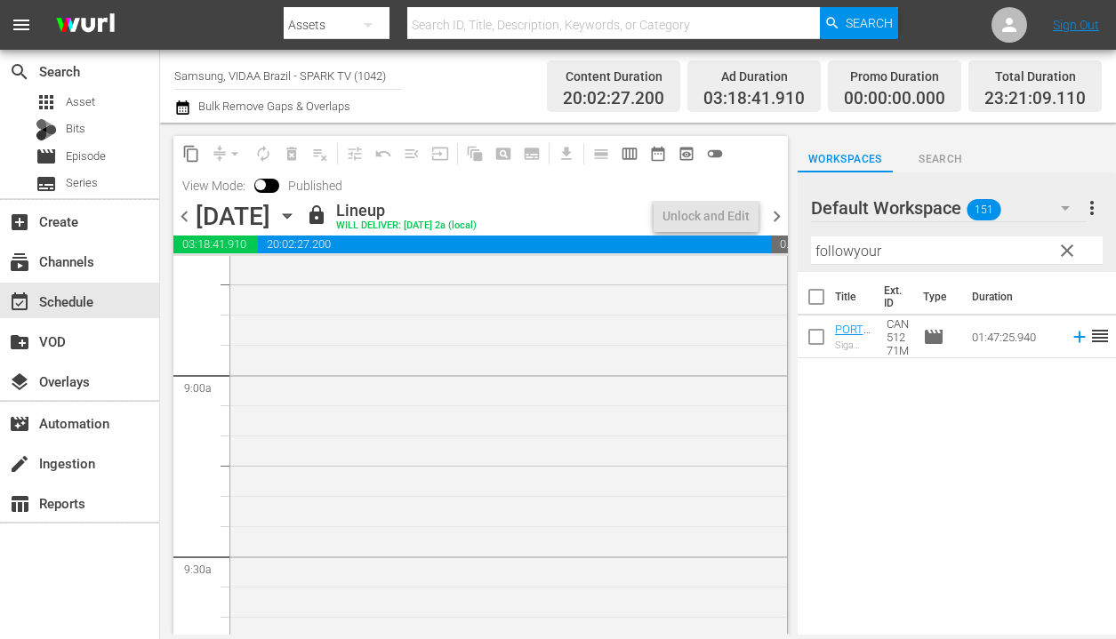
scroll to position [3054, 0]
click at [776, 216] on span "chevron_right" at bounding box center [776, 216] width 22 height 22
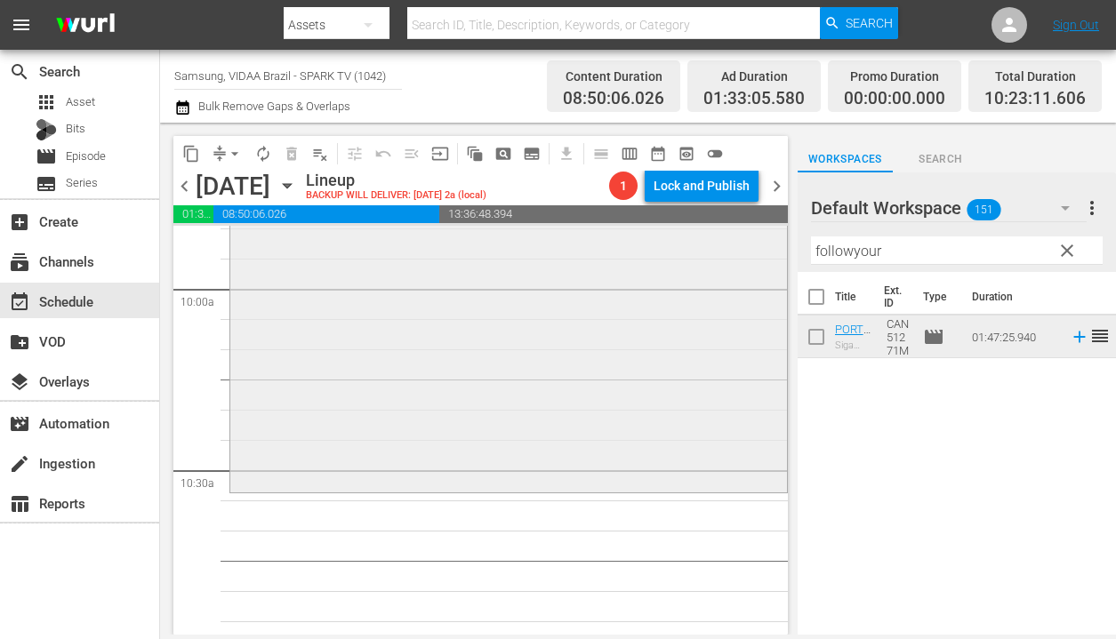
scroll to position [3652, 0]
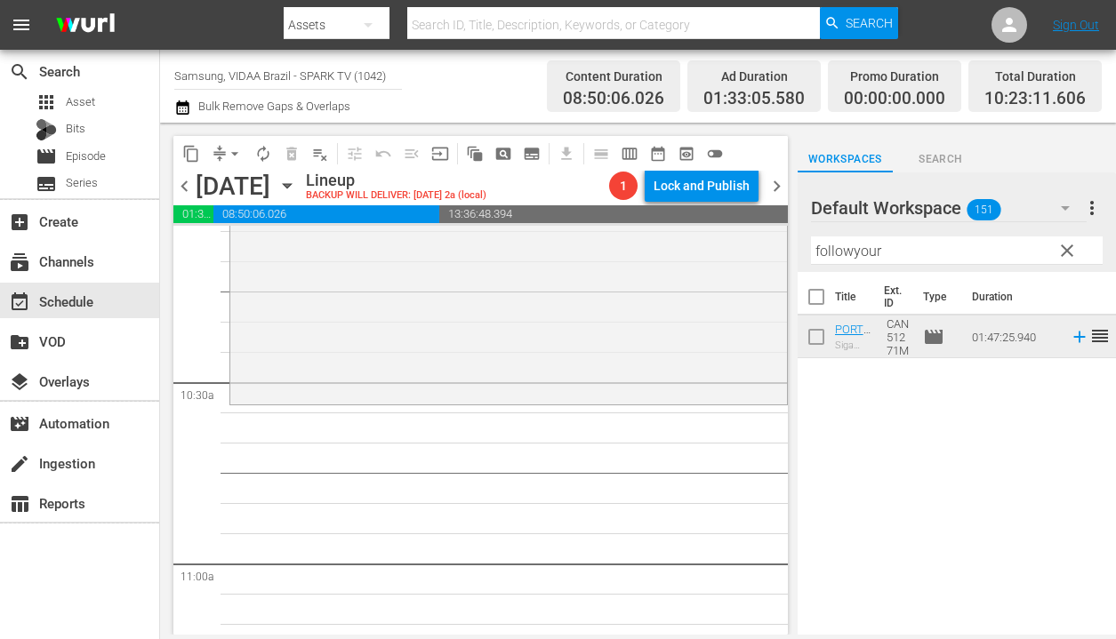
click at [908, 231] on div "Filter by Title followyour" at bounding box center [957, 250] width 292 height 43
click at [909, 241] on input "followyour" at bounding box center [957, 250] width 292 height 28
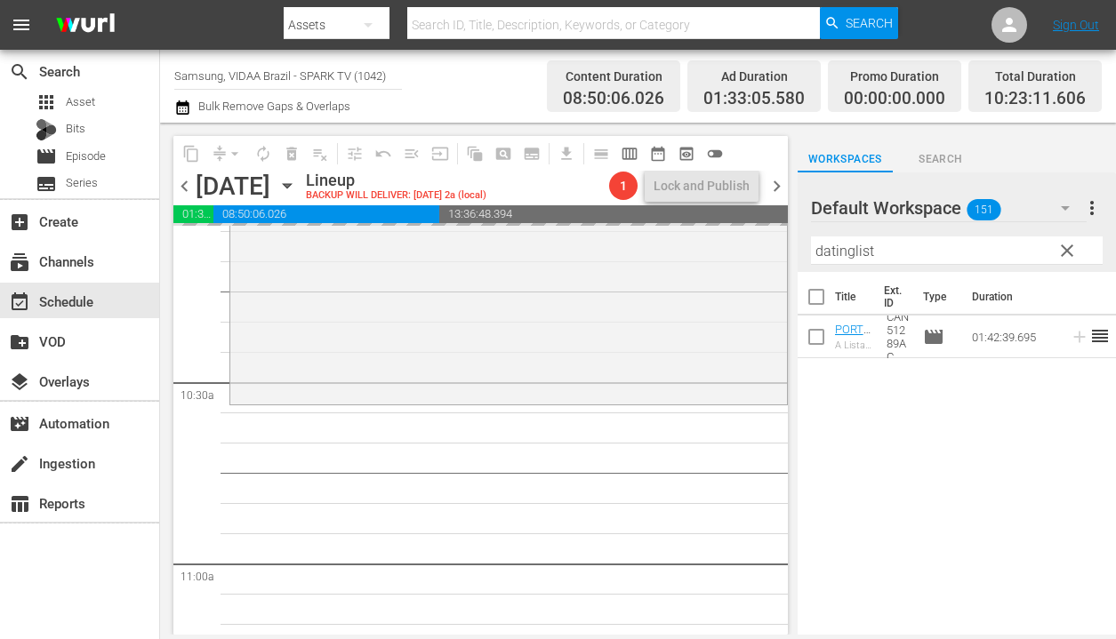
click at [188, 192] on span "chevron_left" at bounding box center [184, 186] width 22 height 22
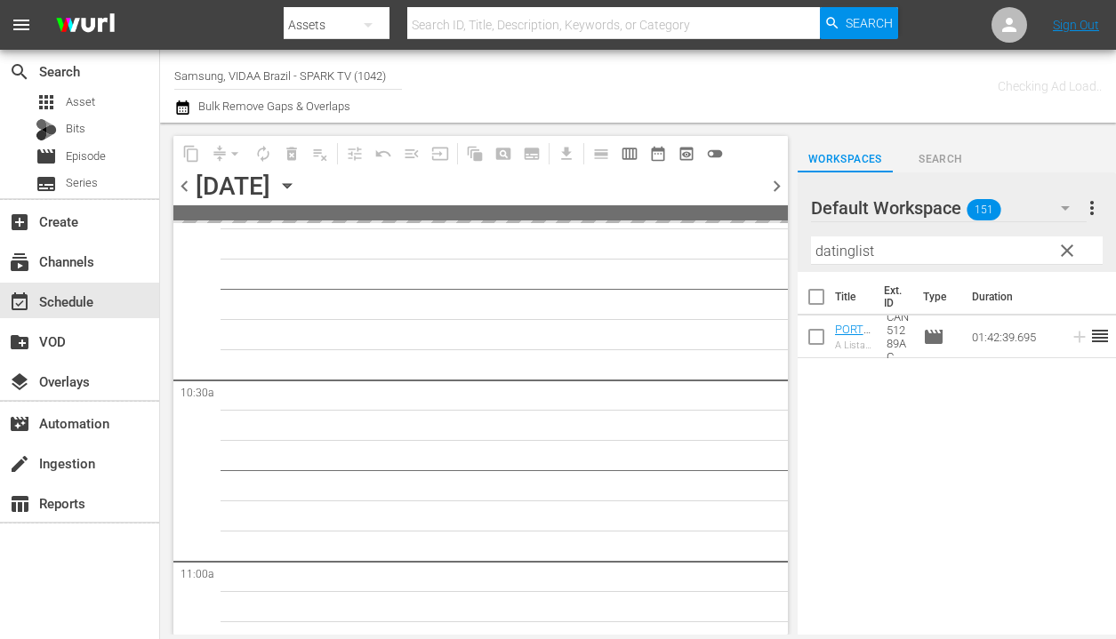
scroll to position [3773, 0]
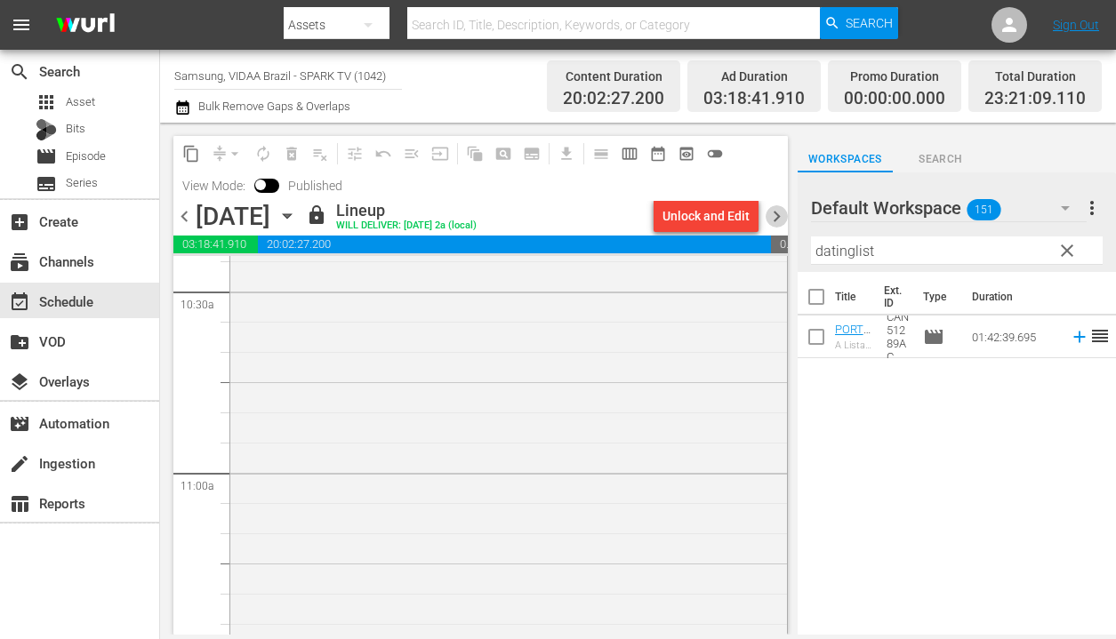
click at [772, 212] on span "chevron_right" at bounding box center [776, 216] width 22 height 22
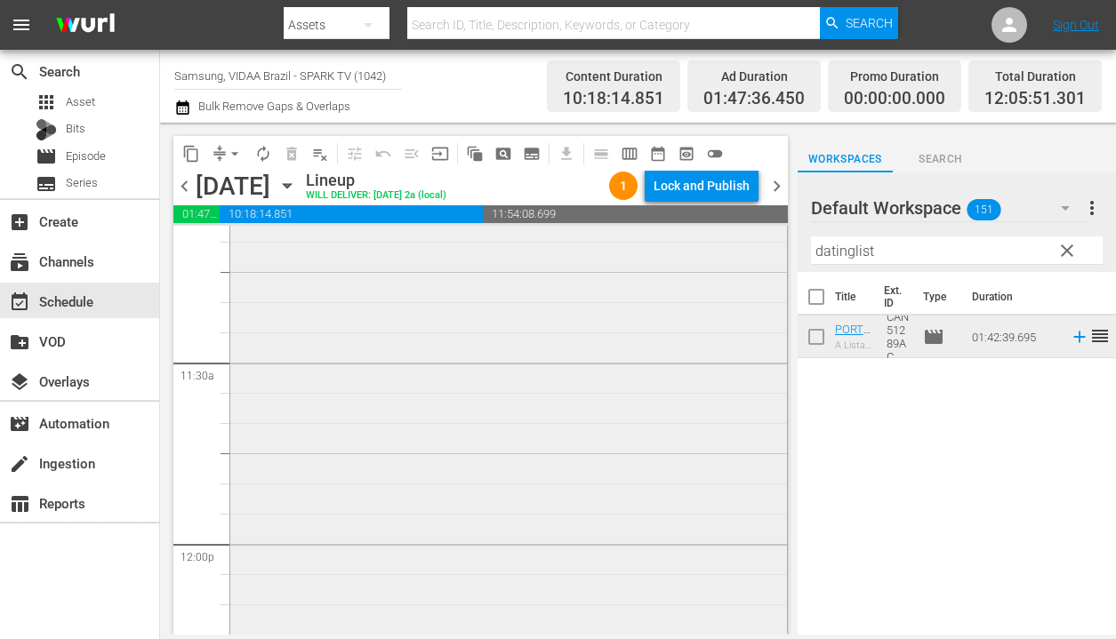
scroll to position [4307, 0]
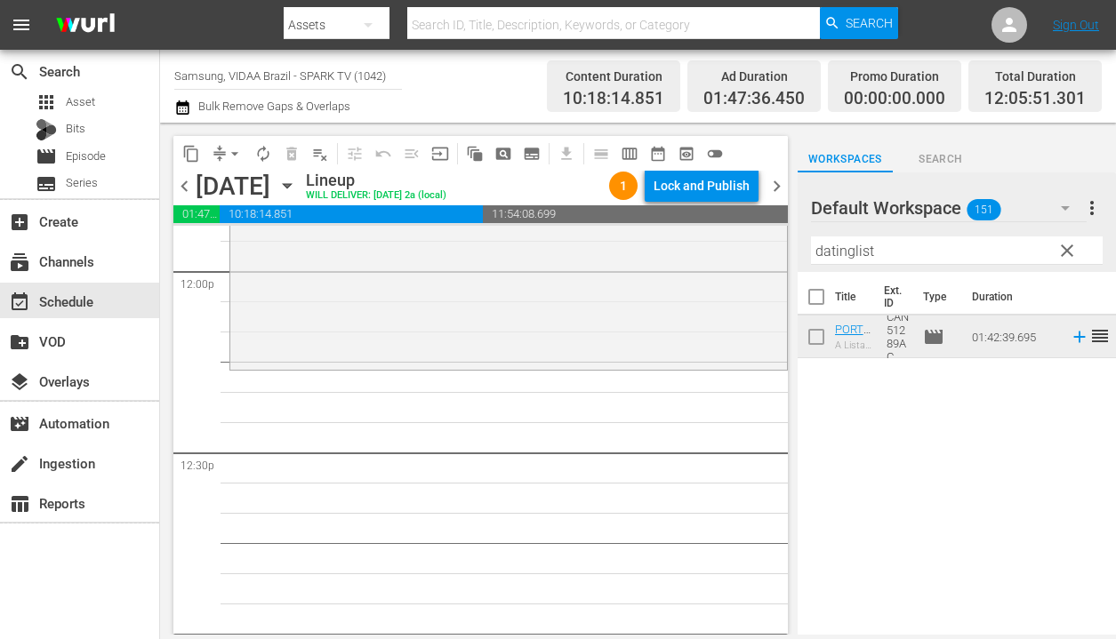
click at [968, 253] on input "datinglist" at bounding box center [957, 250] width 292 height 28
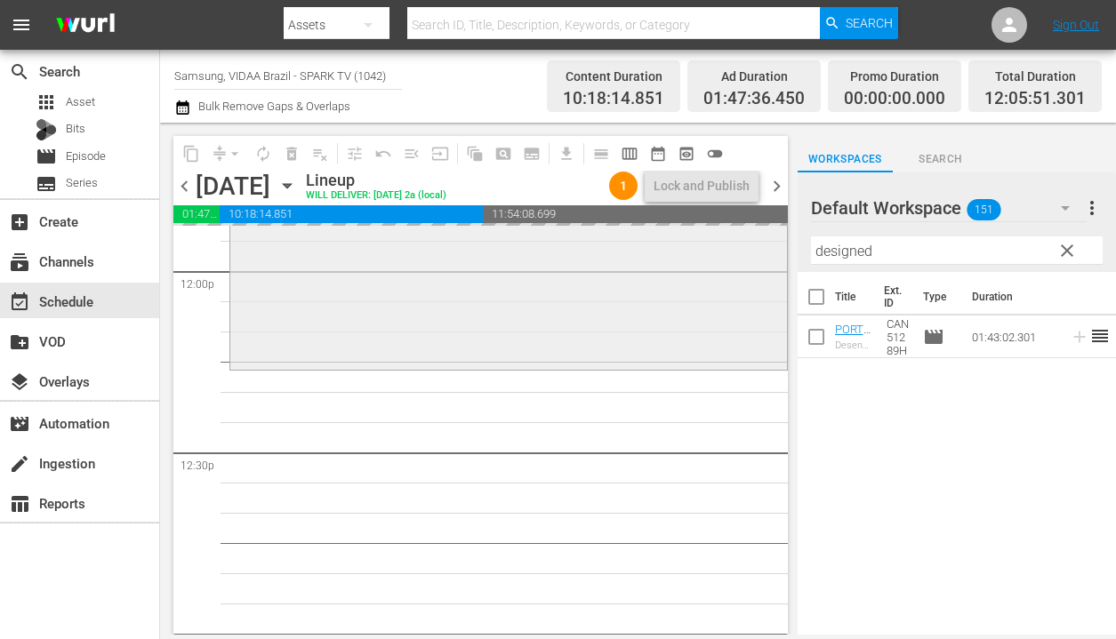
drag, startPoint x: 1020, startPoint y: 328, endPoint x: 721, endPoint y: 368, distance: 301.3
click at [181, 192] on span "chevron_left" at bounding box center [184, 186] width 22 height 22
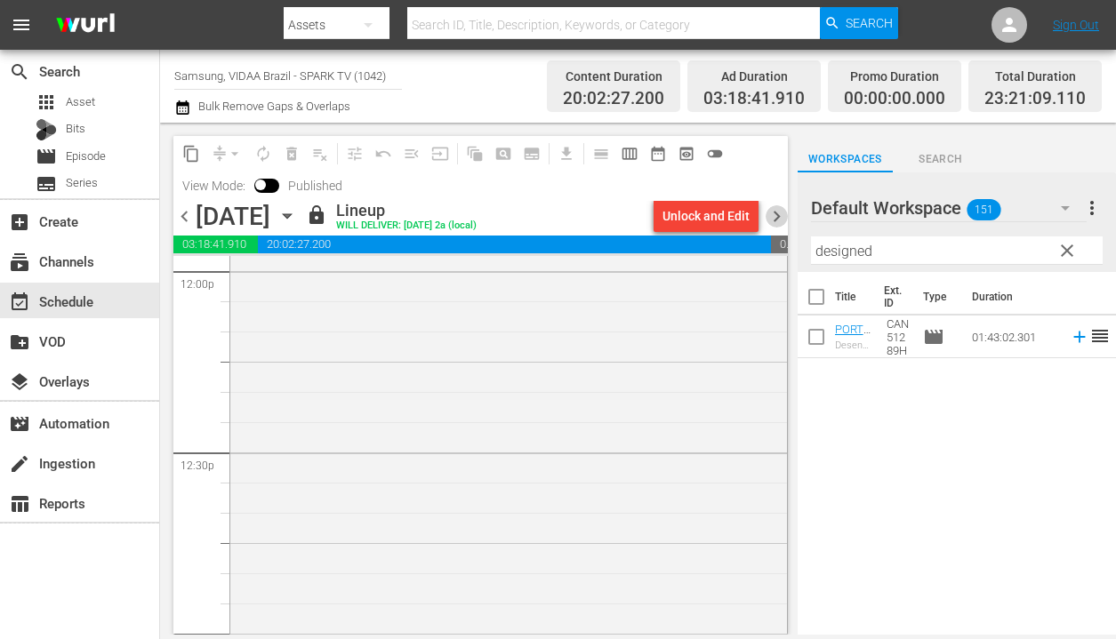
click at [778, 215] on span "chevron_right" at bounding box center [776, 216] width 22 height 22
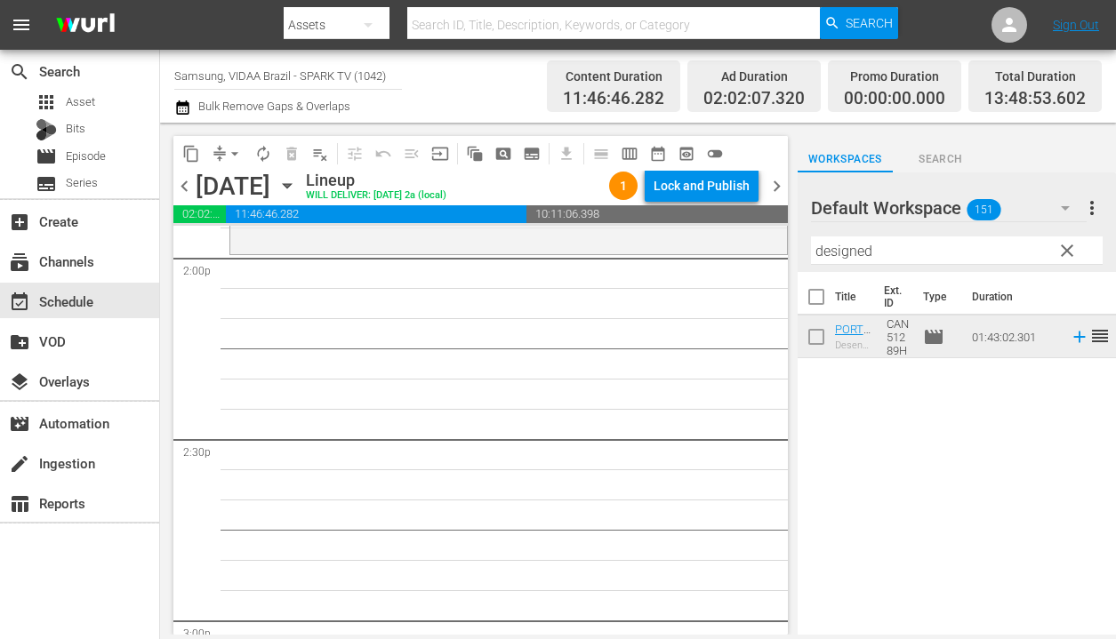
scroll to position [5020, 0]
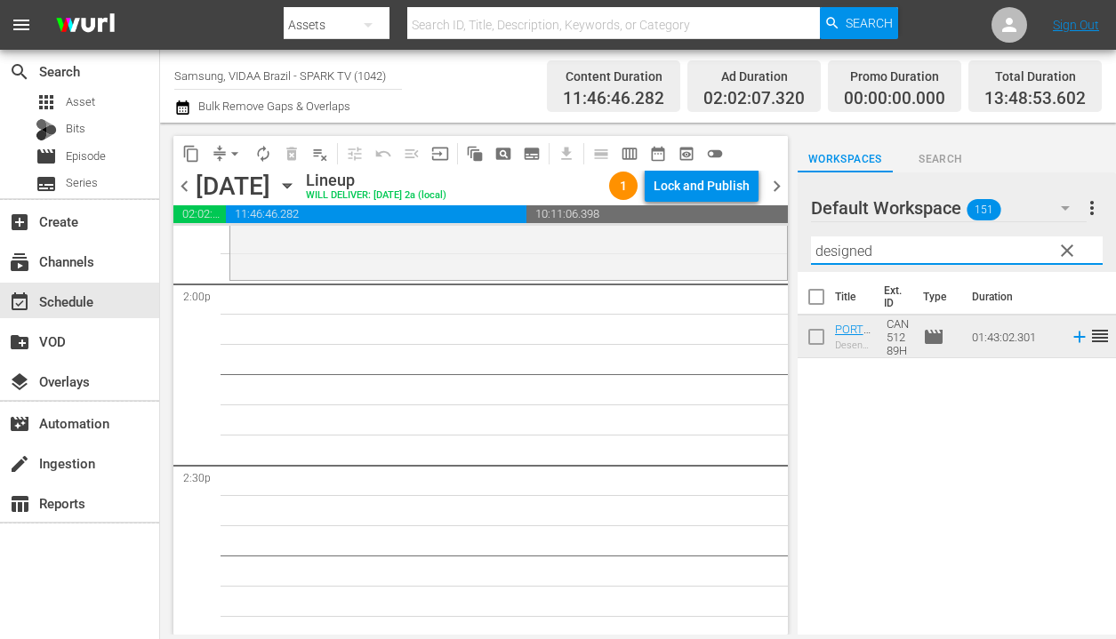
click at [944, 250] on input "designed" at bounding box center [957, 250] width 292 height 28
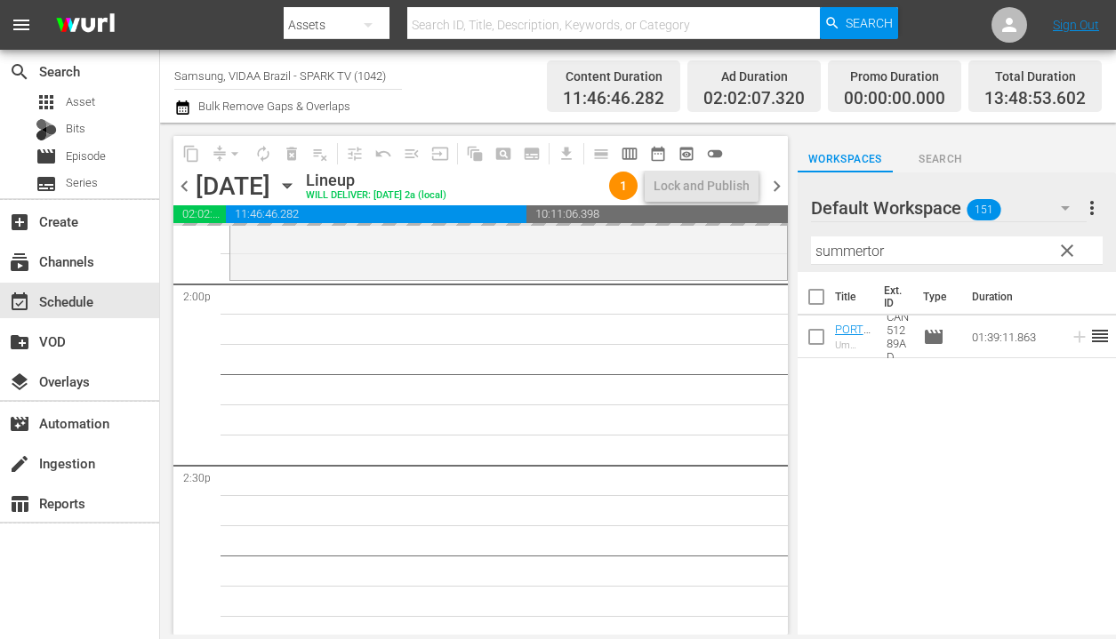
drag, startPoint x: 1008, startPoint y: 335, endPoint x: 453, endPoint y: 33, distance: 631.7
click at [182, 184] on span "chevron_left" at bounding box center [184, 186] width 22 height 22
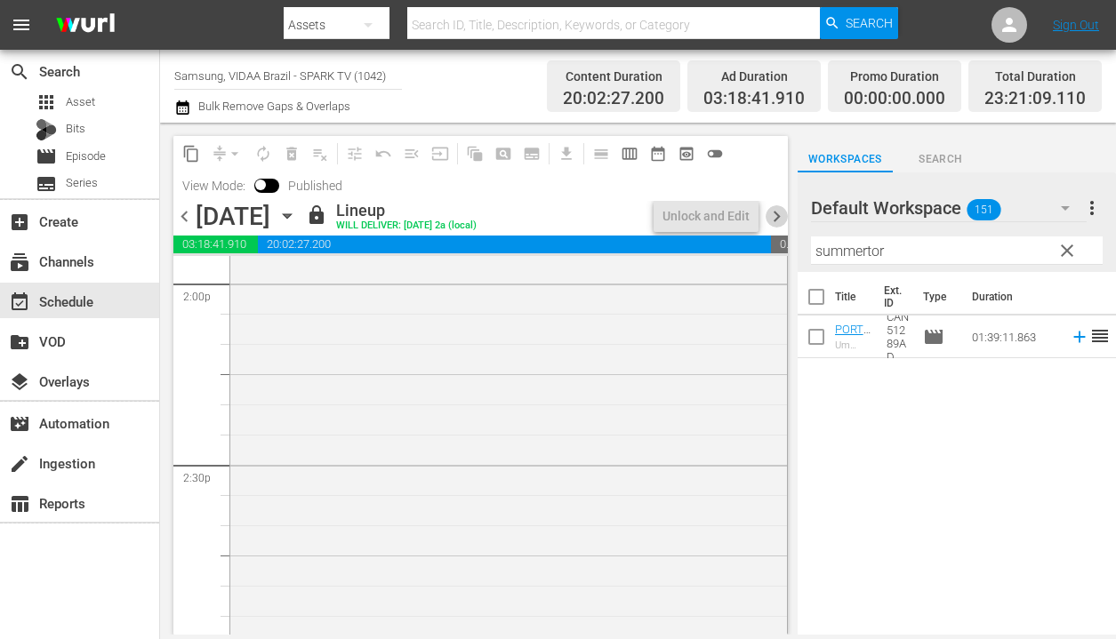
click at [780, 218] on span "chevron_right" at bounding box center [776, 216] width 22 height 22
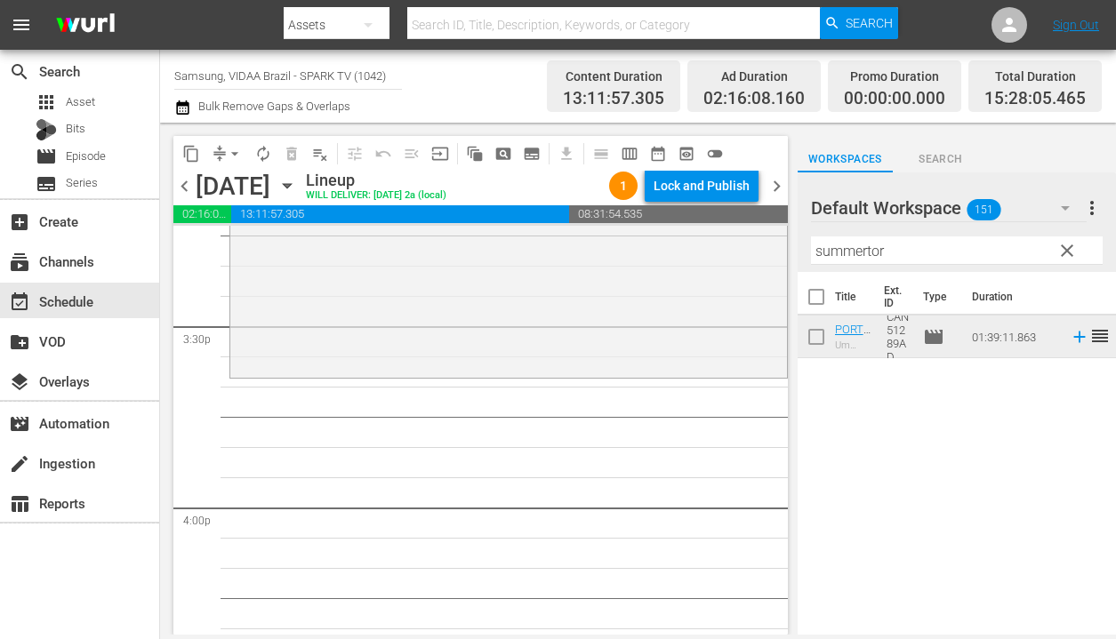
scroll to position [5581, 0]
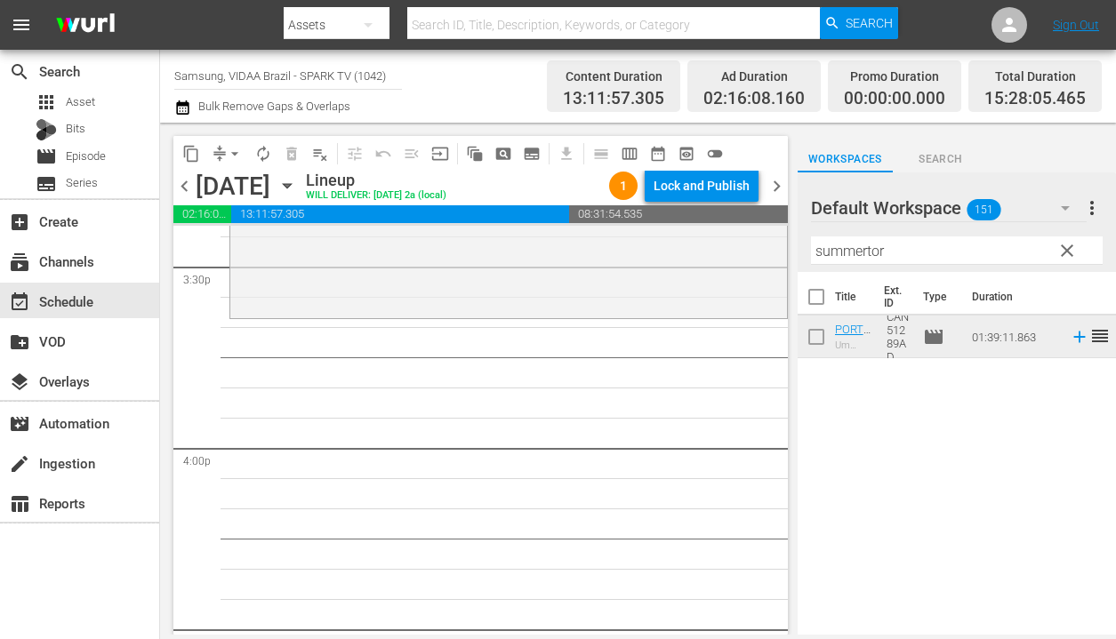
click at [924, 253] on input "summertor" at bounding box center [957, 250] width 292 height 28
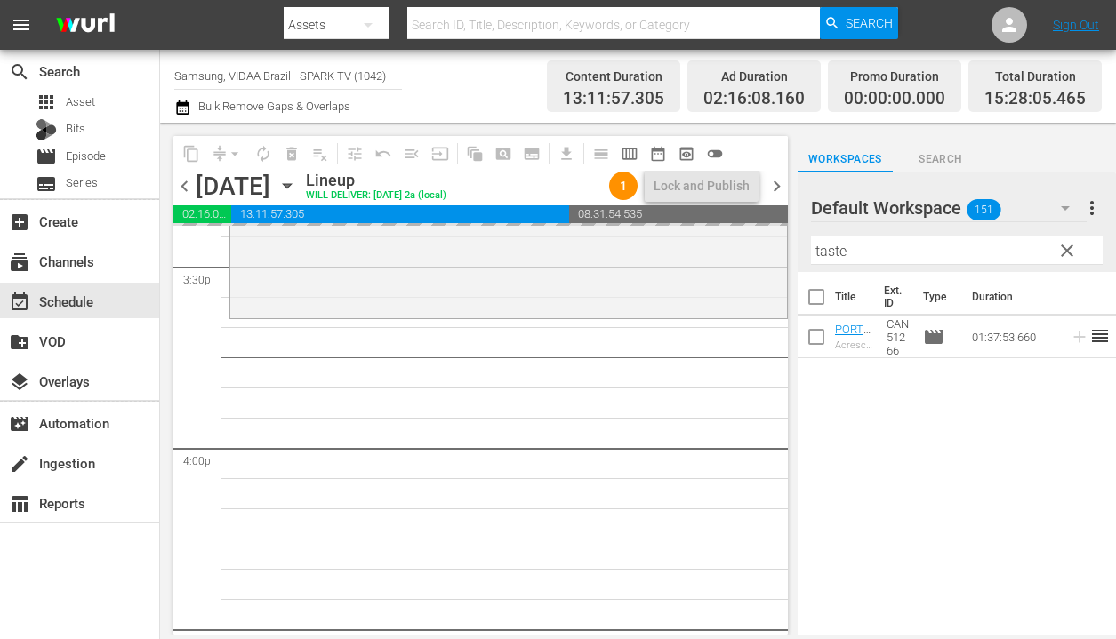
click at [182, 194] on span "chevron_left" at bounding box center [184, 186] width 22 height 22
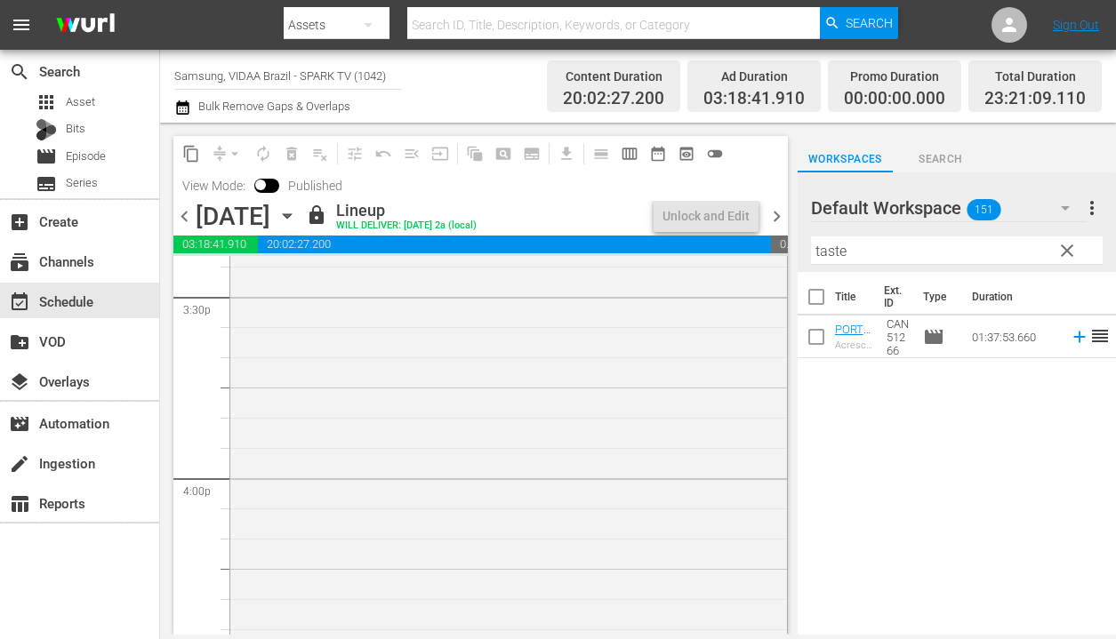
click at [772, 213] on span "chevron_right" at bounding box center [776, 216] width 22 height 22
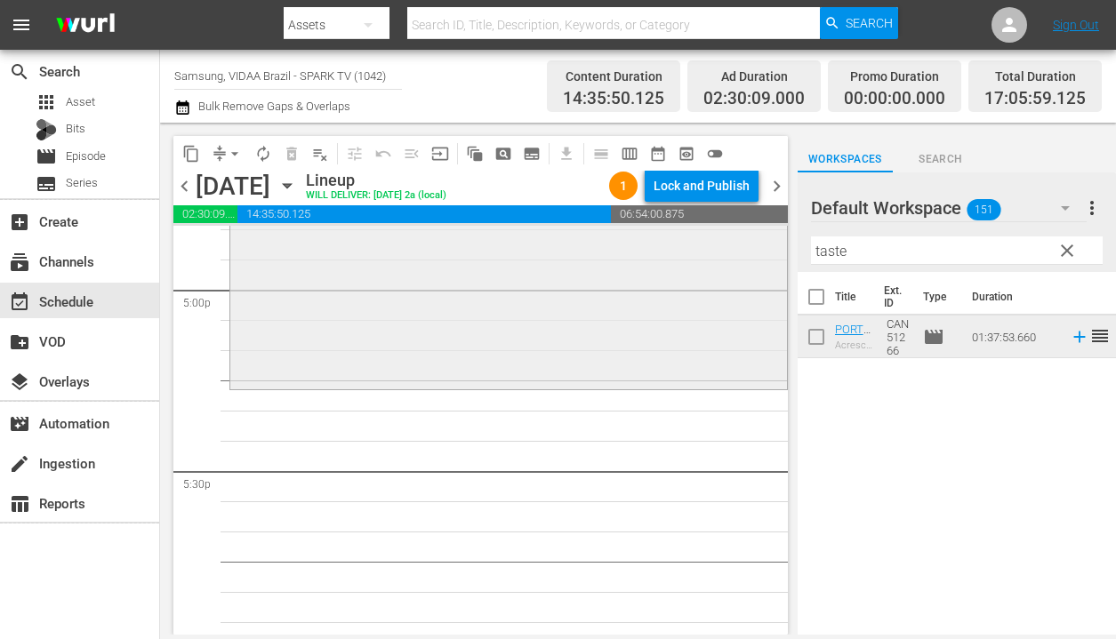
scroll to position [6104, 0]
click at [881, 252] on input "taste" at bounding box center [957, 250] width 292 height 28
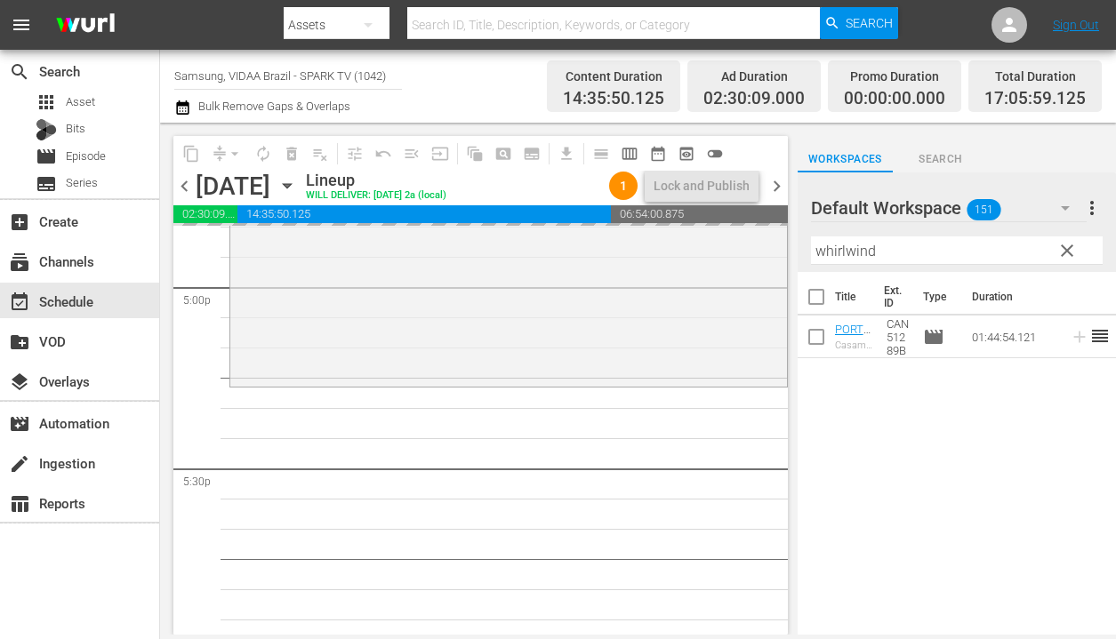
click at [188, 188] on span "chevron_left" at bounding box center [184, 186] width 22 height 22
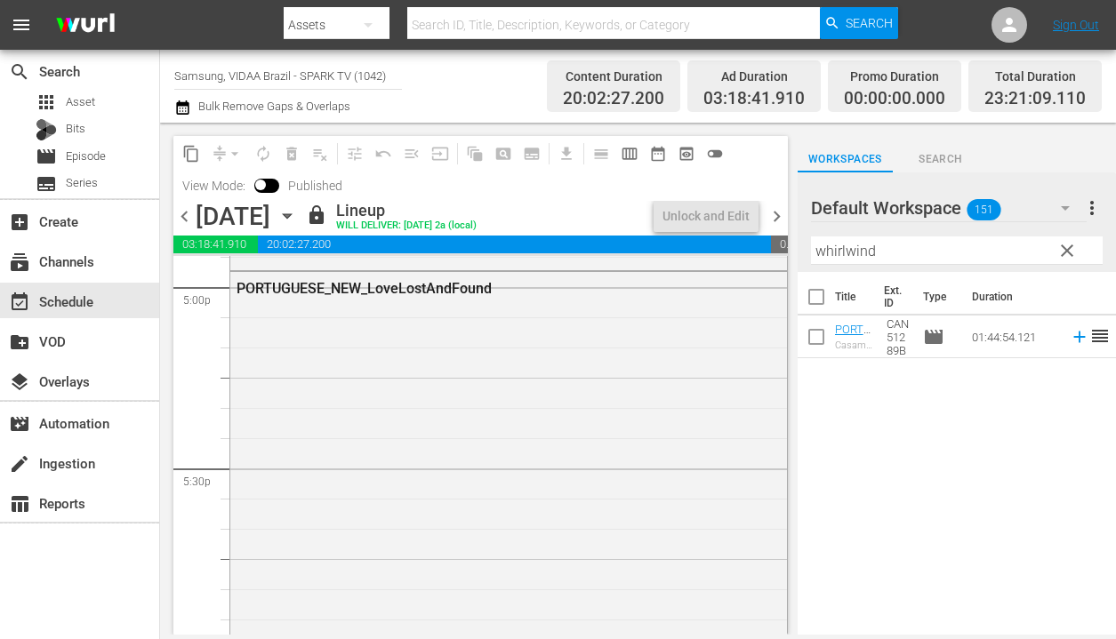
click at [779, 216] on span "chevron_right" at bounding box center [776, 216] width 22 height 22
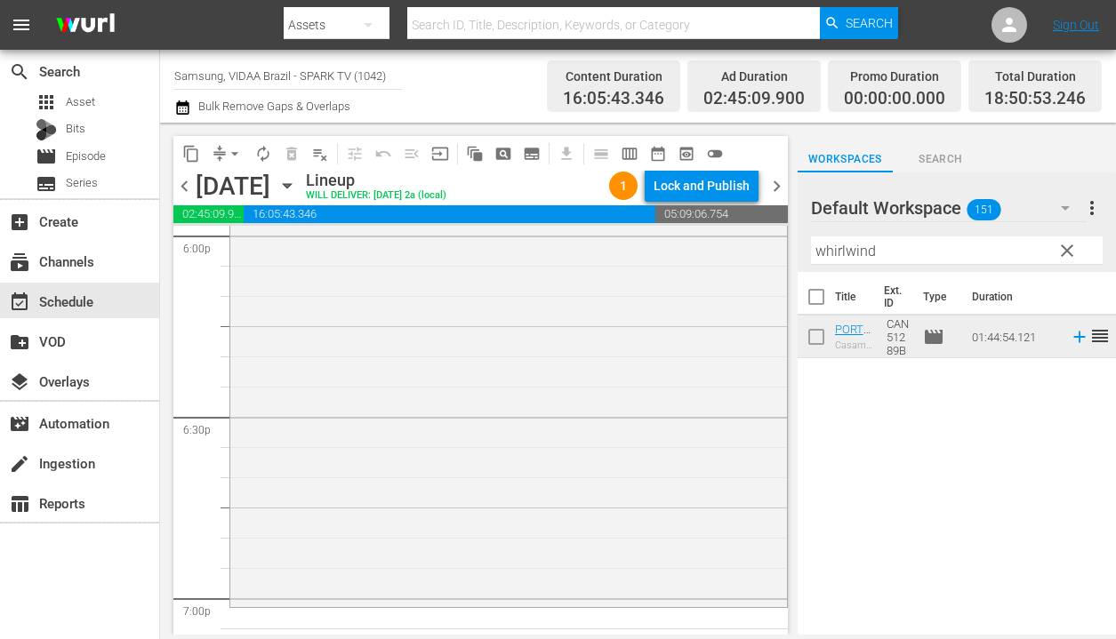
scroll to position [6578, 0]
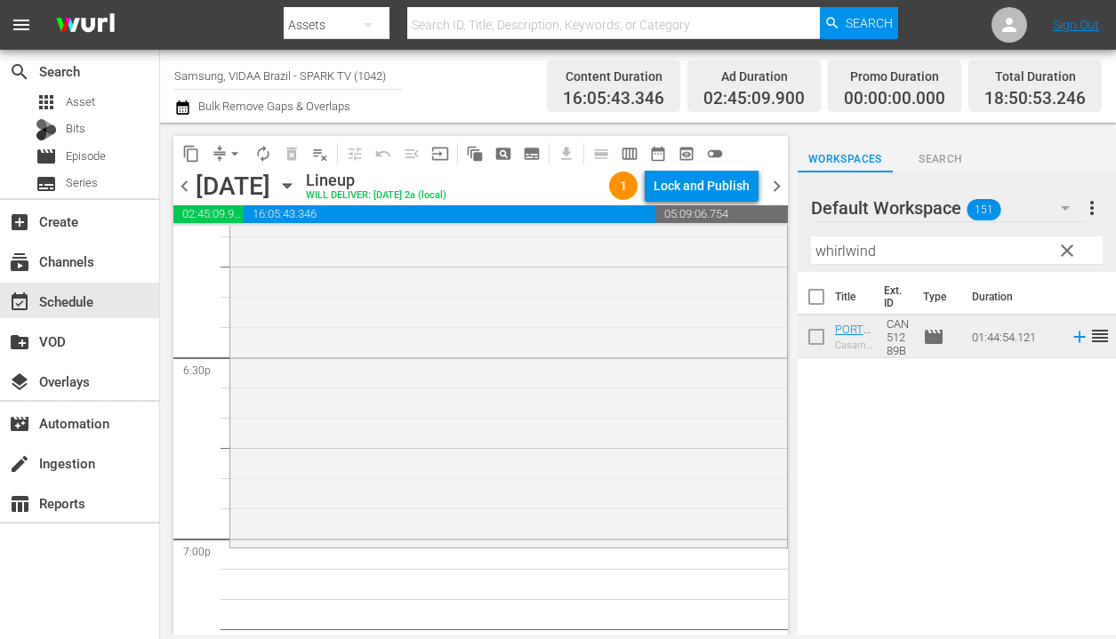
click at [895, 252] on input "whirlwind" at bounding box center [957, 250] width 292 height 28
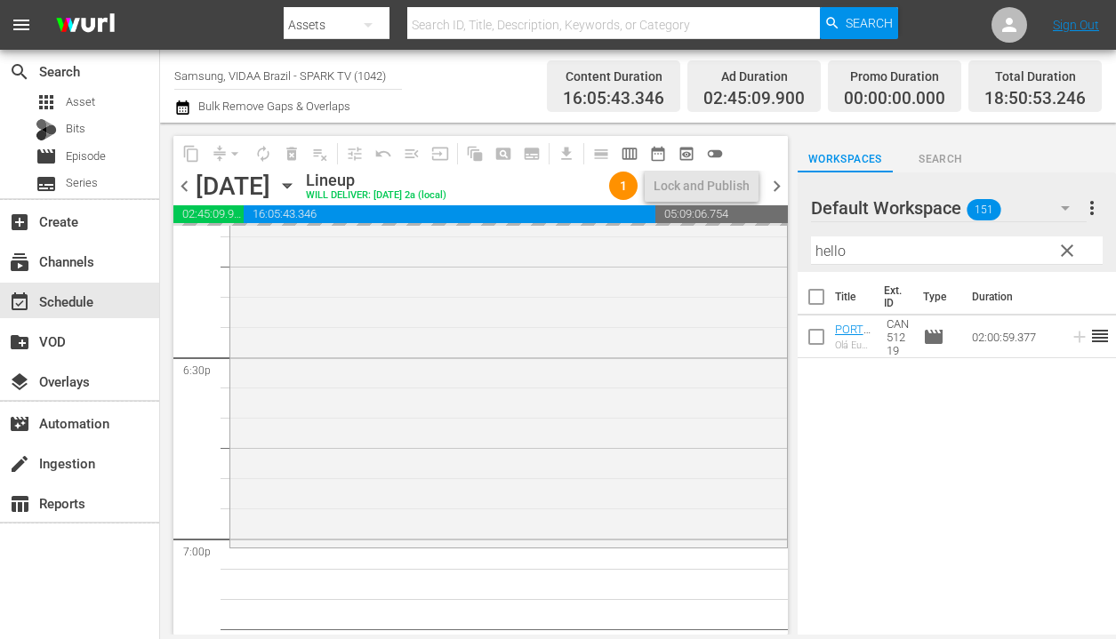
drag, startPoint x: 981, startPoint y: 341, endPoint x: 300, endPoint y: 46, distance: 742.1
click at [190, 185] on span "chevron_left" at bounding box center [184, 186] width 22 height 22
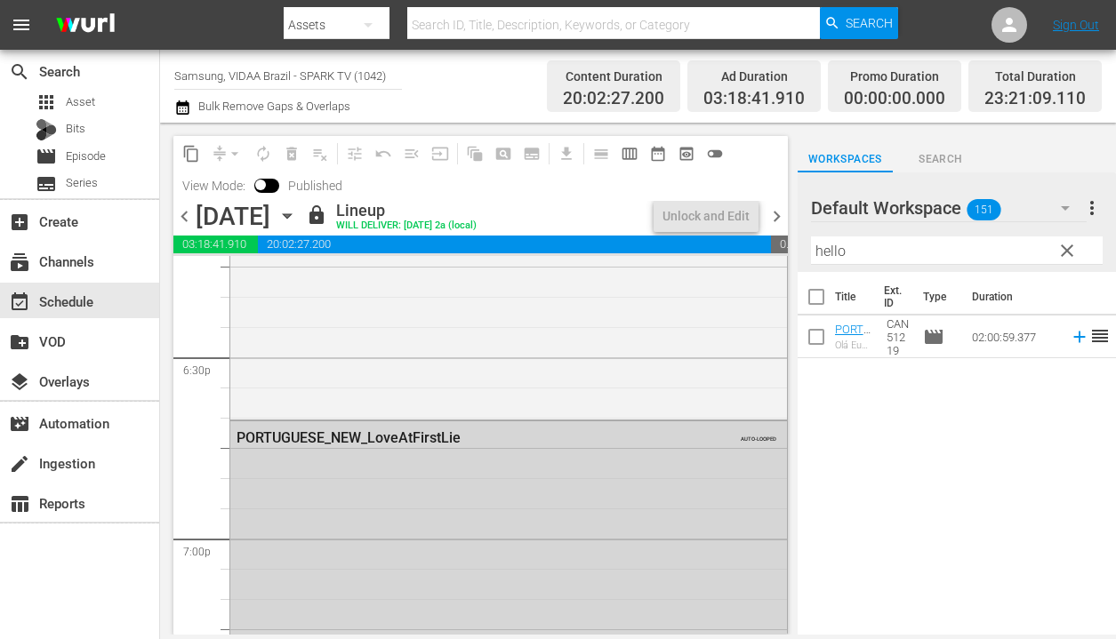
click at [773, 214] on span "chevron_right" at bounding box center [776, 216] width 22 height 22
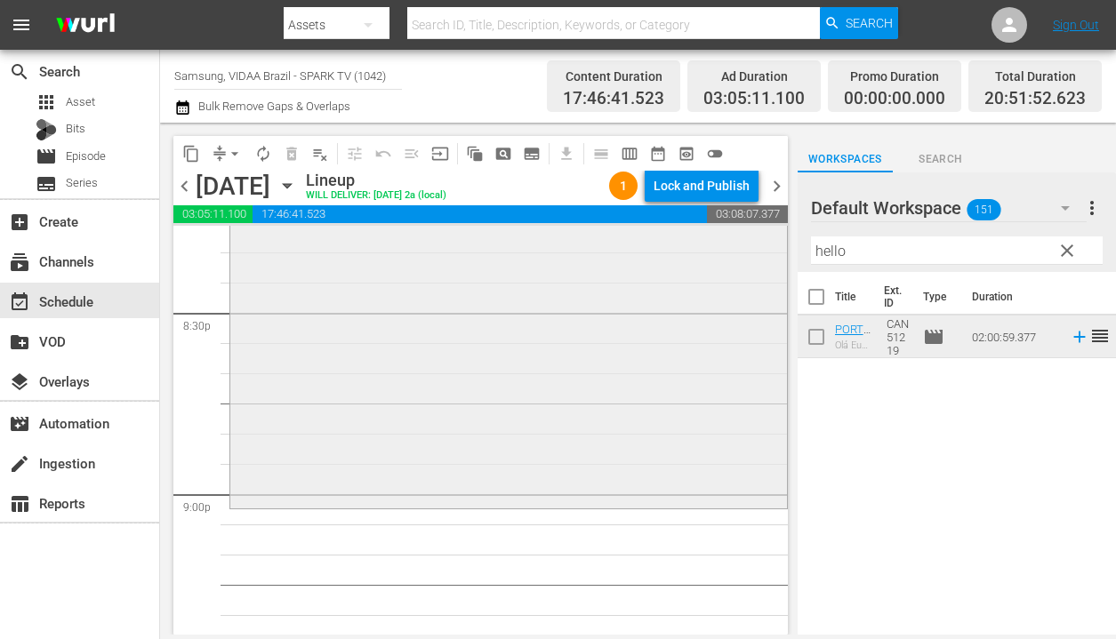
scroll to position [7415, 0]
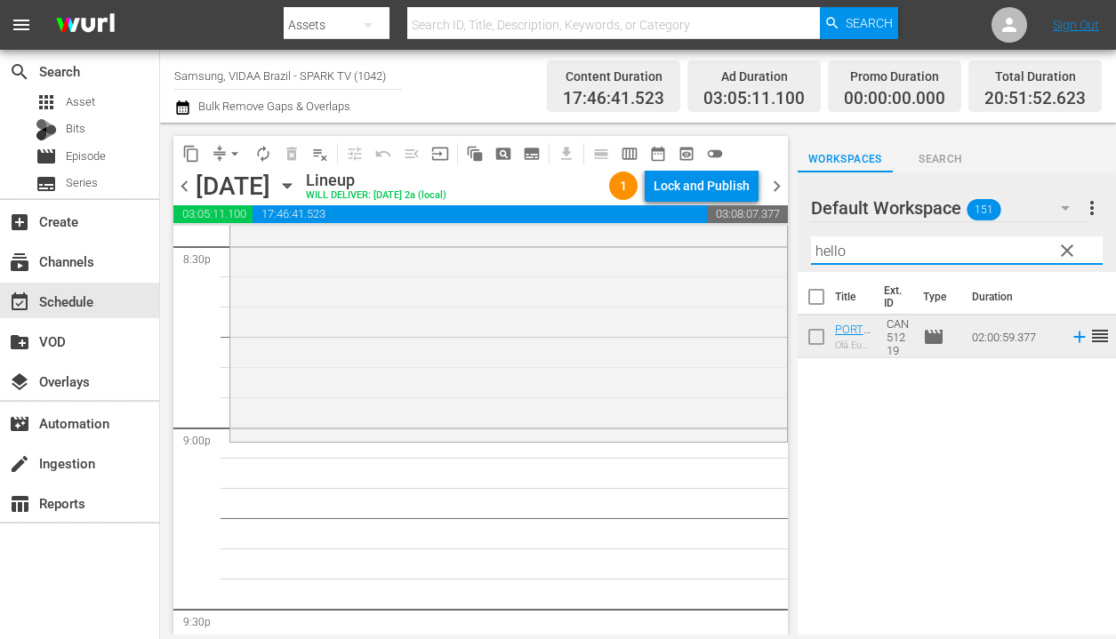
click at [885, 252] on input "hello" at bounding box center [957, 250] width 292 height 28
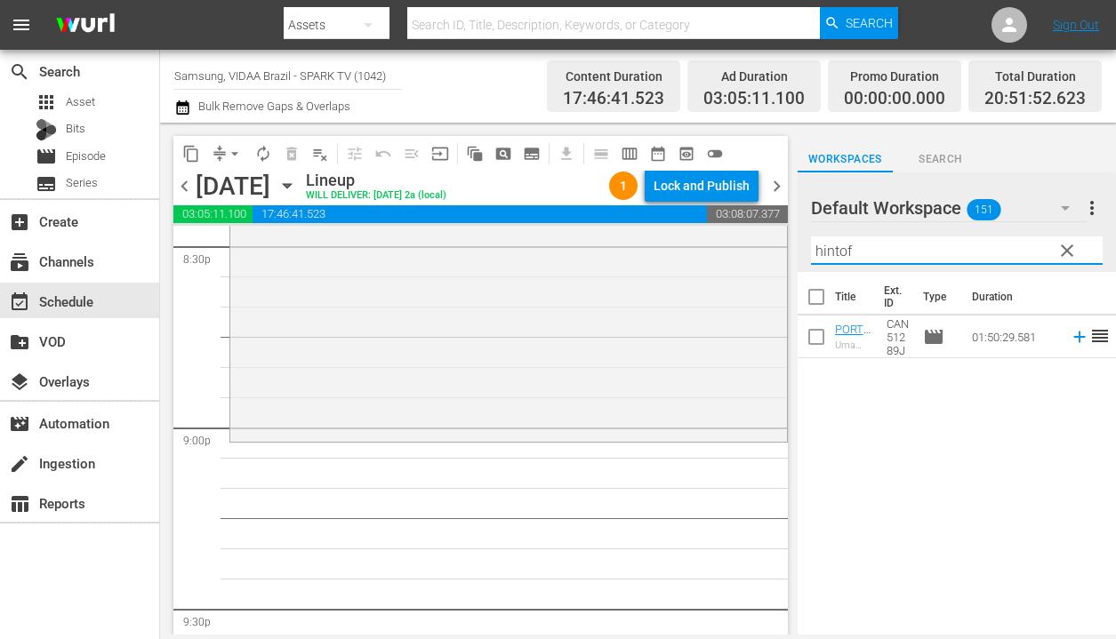
type input "hintof"
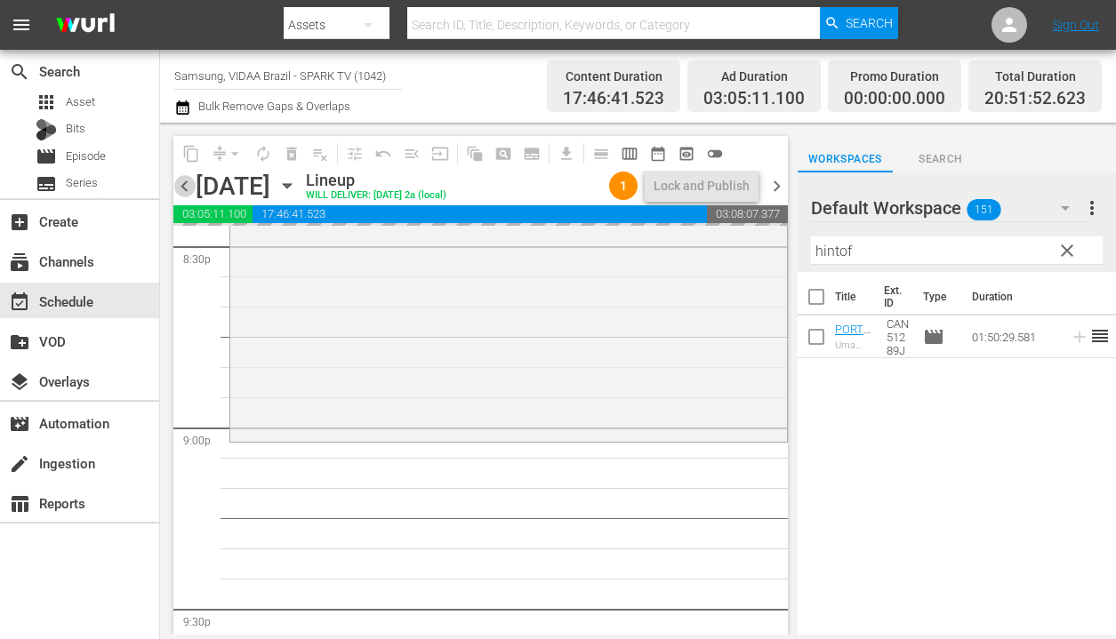
click at [188, 180] on span "chevron_left" at bounding box center [184, 186] width 22 height 22
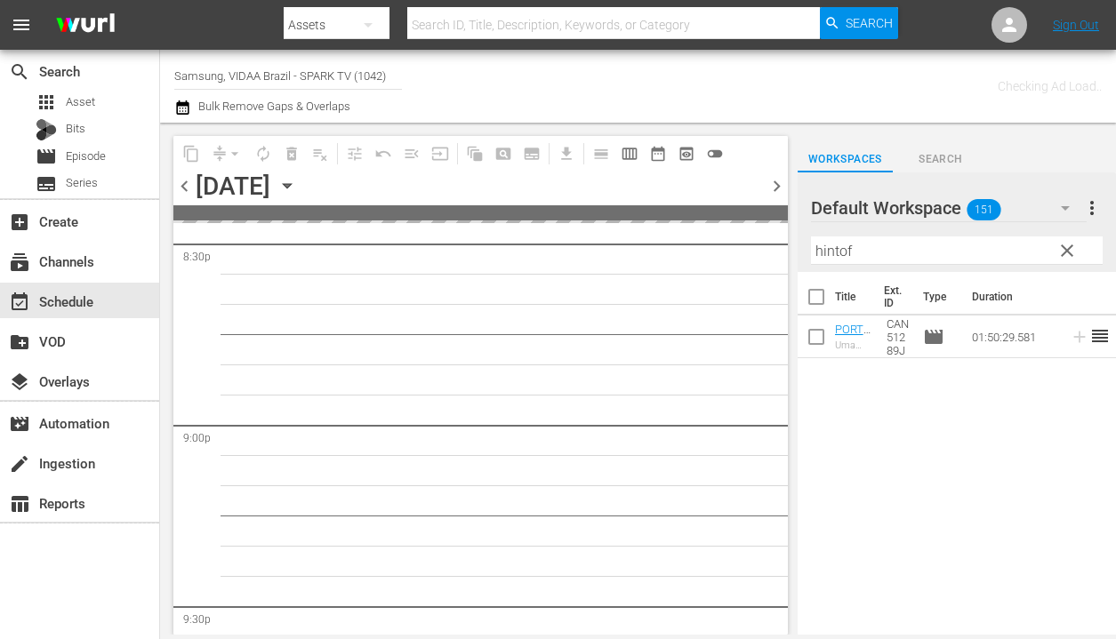
scroll to position [7687, 0]
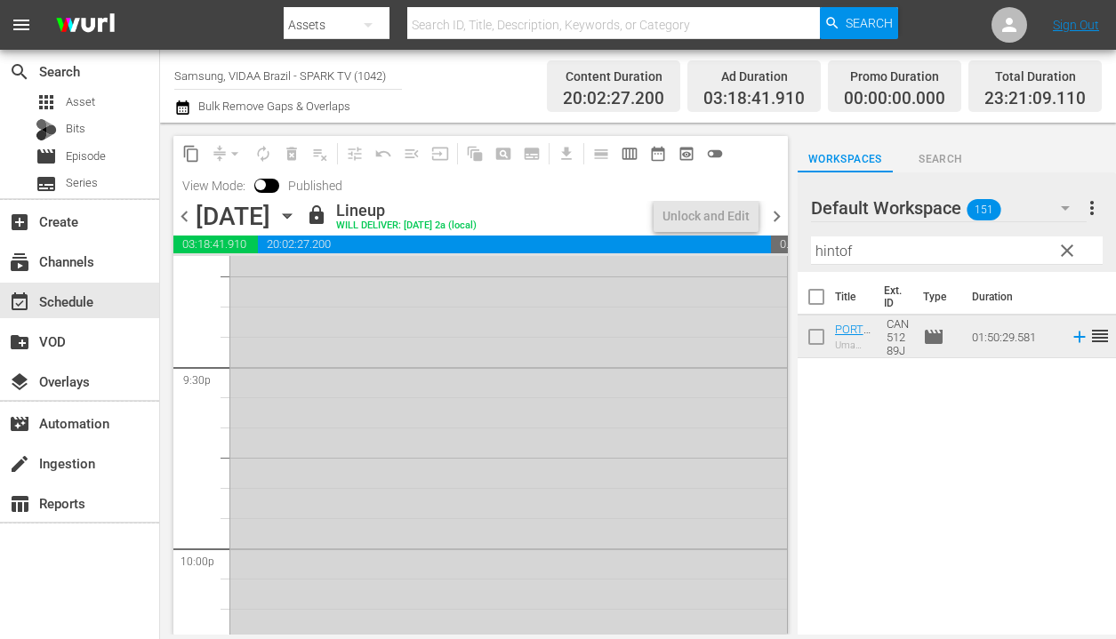
click at [771, 215] on span "chevron_right" at bounding box center [776, 216] width 22 height 22
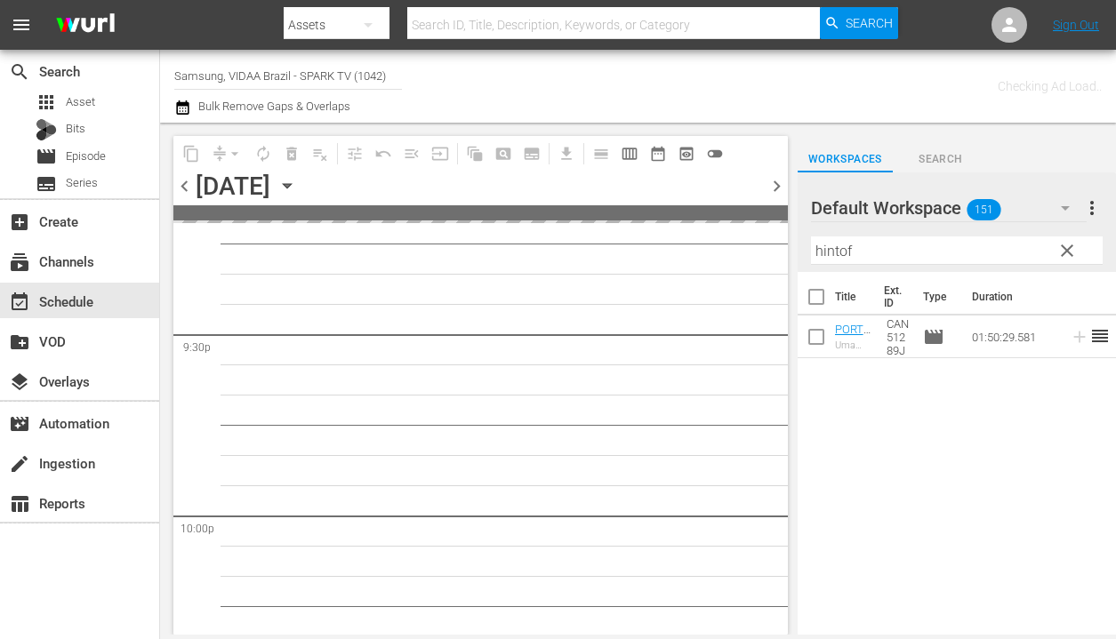
scroll to position [7898, 0]
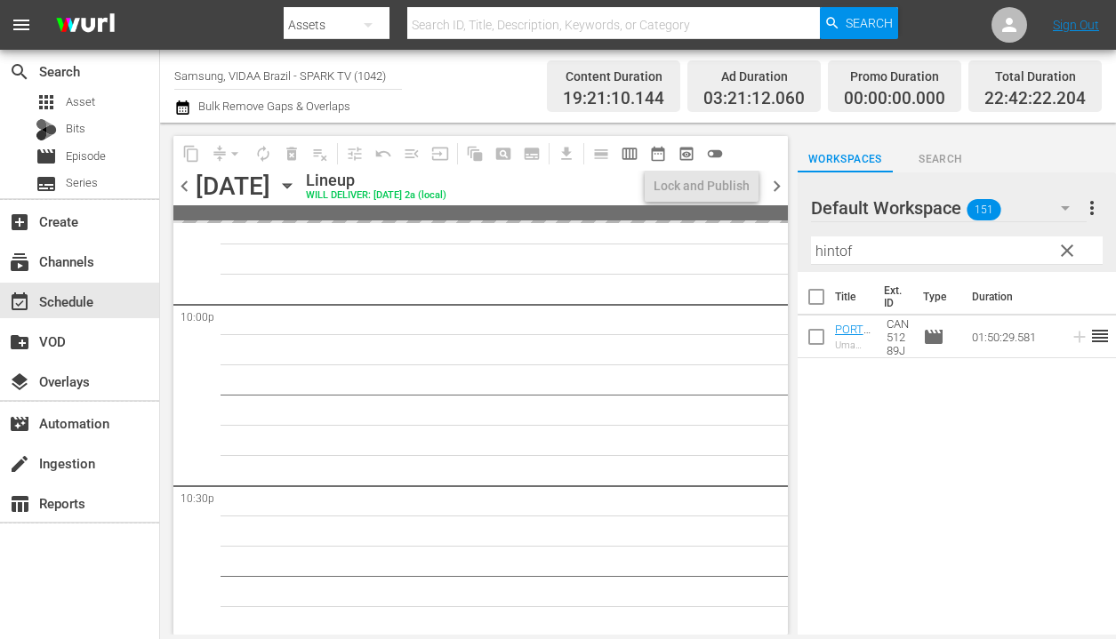
click at [185, 187] on span "chevron_left" at bounding box center [184, 186] width 22 height 22
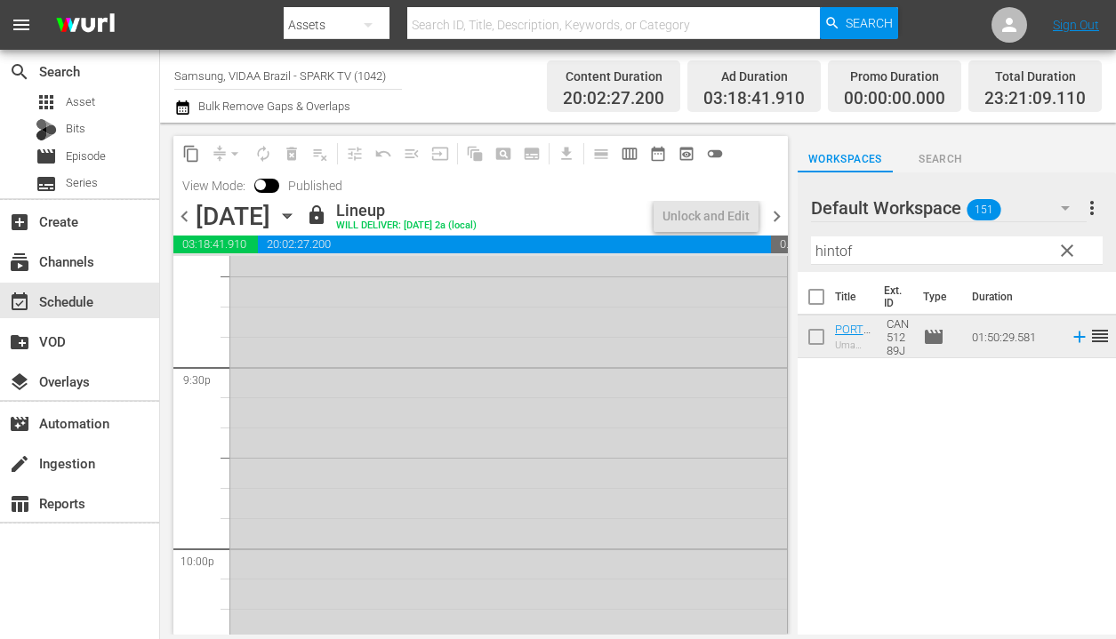
click at [779, 217] on span "chevron_right" at bounding box center [776, 216] width 22 height 22
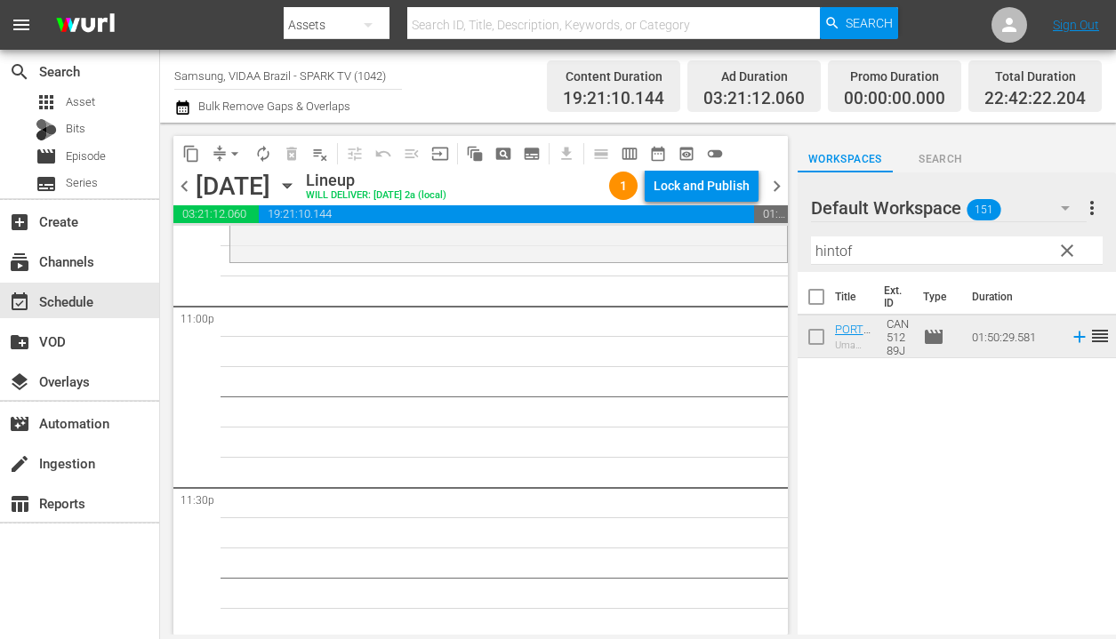
scroll to position [8296, 0]
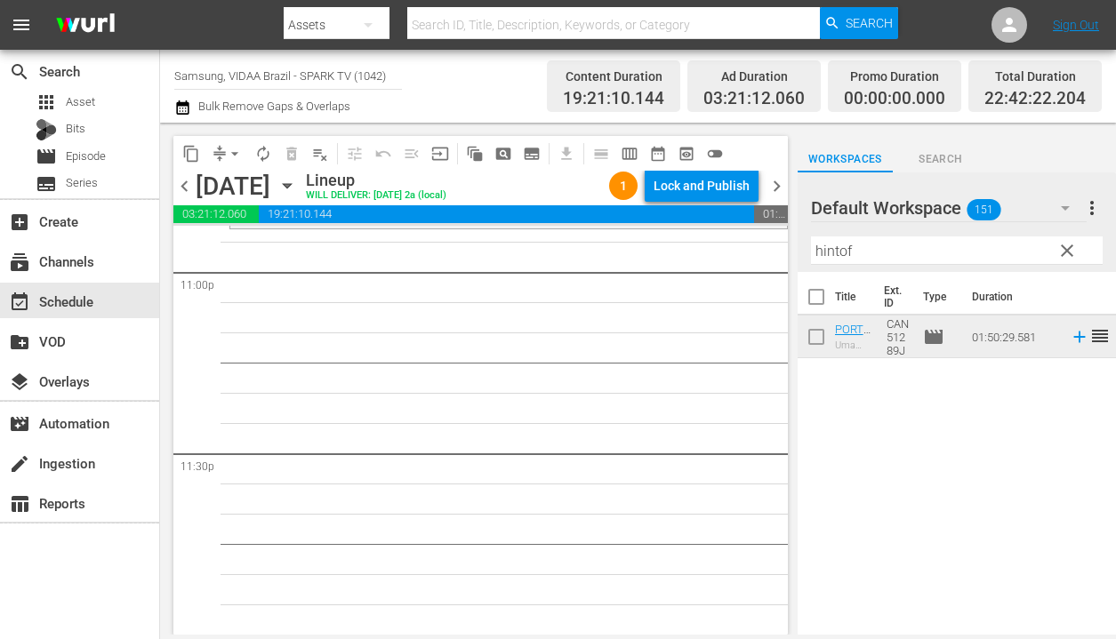
click at [261, 156] on span "autorenew_outlined" at bounding box center [263, 154] width 18 height 18
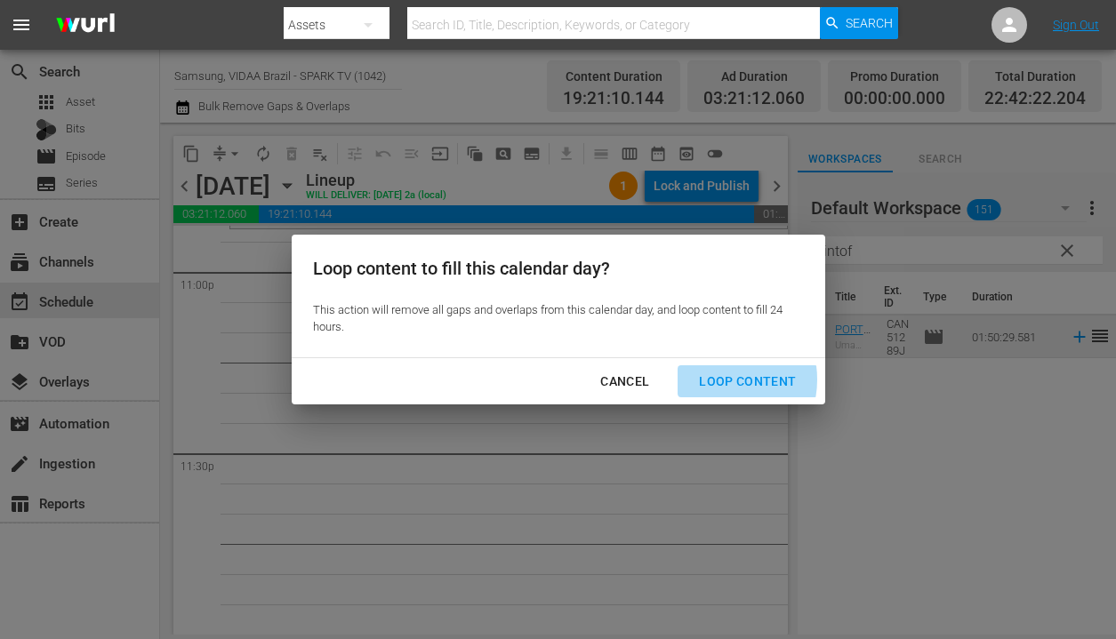
click at [712, 380] on div "Loop Content" at bounding box center [746, 382] width 125 height 22
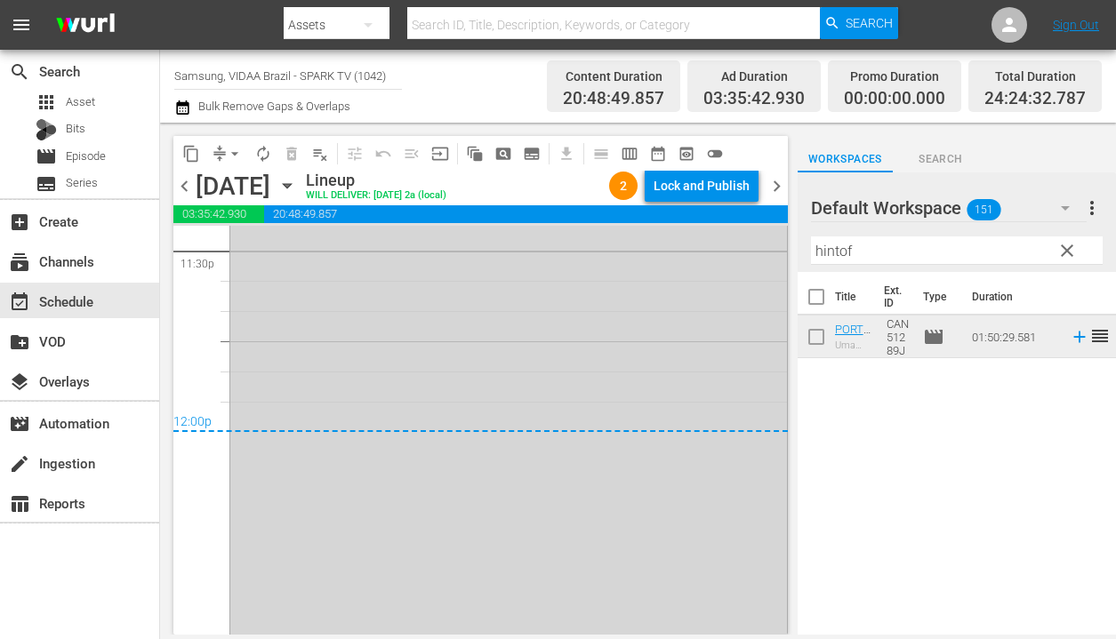
scroll to position [8508, 0]
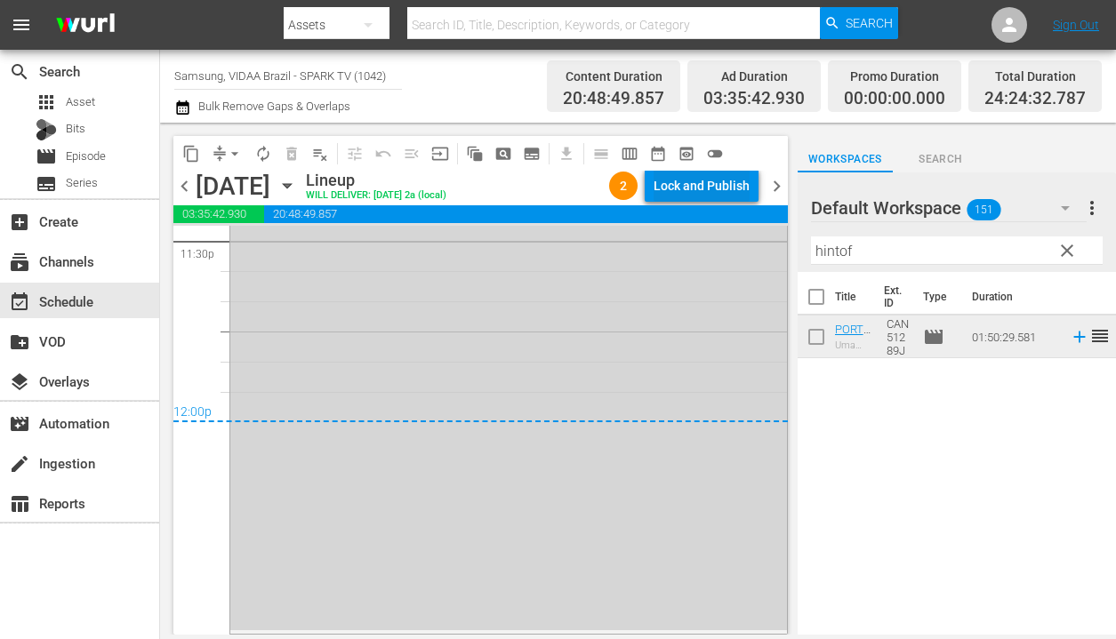
click at [682, 182] on div "Lock and Publish" at bounding box center [701, 186] width 96 height 32
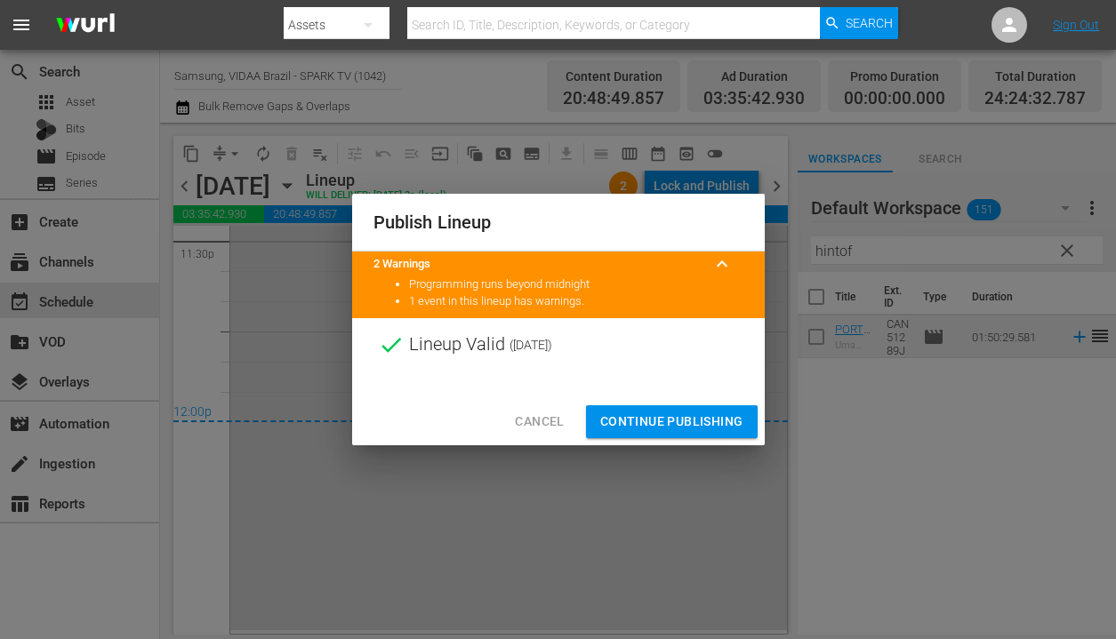
click at [668, 411] on span "Continue Publishing" at bounding box center [671, 422] width 143 height 22
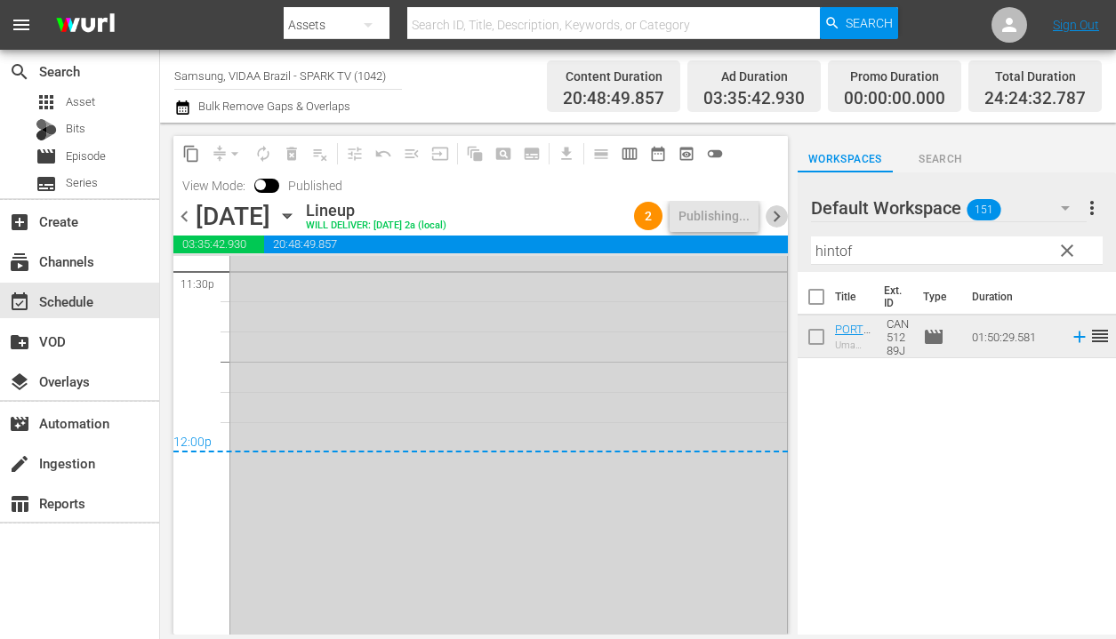
click at [774, 211] on span "chevron_right" at bounding box center [776, 216] width 22 height 22
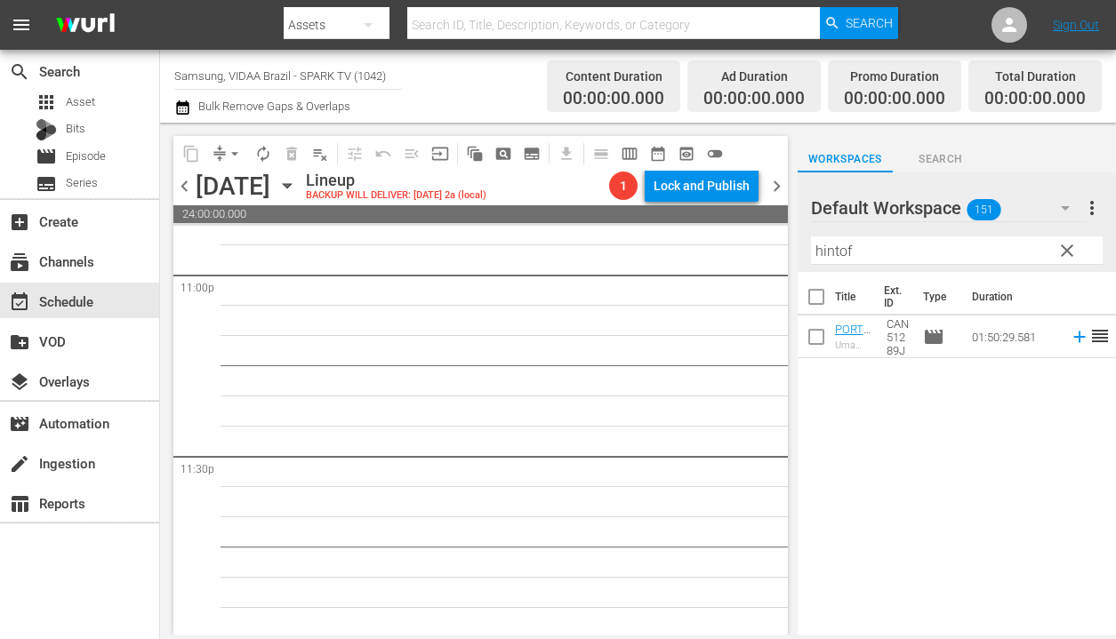
scroll to position [8296, 0]
click at [185, 188] on span "chevron_left" at bounding box center [184, 186] width 22 height 22
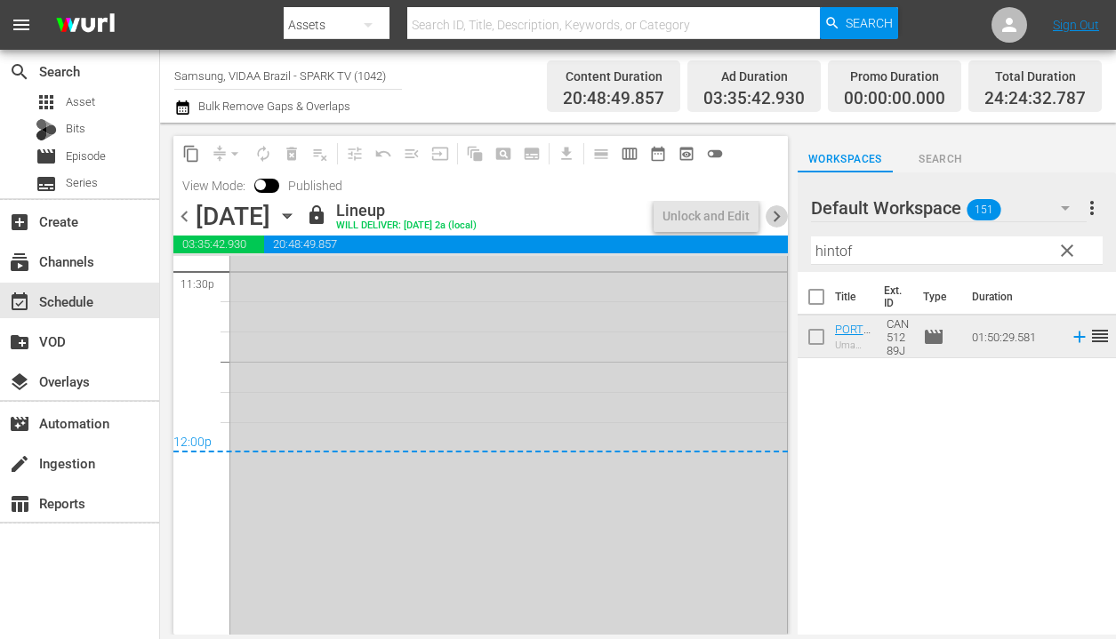
click at [780, 211] on span "chevron_right" at bounding box center [776, 216] width 22 height 22
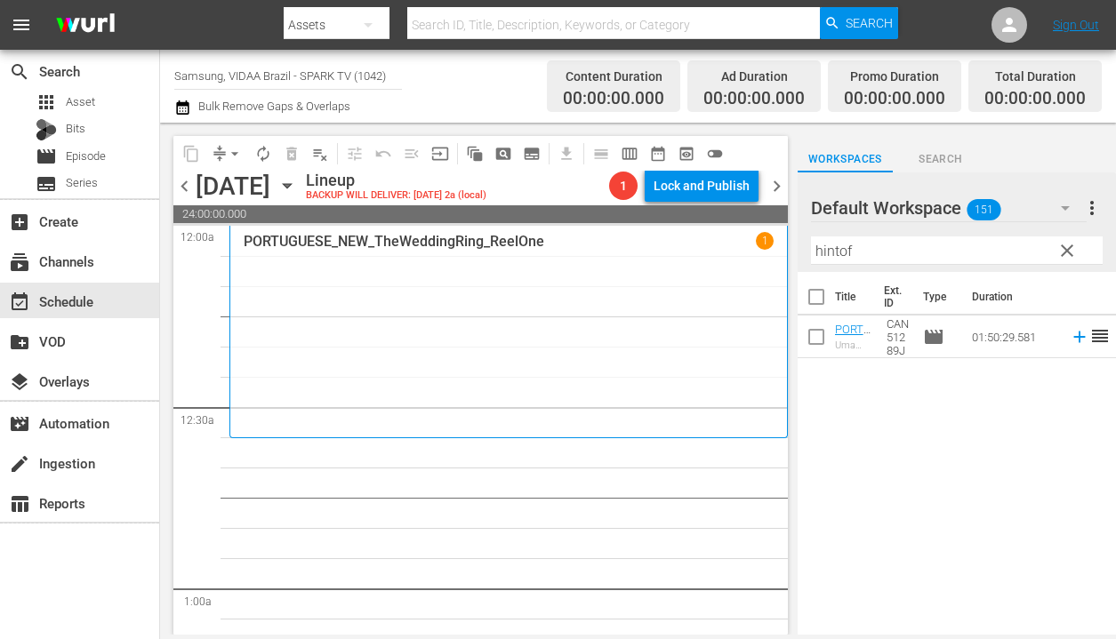
click at [1060, 252] on span "clear" at bounding box center [1066, 250] width 21 height 21
